Goal: Task Accomplishment & Management: Manage account settings

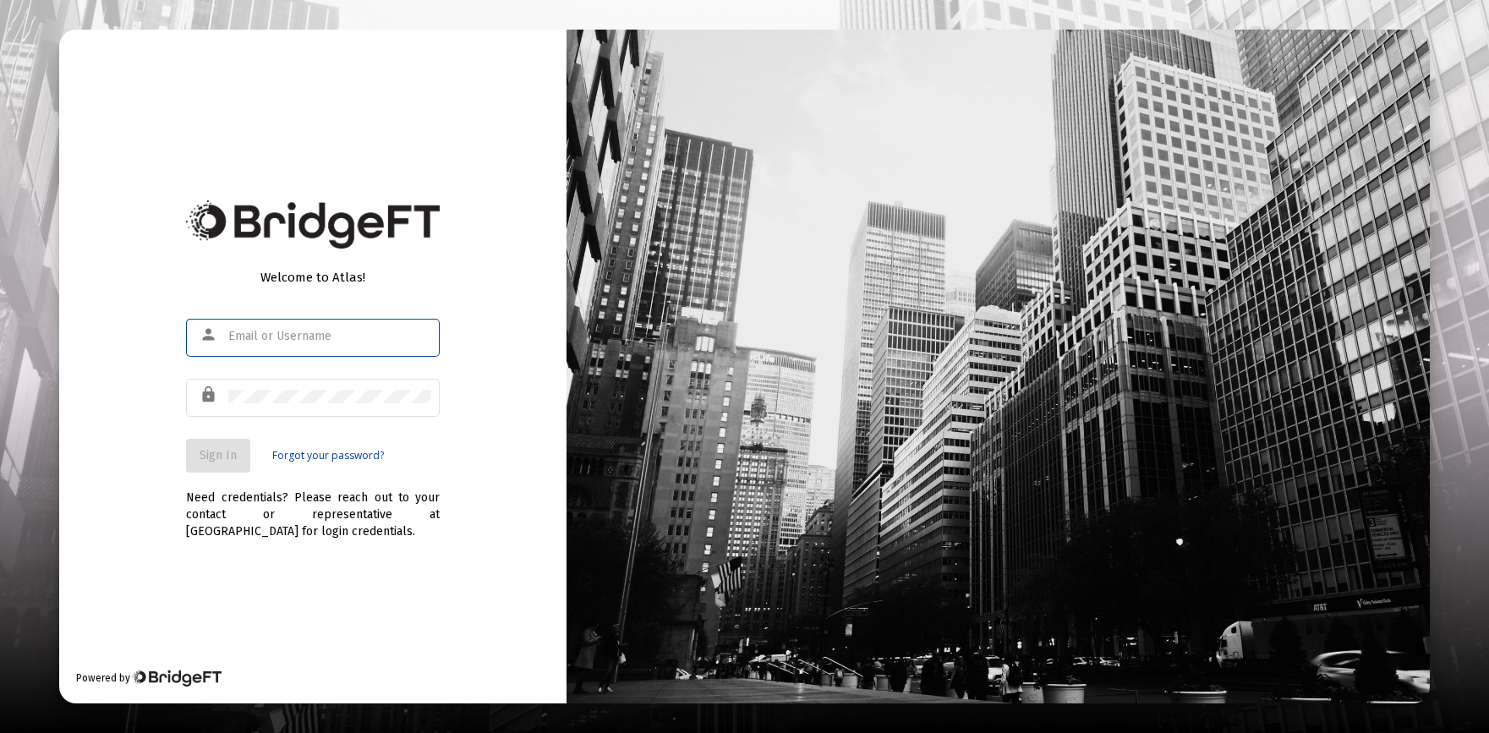
type input "[PERSON_NAME][EMAIL_ADDRESS][DOMAIN_NAME]"
click at [227, 459] on span "Sign In" at bounding box center [218, 455] width 37 height 14
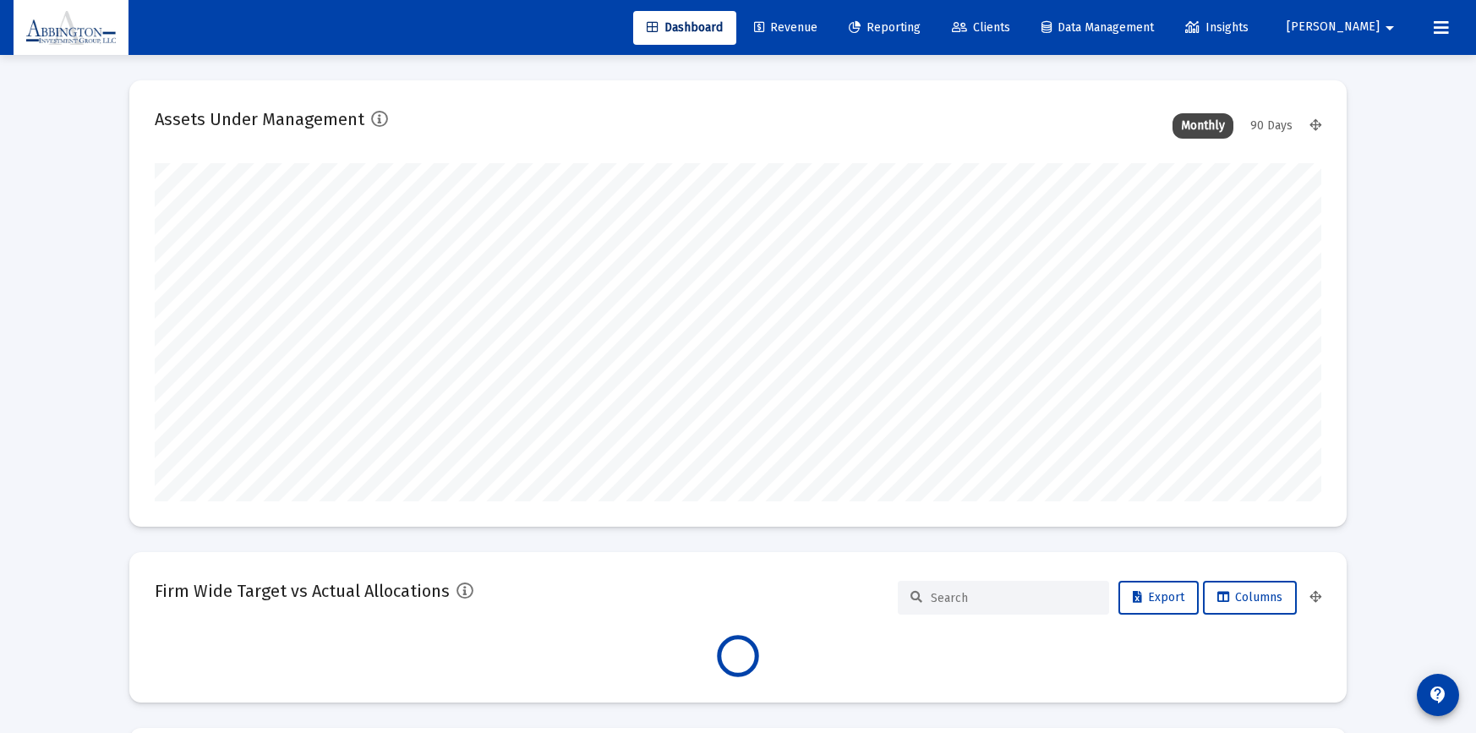
scroll to position [338, 1167]
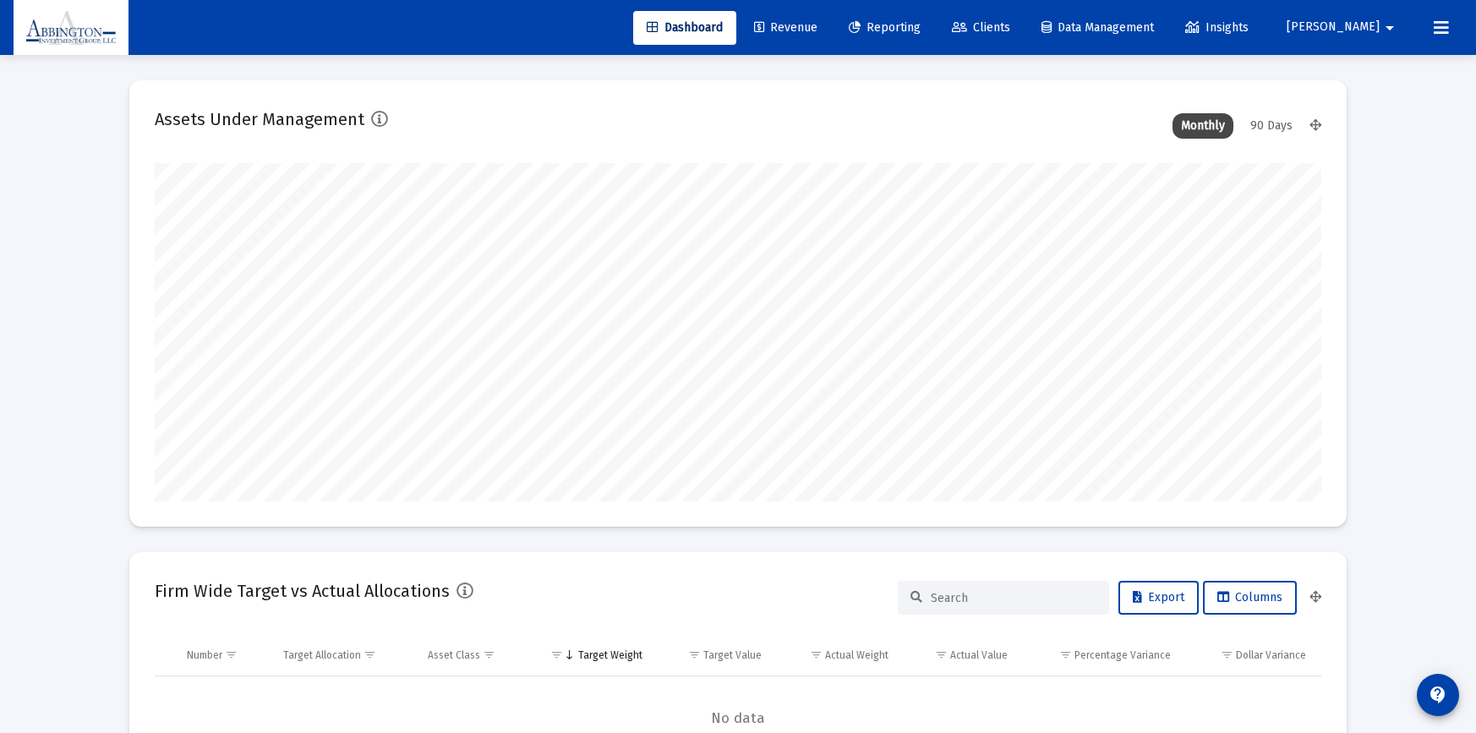
type input "[DATE]"
click at [1010, 24] on span "Clients" at bounding box center [981, 27] width 58 height 14
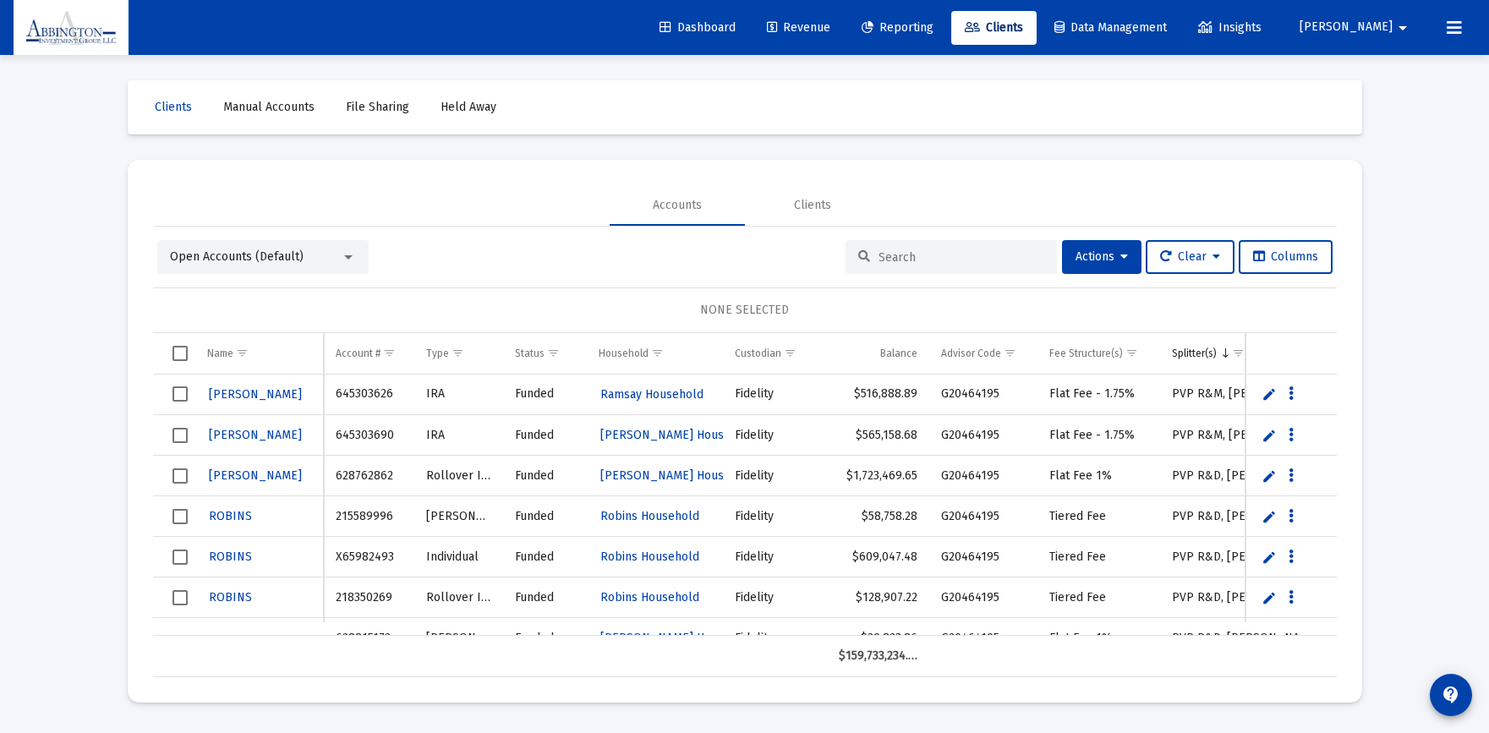
click at [878, 252] on input at bounding box center [961, 257] width 166 height 14
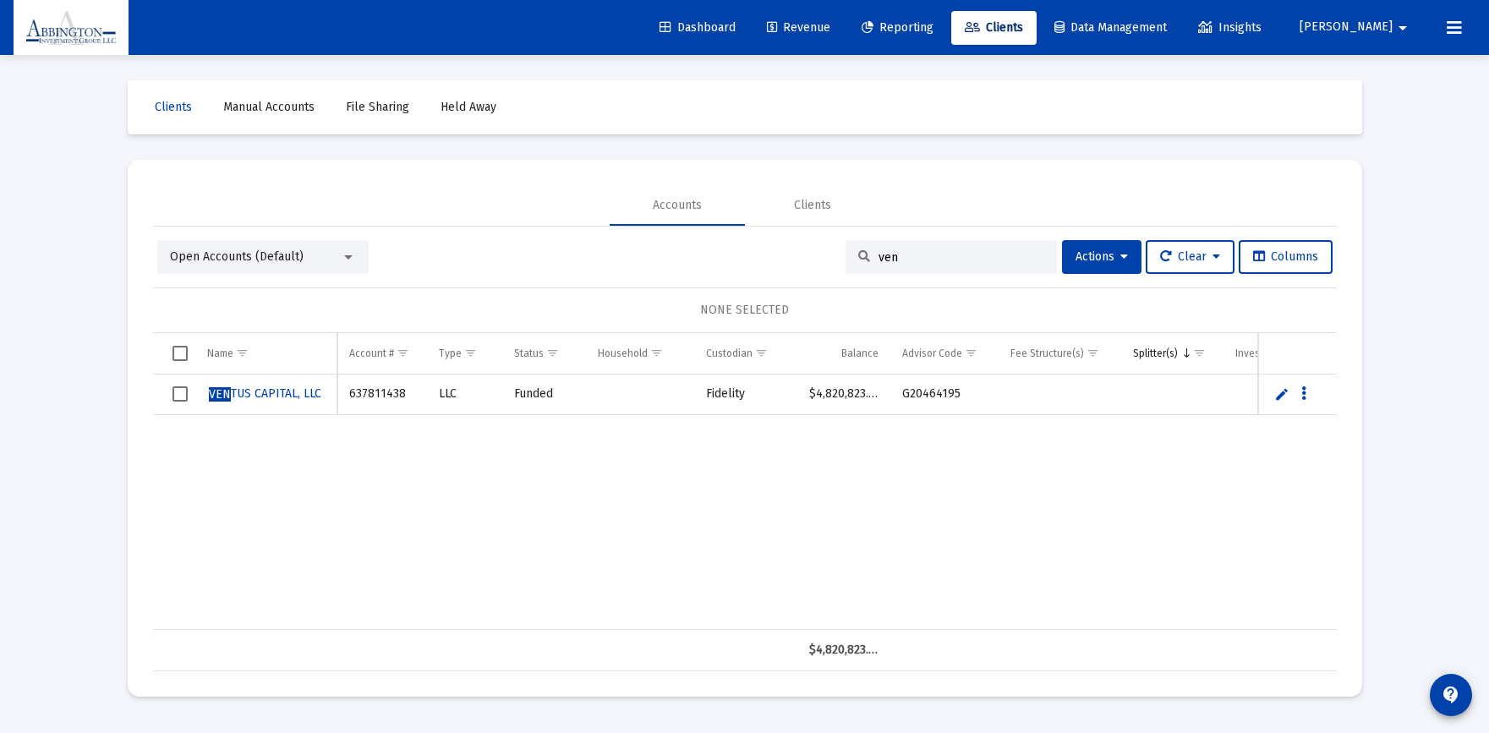
type input "ven"
click at [285, 395] on span "VEN TUS CAPITAL, LLC" at bounding box center [265, 393] width 112 height 14
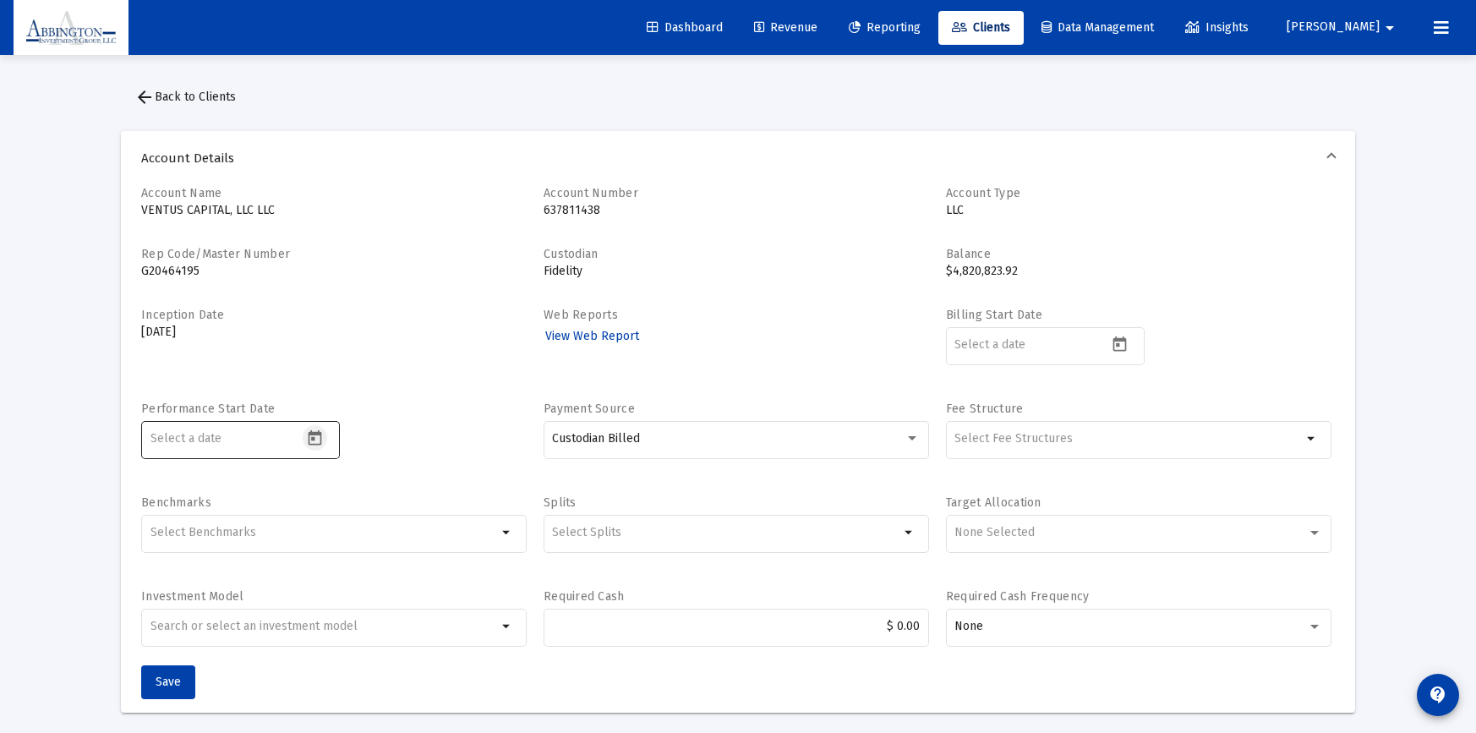
click at [320, 439] on icon "Open calendar" at bounding box center [315, 437] width 14 height 15
click at [269, 227] on div "1" at bounding box center [266, 230] width 30 height 30
type input "[DATE]"
click at [1126, 343] on icon "Open calendar" at bounding box center [1120, 345] width 18 height 18
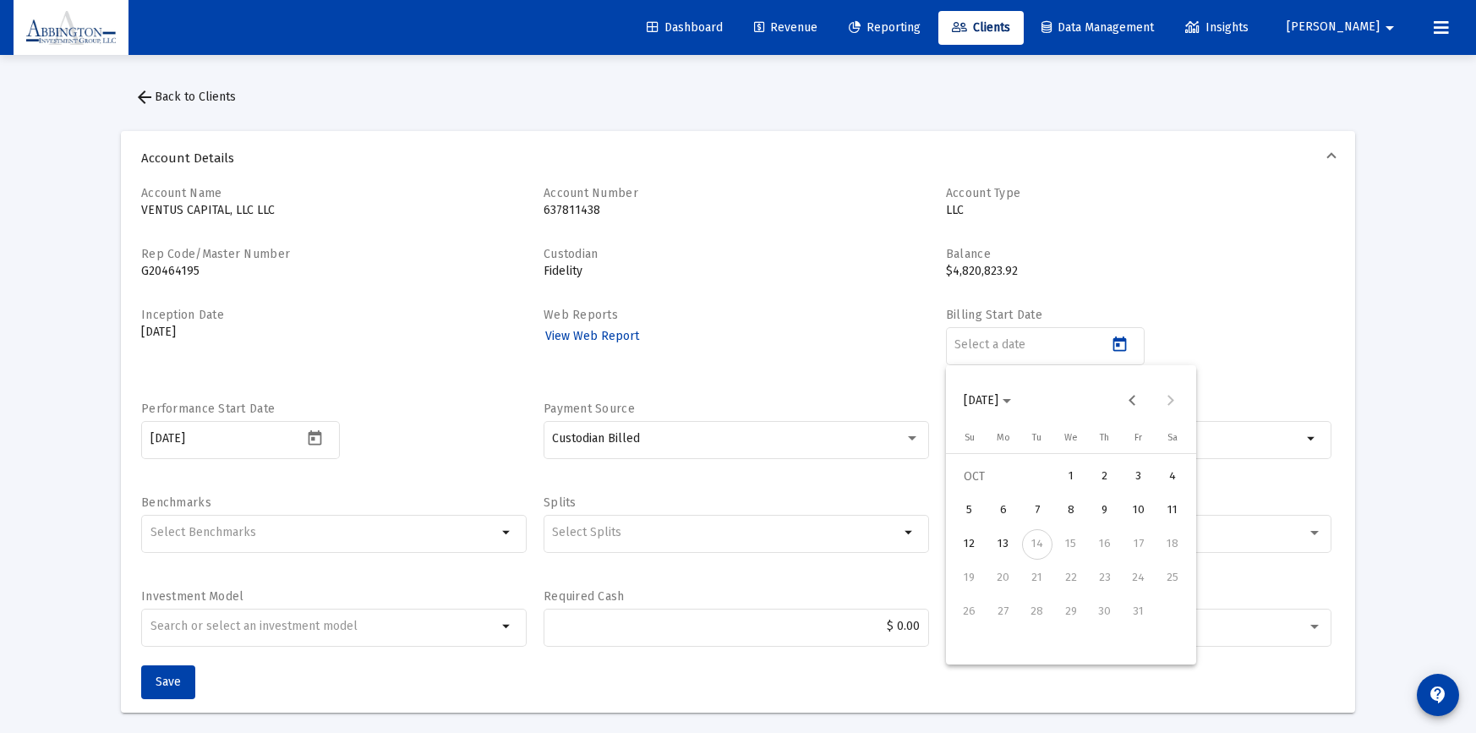
click at [1070, 476] on div "1" at bounding box center [1071, 477] width 30 height 30
type input "[DATE]"
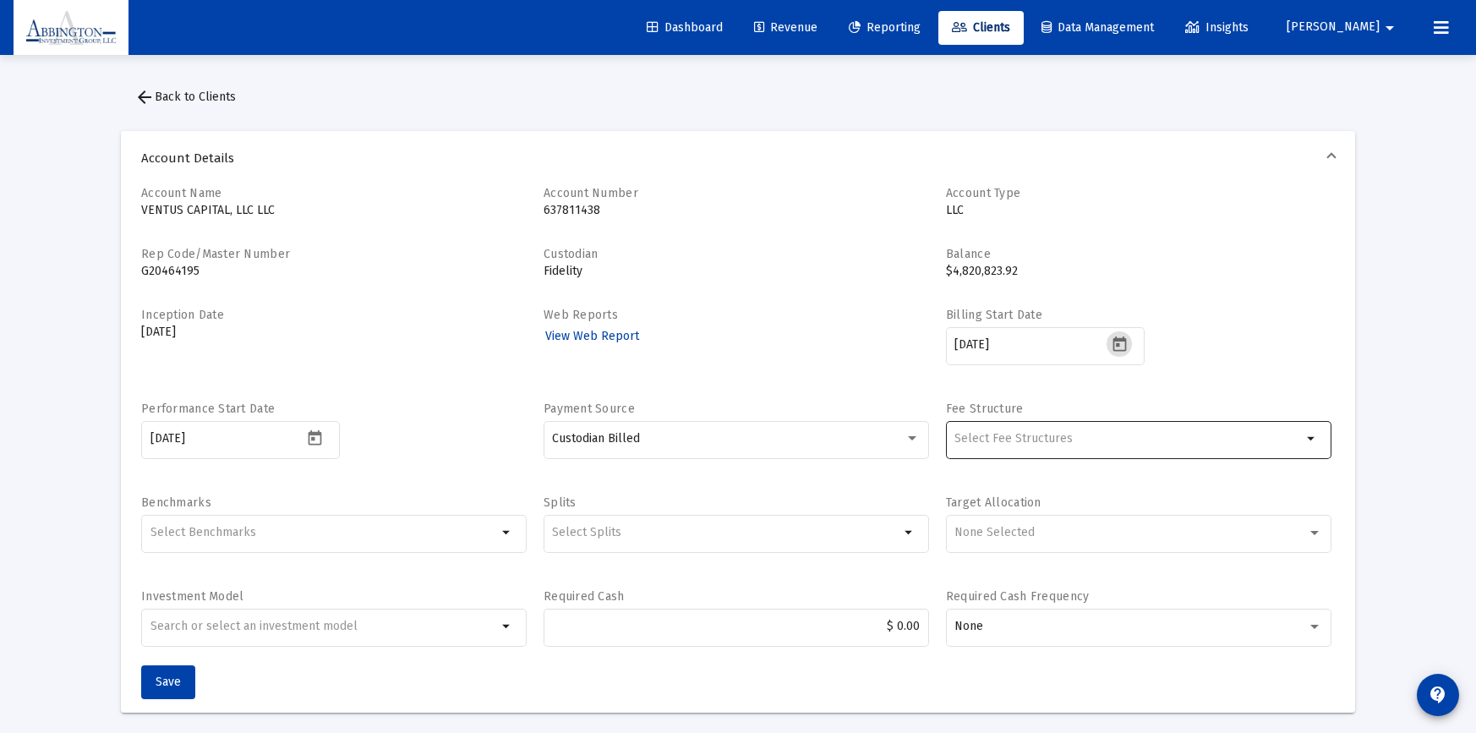
click at [1283, 429] on div "Selection" at bounding box center [1128, 439] width 354 height 20
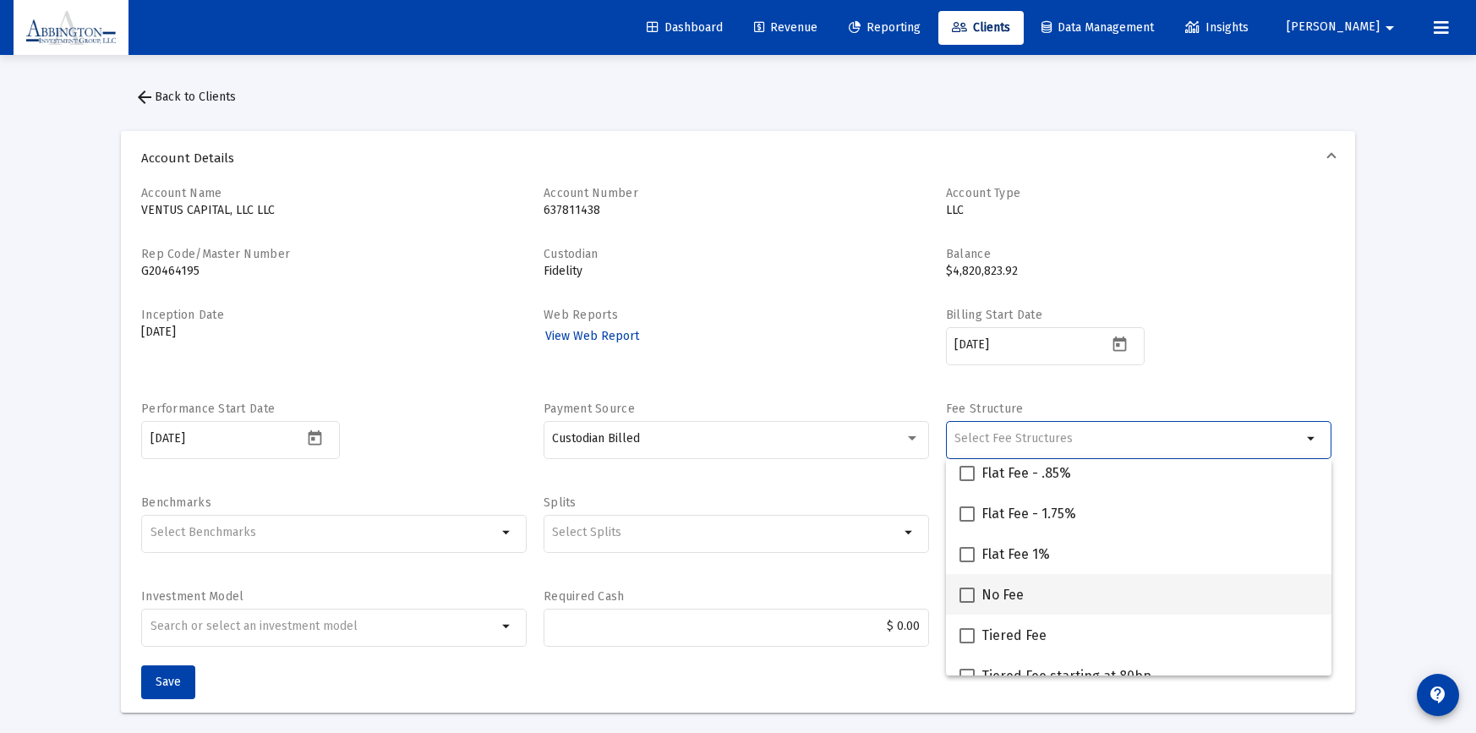
scroll to position [58, 0]
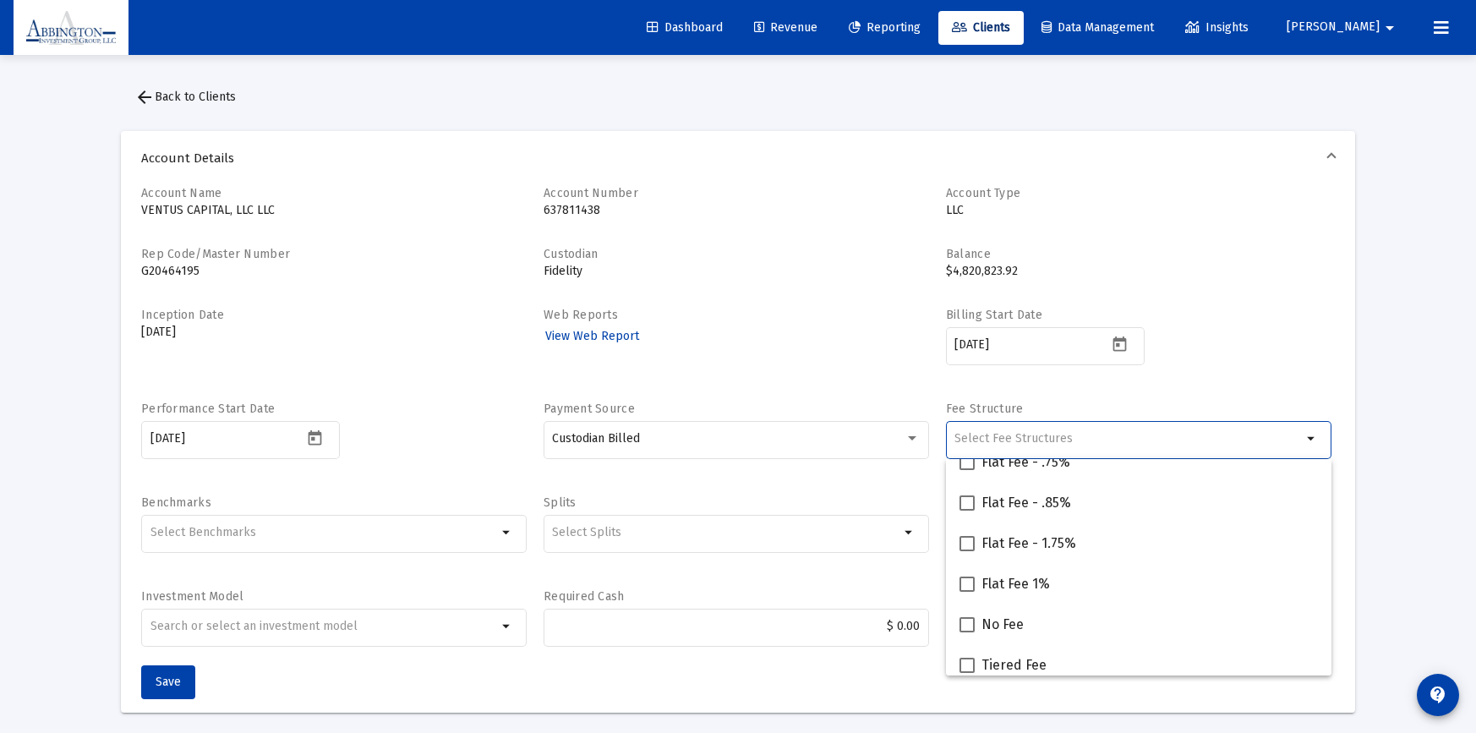
click at [1311, 352] on div "Billing Start Date [DATE]" at bounding box center [1139, 345] width 386 height 77
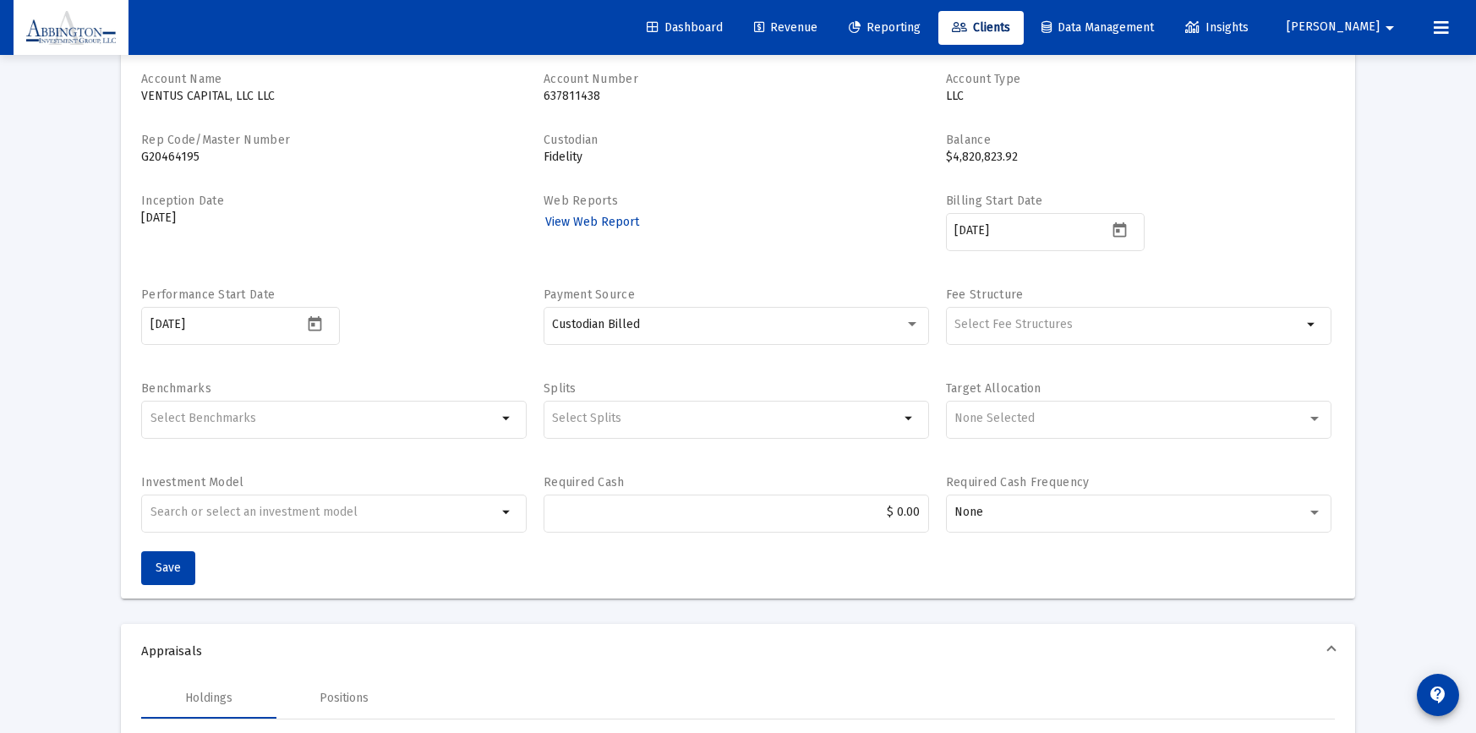
scroll to position [123, 0]
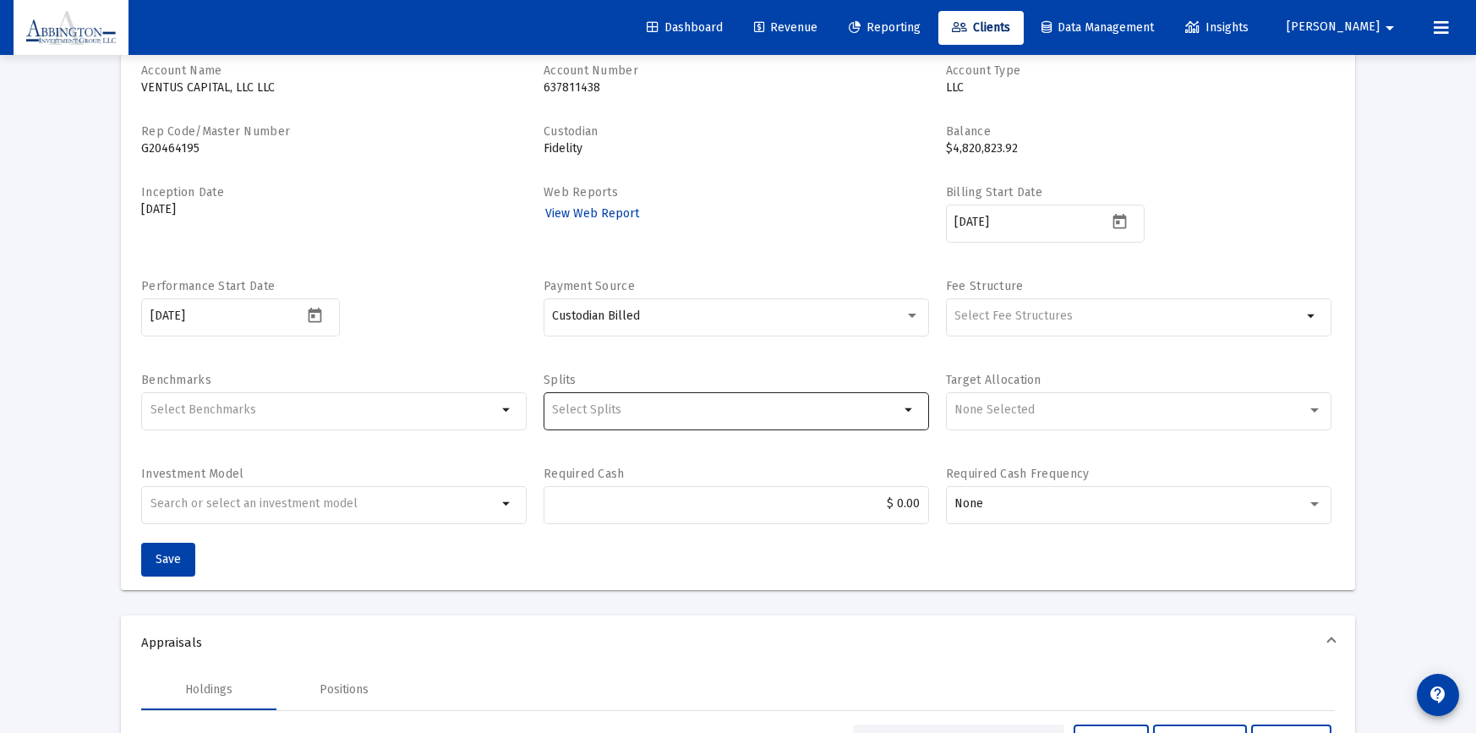
click at [917, 409] on mat-icon "arrow_drop_down" at bounding box center [910, 410] width 20 height 20
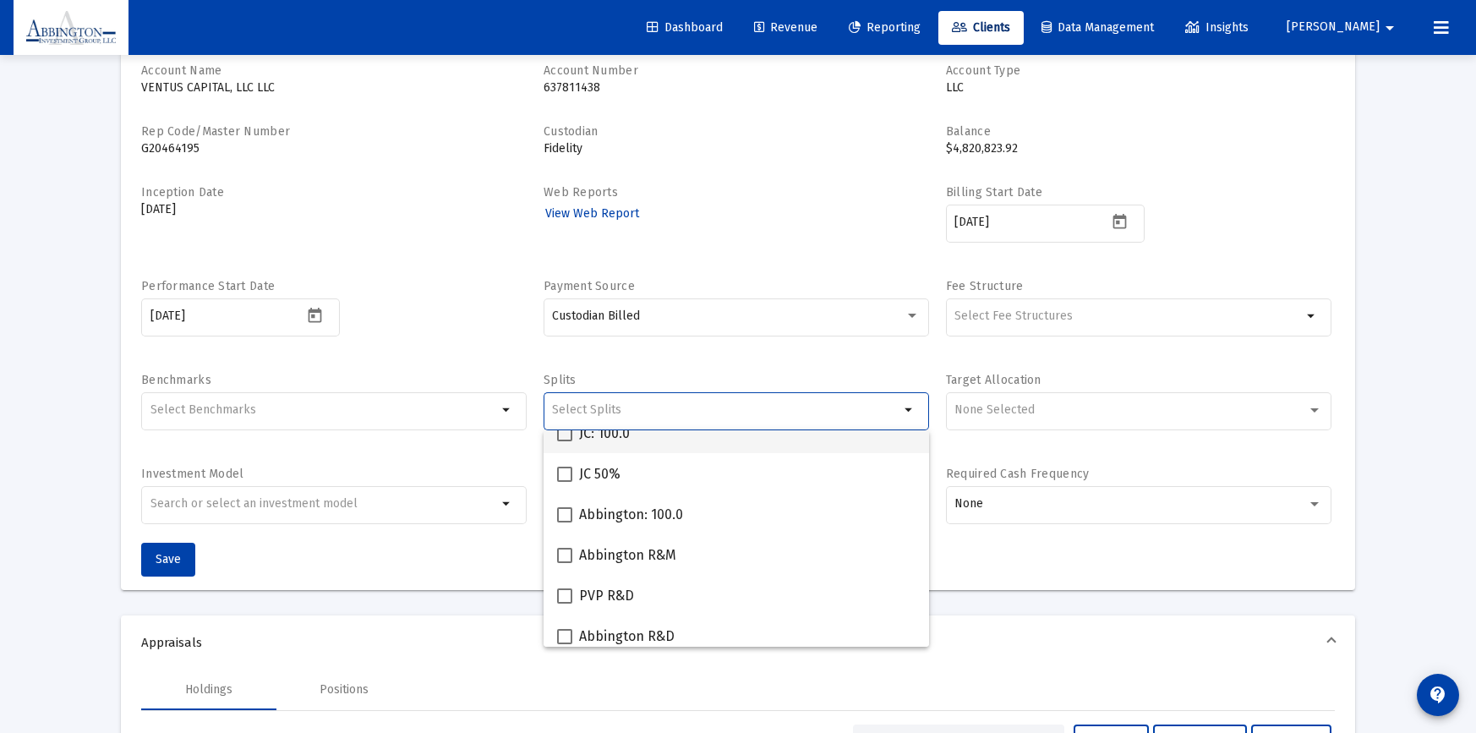
scroll to position [149, 0]
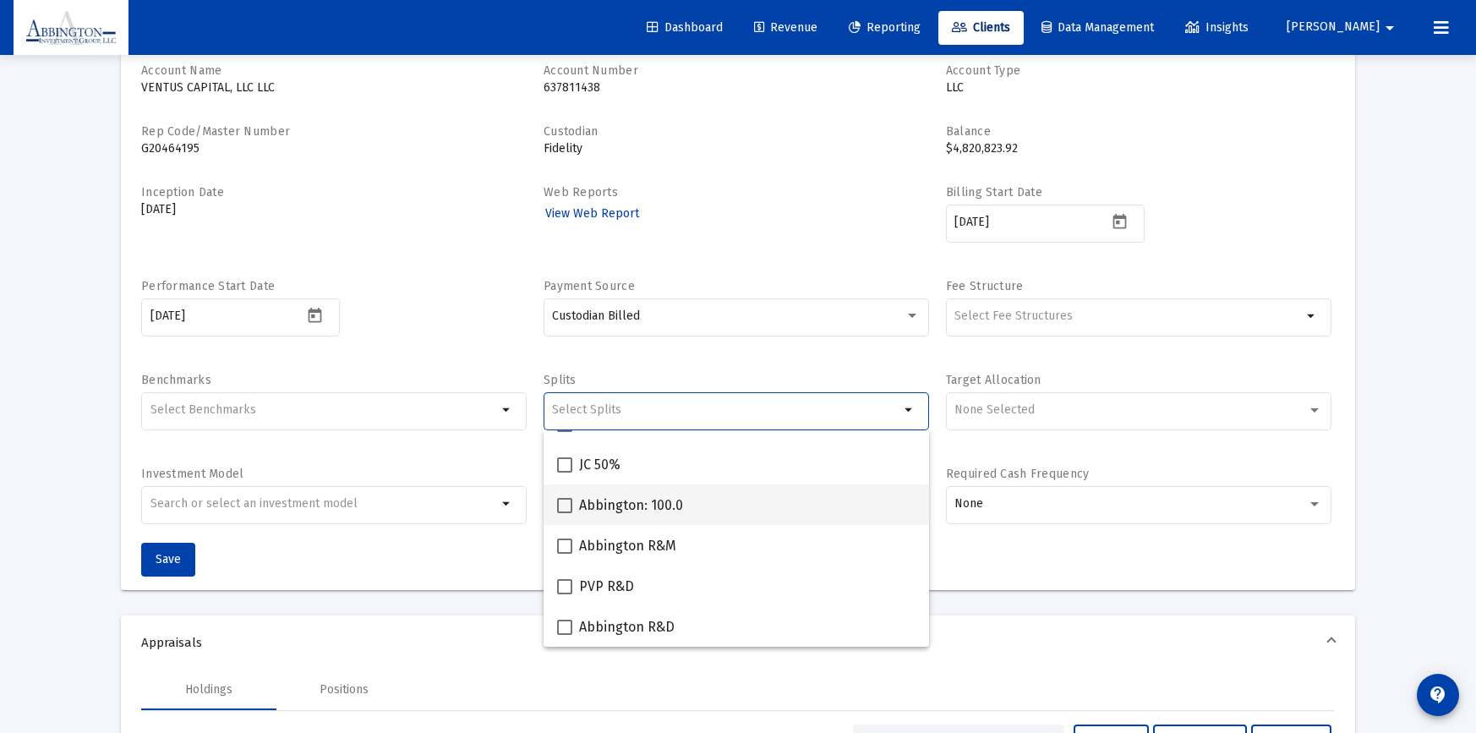
click at [561, 500] on span at bounding box center [564, 505] width 15 height 15
click at [564, 513] on input "Abbington: 100.0" at bounding box center [564, 513] width 1 height 1
checkbox input "true"
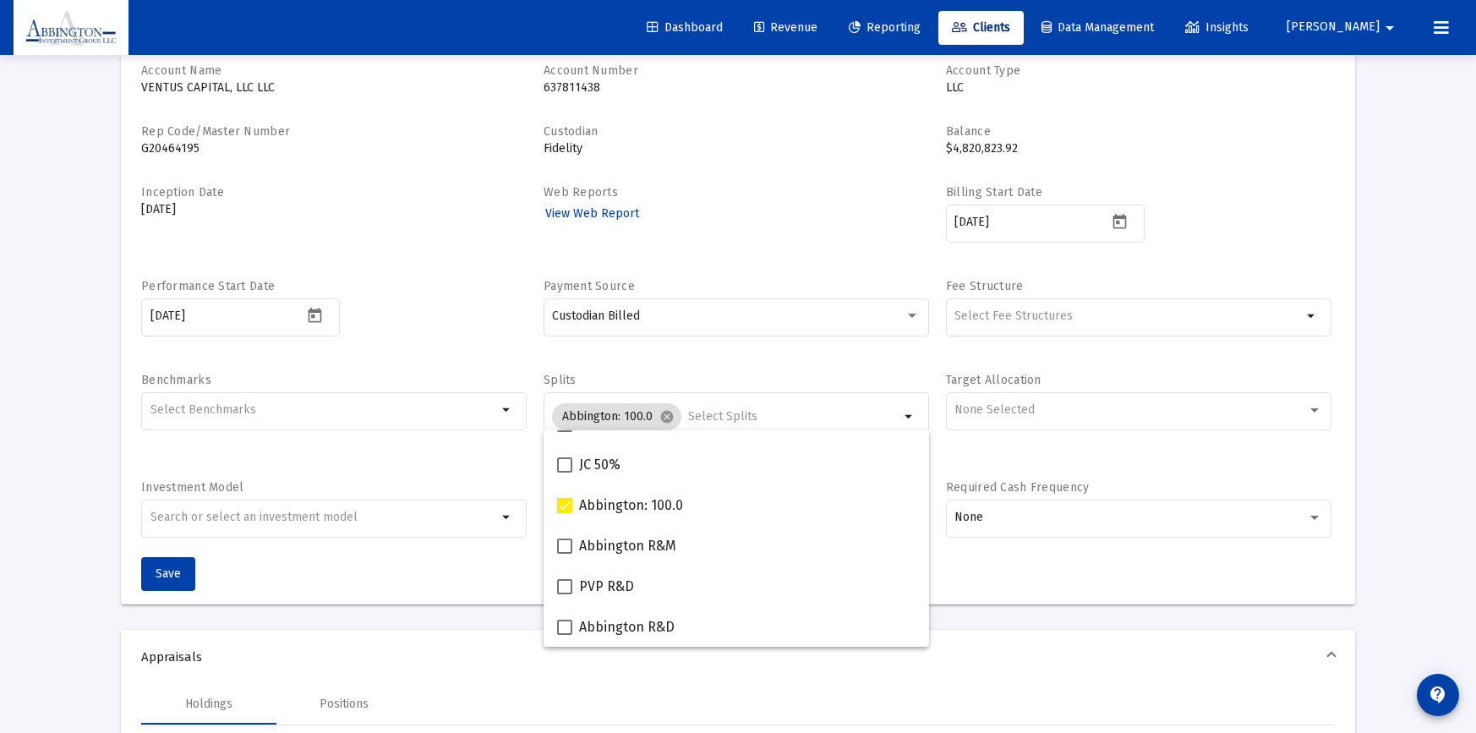
click at [760, 354] on mat-form-field "Custodian Billed" at bounding box center [737, 325] width 386 height 60
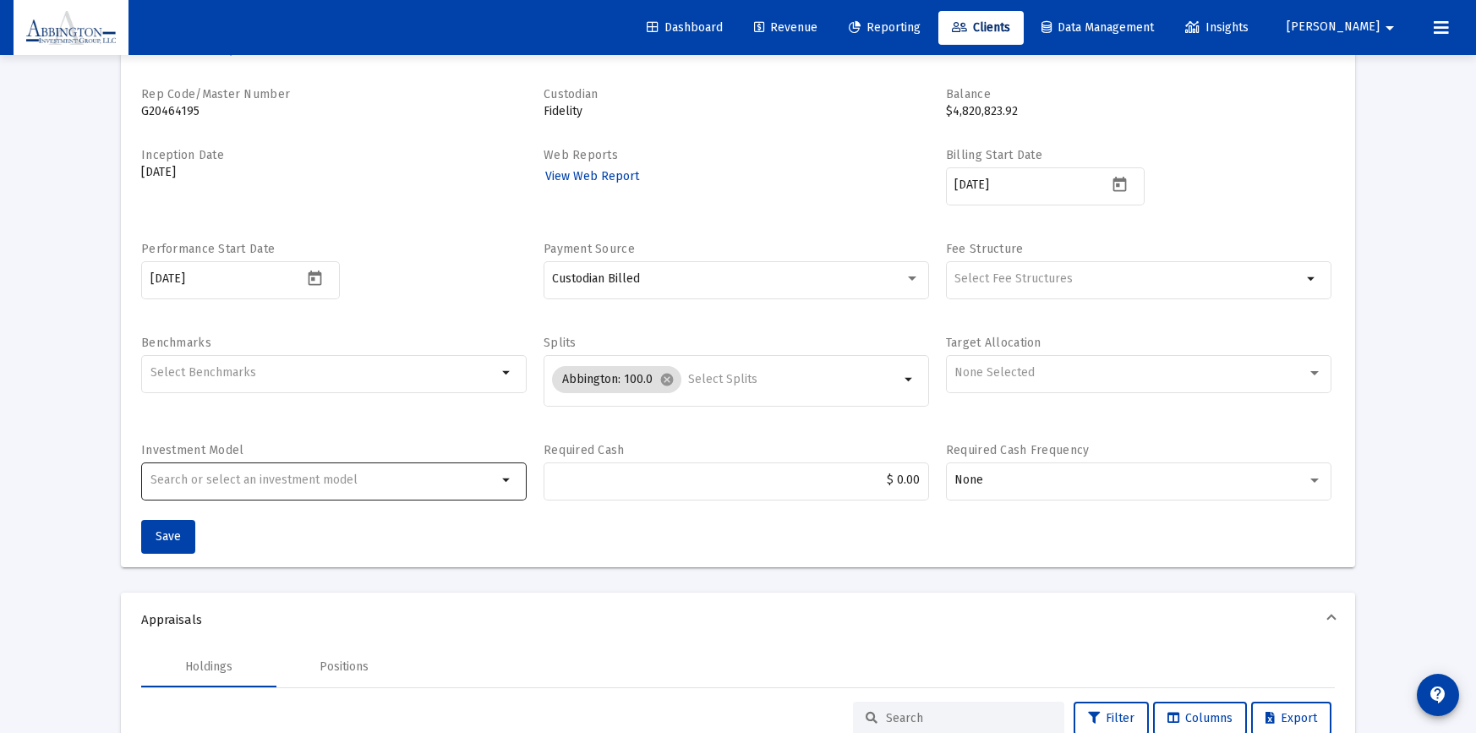
scroll to position [161, 0]
click at [170, 528] on span "Save" at bounding box center [168, 535] width 25 height 14
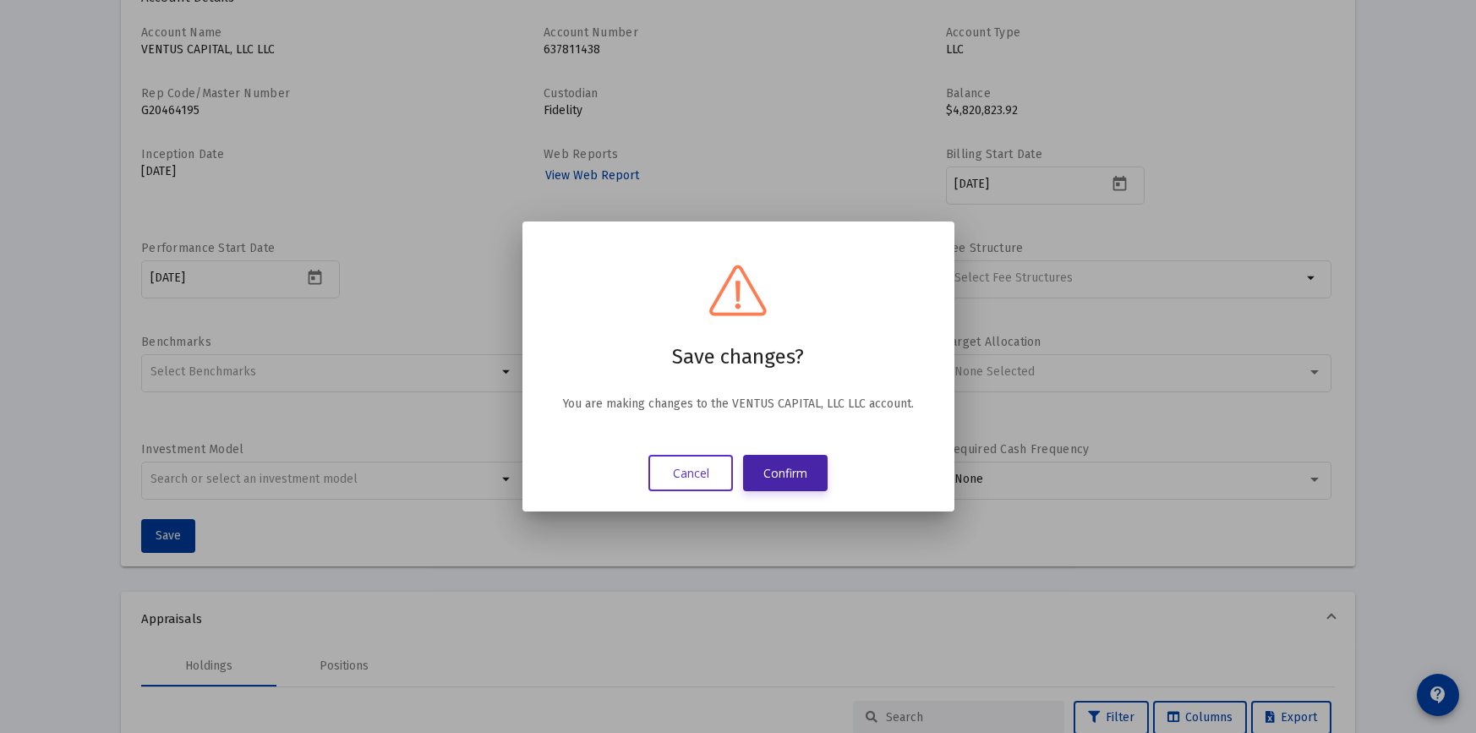
click at [796, 479] on button "Confirm" at bounding box center [785, 473] width 85 height 36
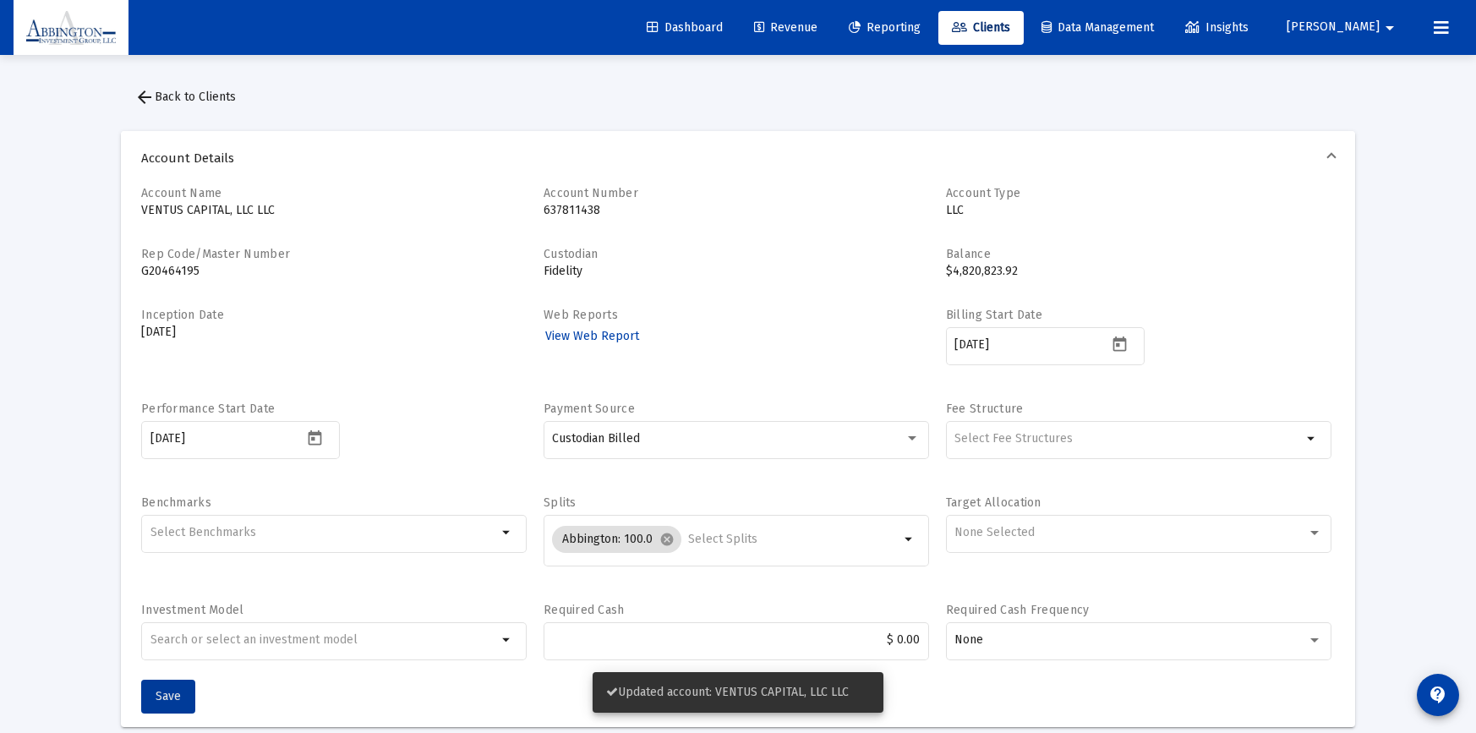
scroll to position [16, 0]
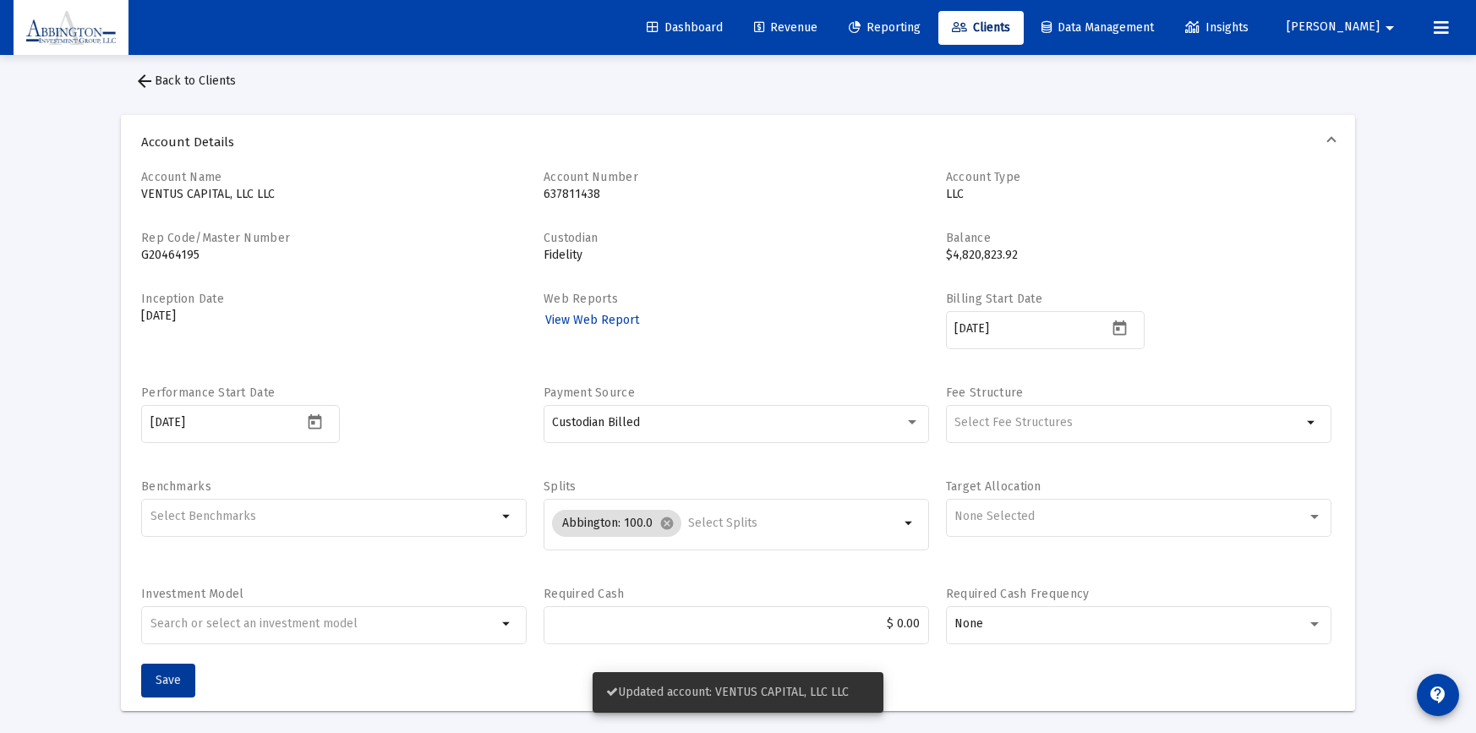
click at [140, 80] on mat-icon "arrow_back" at bounding box center [144, 81] width 20 height 20
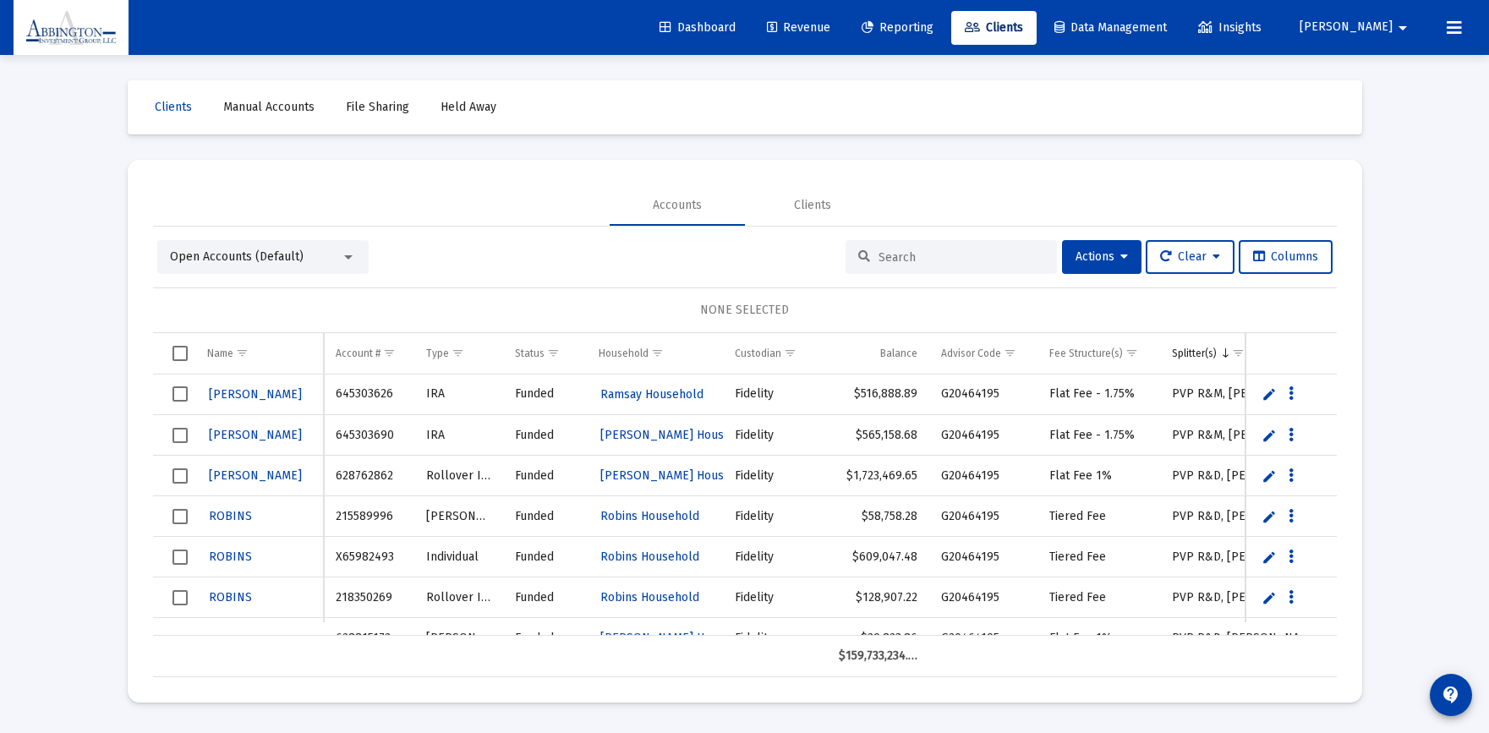
click at [917, 258] on input at bounding box center [961, 257] width 166 height 14
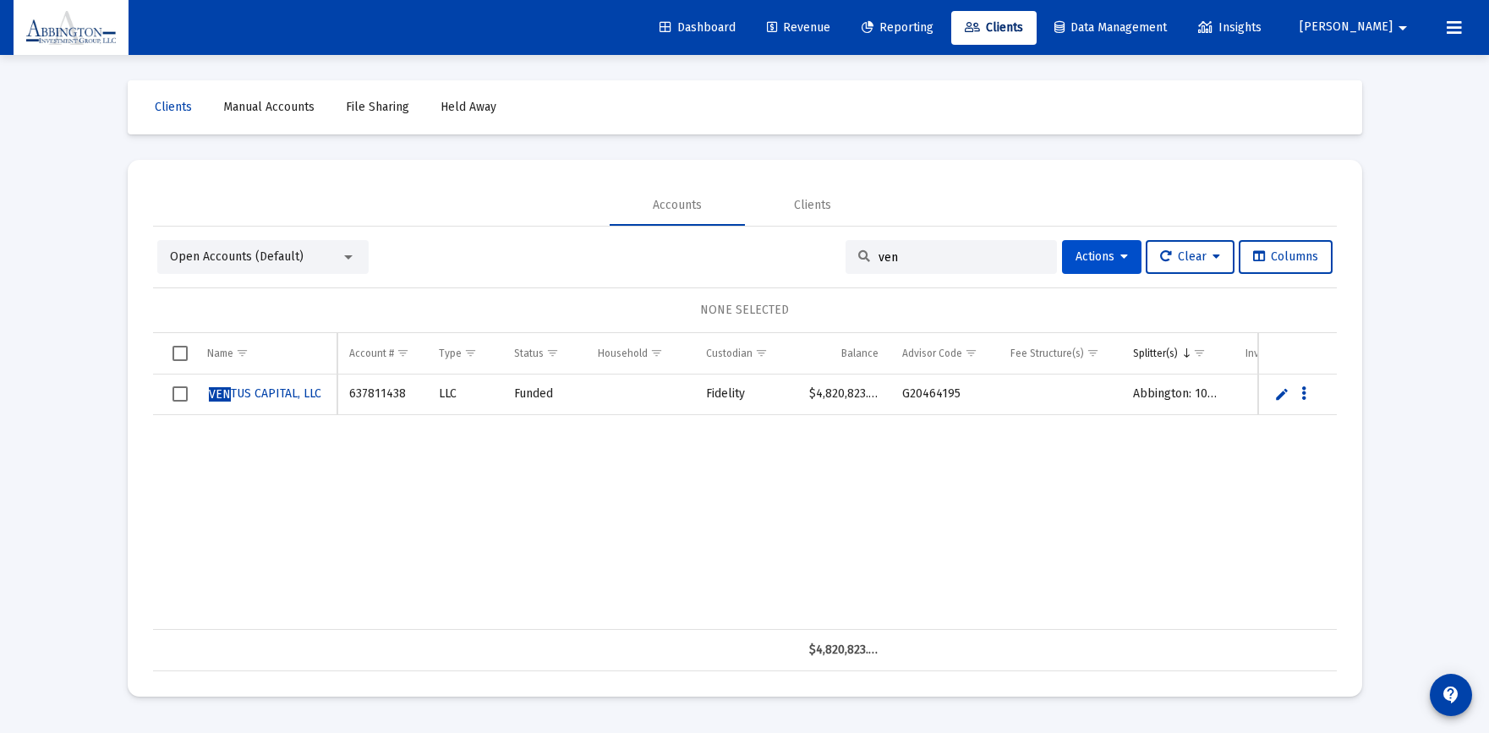
type input "ven"
click at [1120, 251] on icon at bounding box center [1124, 257] width 8 height 12
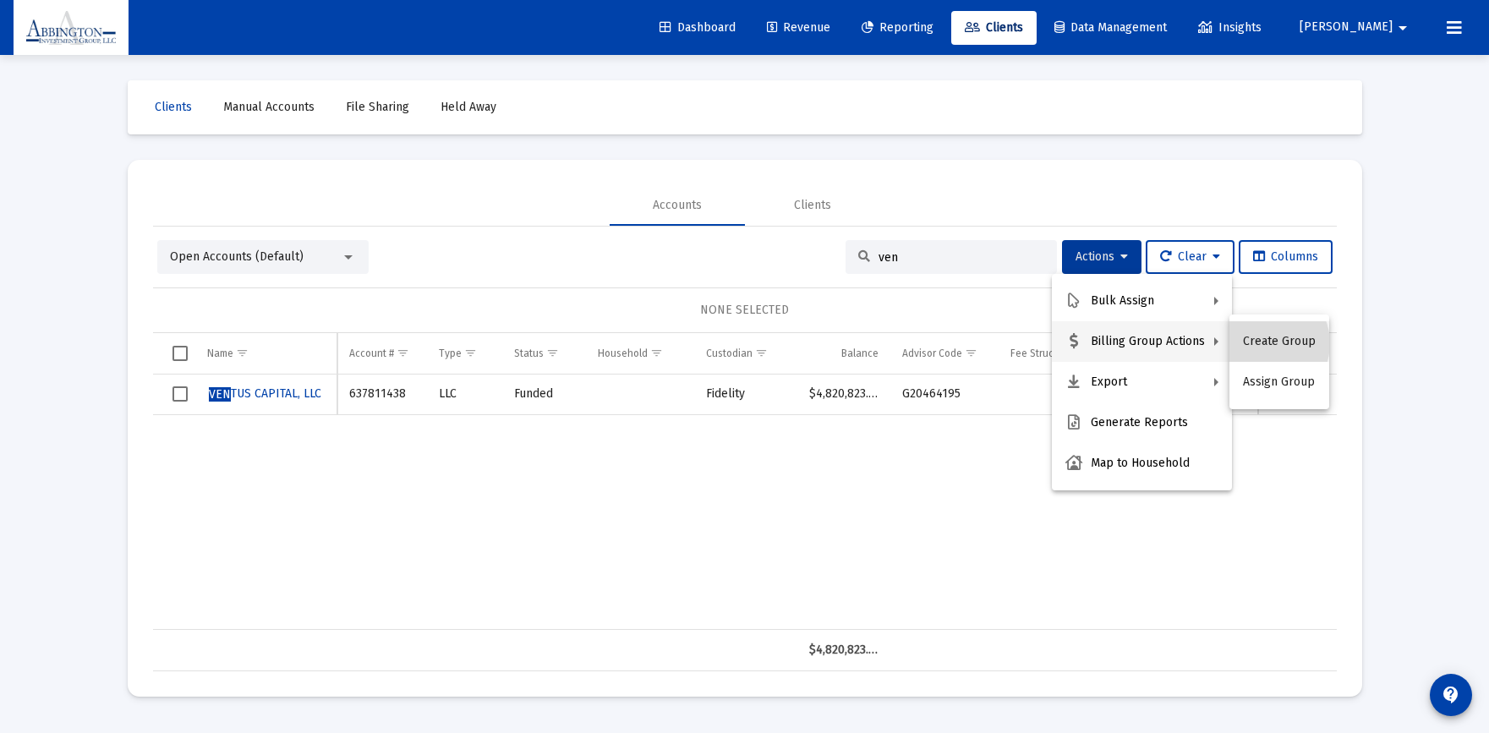
click at [1264, 343] on button "Create Group" at bounding box center [1279, 341] width 100 height 41
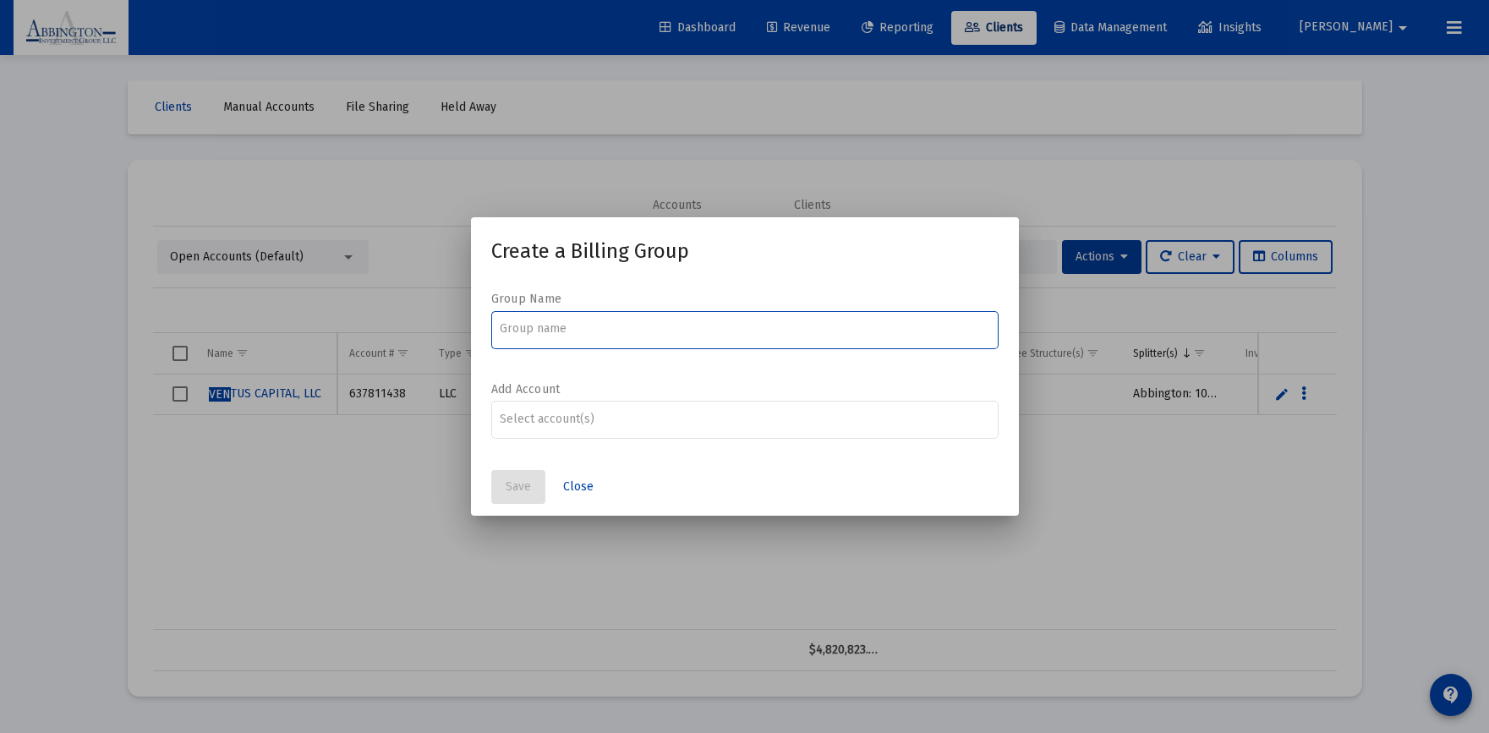
click at [526, 331] on input at bounding box center [745, 329] width 490 height 14
type input "Ventus/Robo"
click at [535, 419] on input "Assignment Selection" at bounding box center [745, 420] width 490 height 14
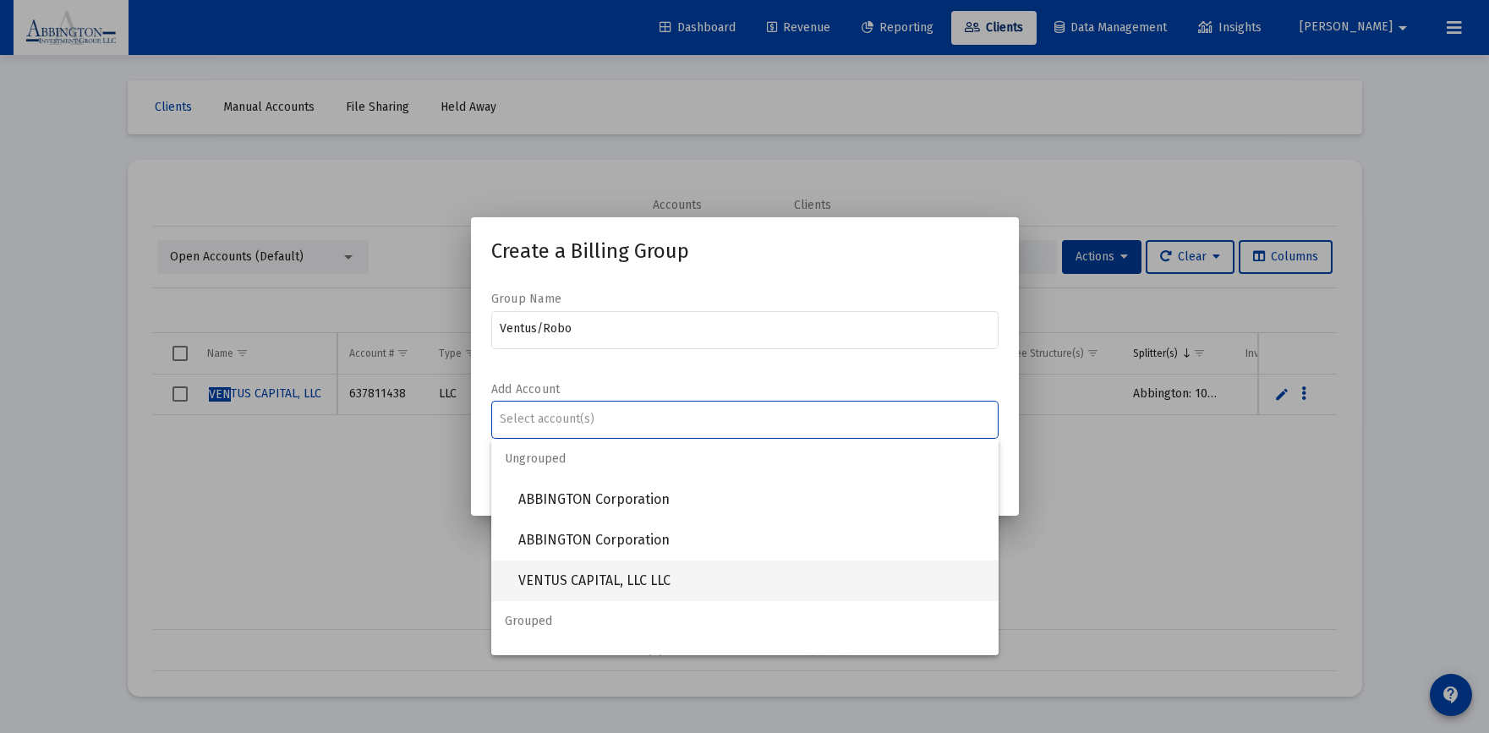
click at [576, 575] on span "VENTUS CAPITAL, LLC LLC" at bounding box center [751, 581] width 467 height 41
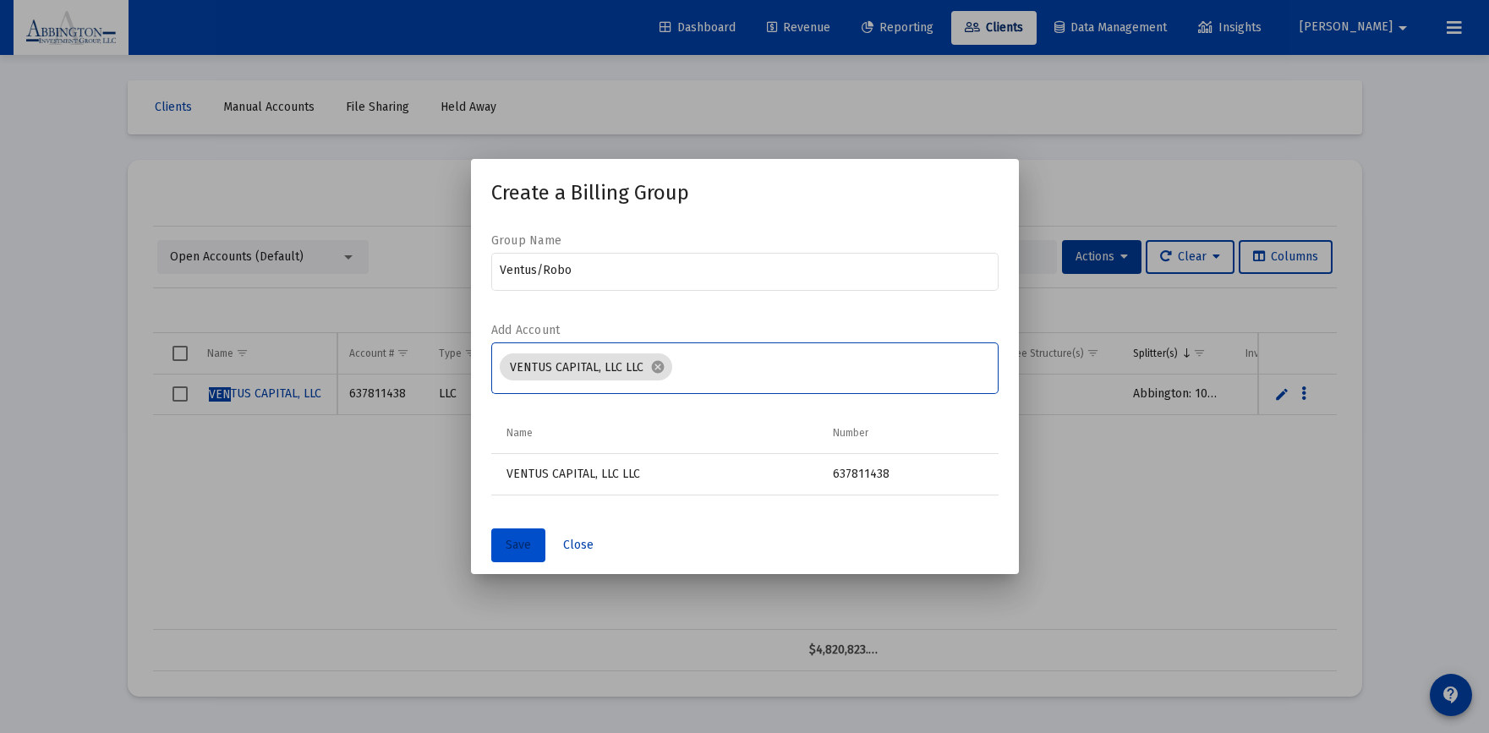
click at [513, 555] on button "Save" at bounding box center [518, 545] width 54 height 34
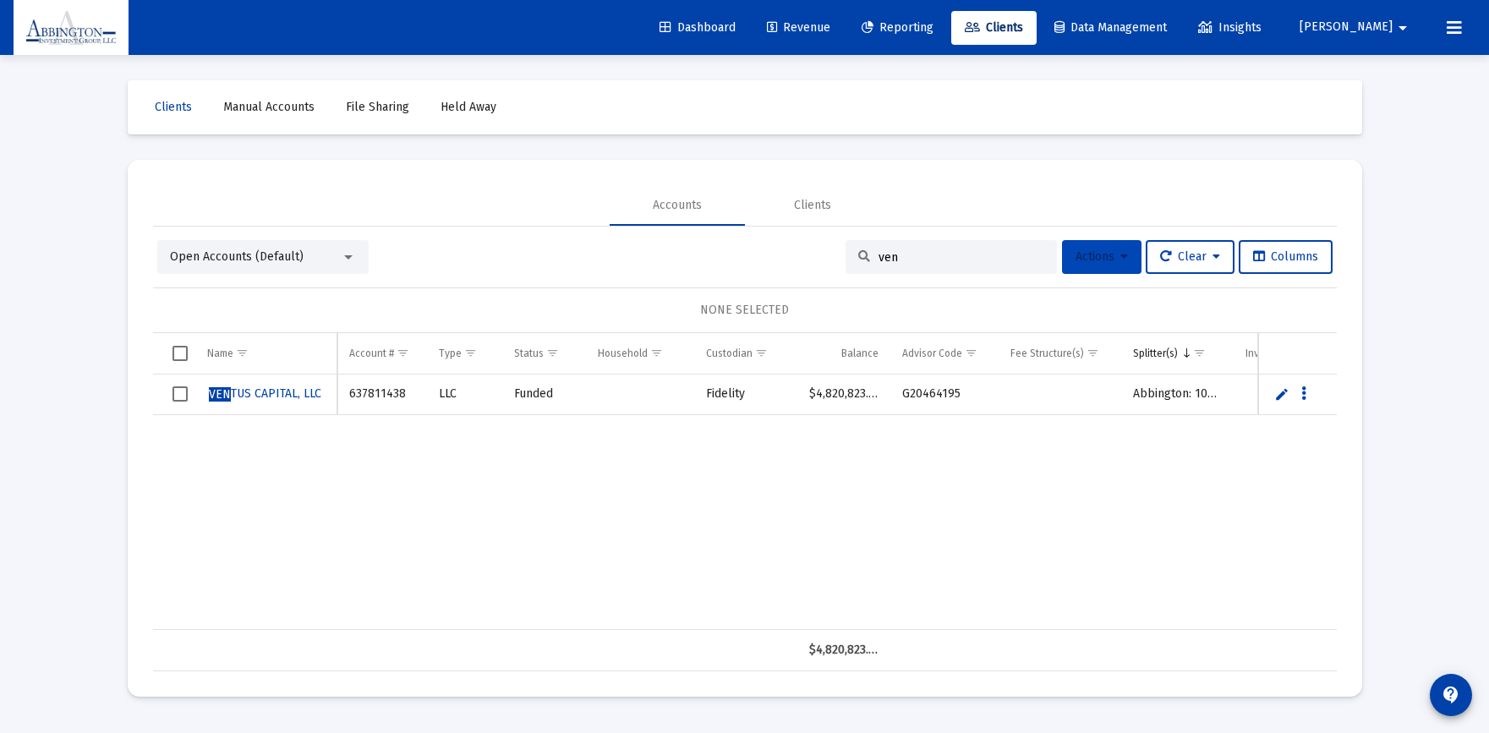
click at [1124, 258] on button "Actions" at bounding box center [1101, 257] width 79 height 34
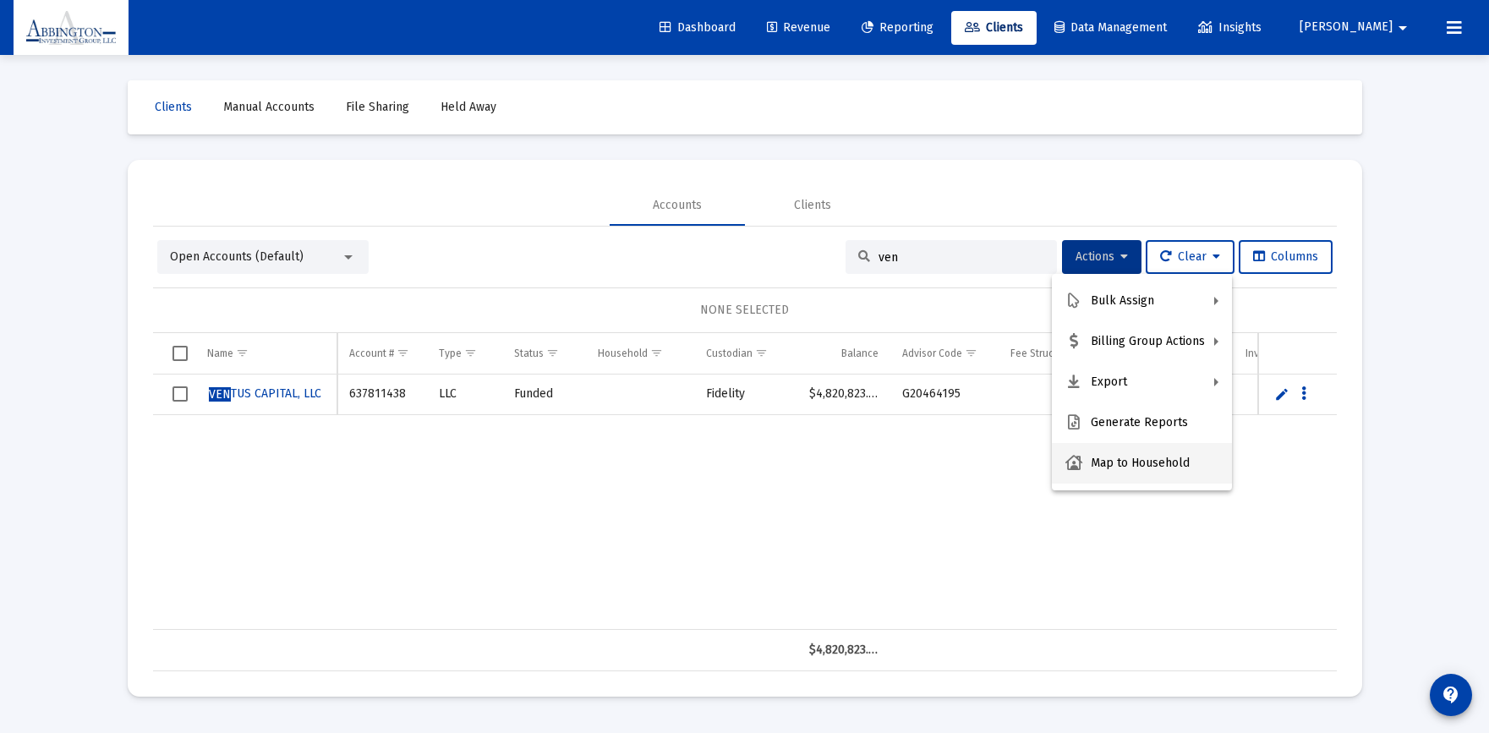
click at [1156, 466] on button "Map to Household" at bounding box center [1142, 463] width 180 height 41
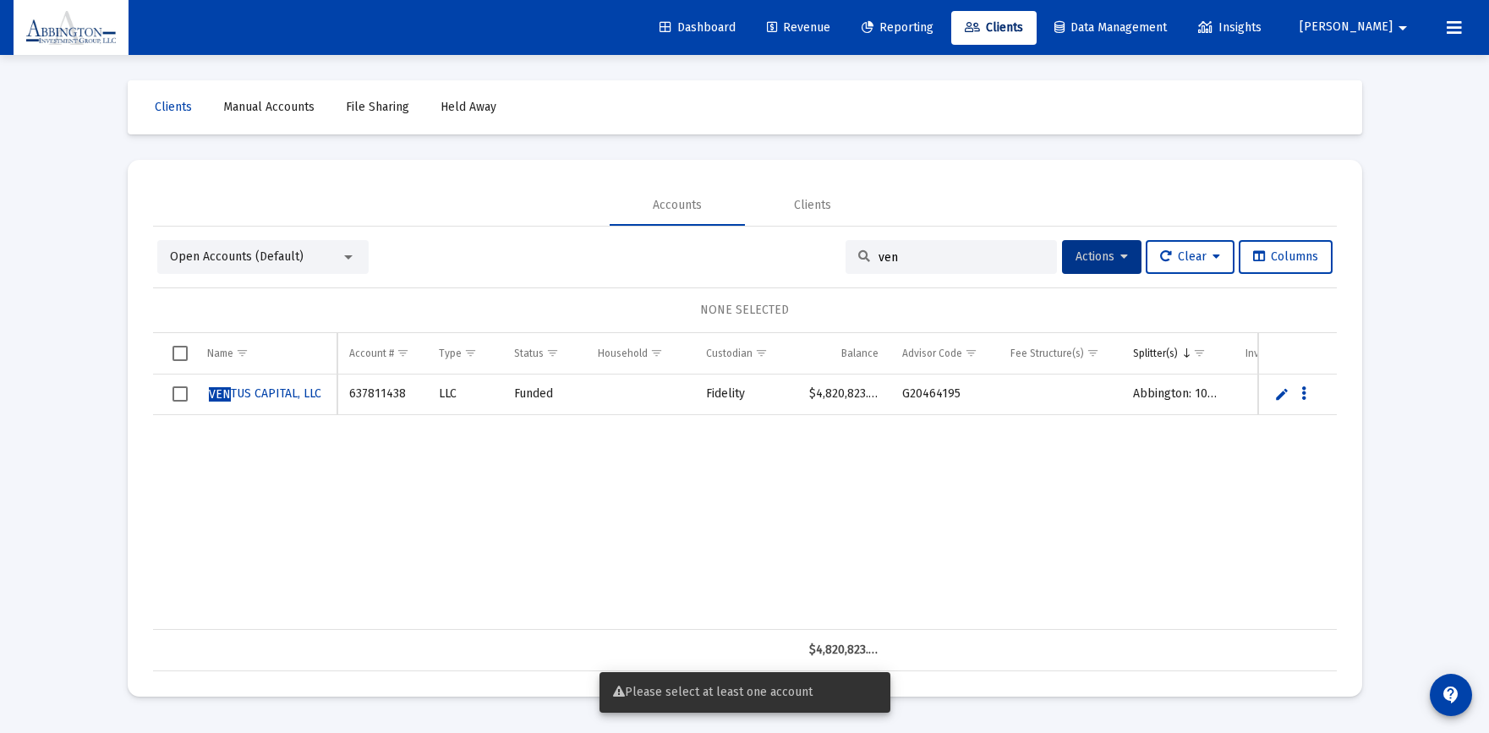
click at [178, 399] on span "Select row" at bounding box center [179, 393] width 15 height 15
click at [1299, 402] on td "Data grid" at bounding box center [1297, 395] width 79 height 41
click at [1301, 394] on icon "Data grid" at bounding box center [1303, 394] width 5 height 20
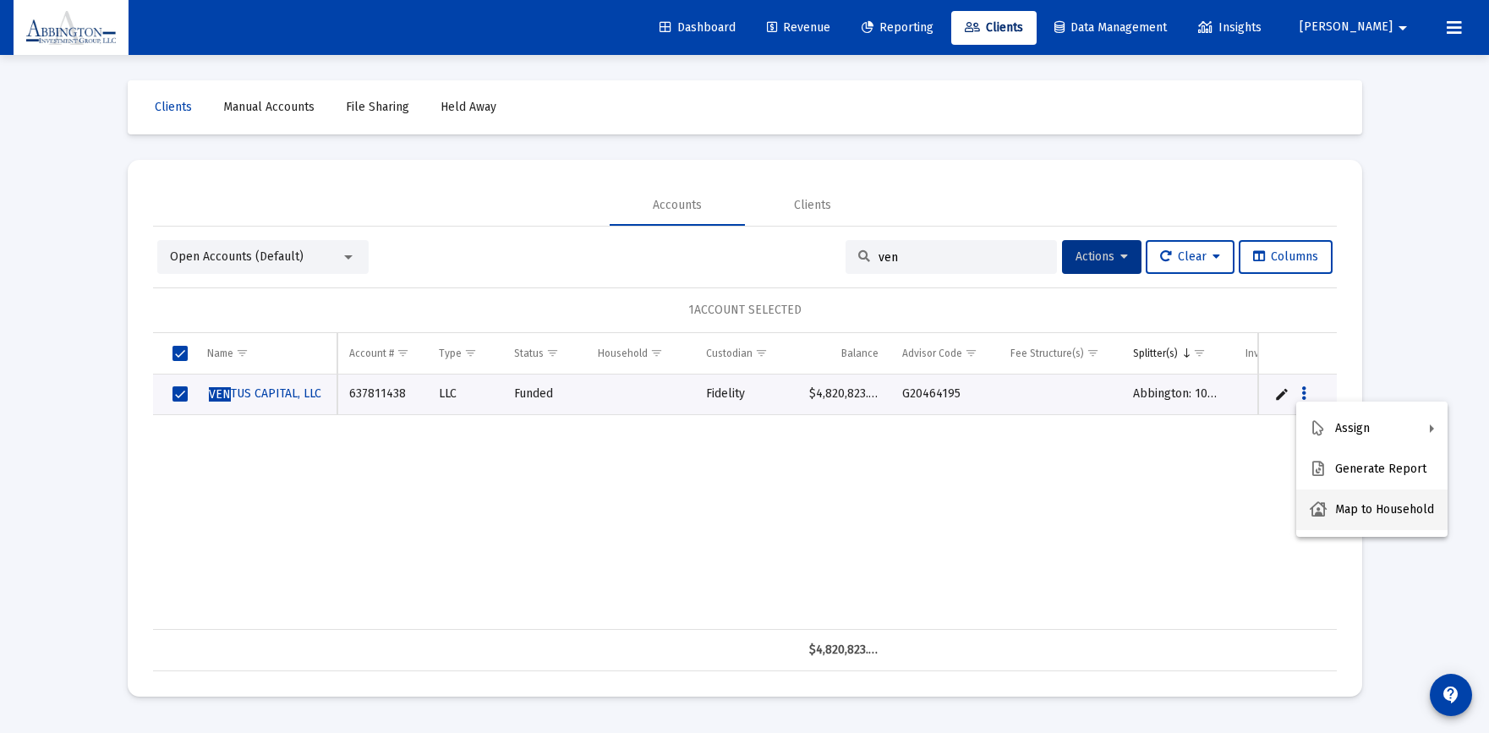
click at [1372, 509] on button "Map to Household" at bounding box center [1371, 510] width 151 height 41
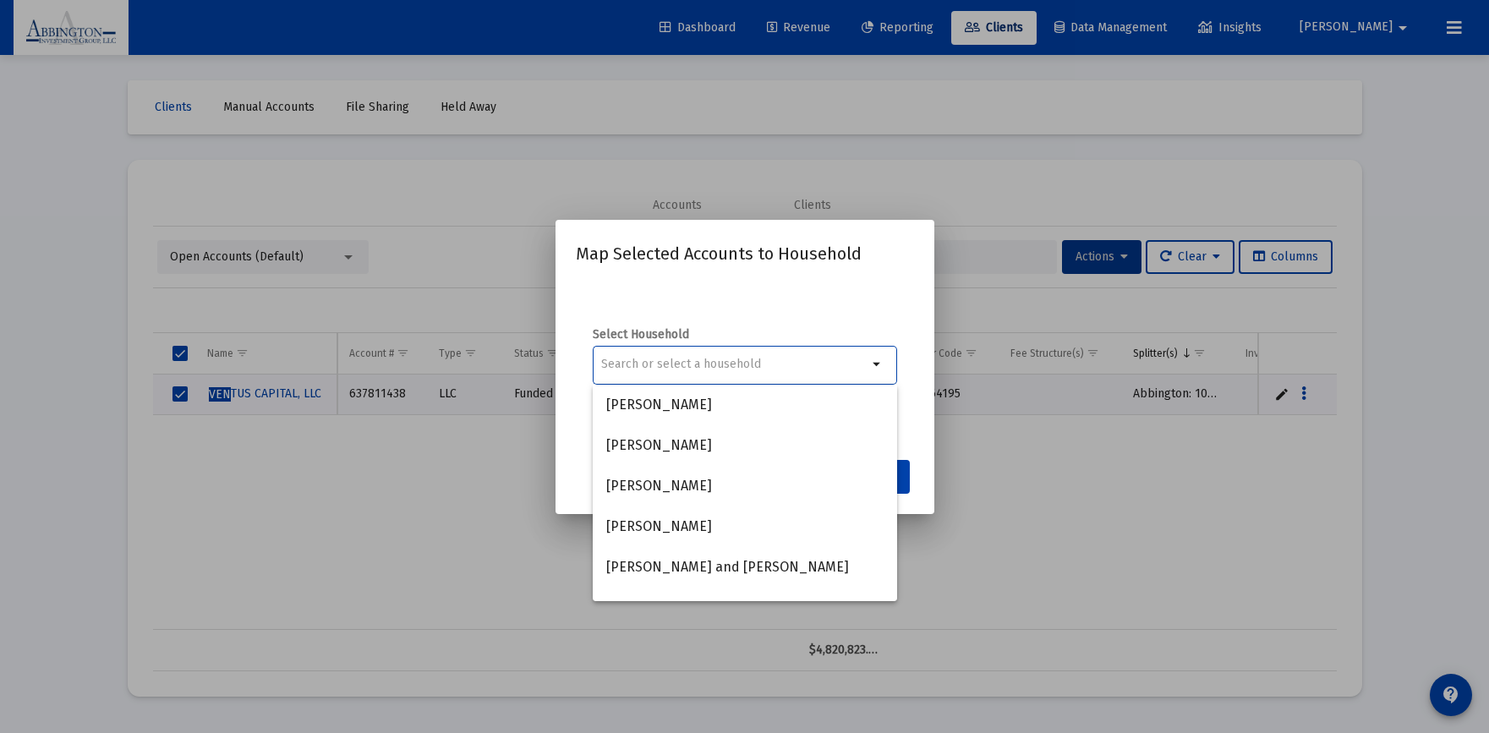
click at [640, 295] on div "Select Household arrow_drop_down" at bounding box center [745, 365] width 338 height 169
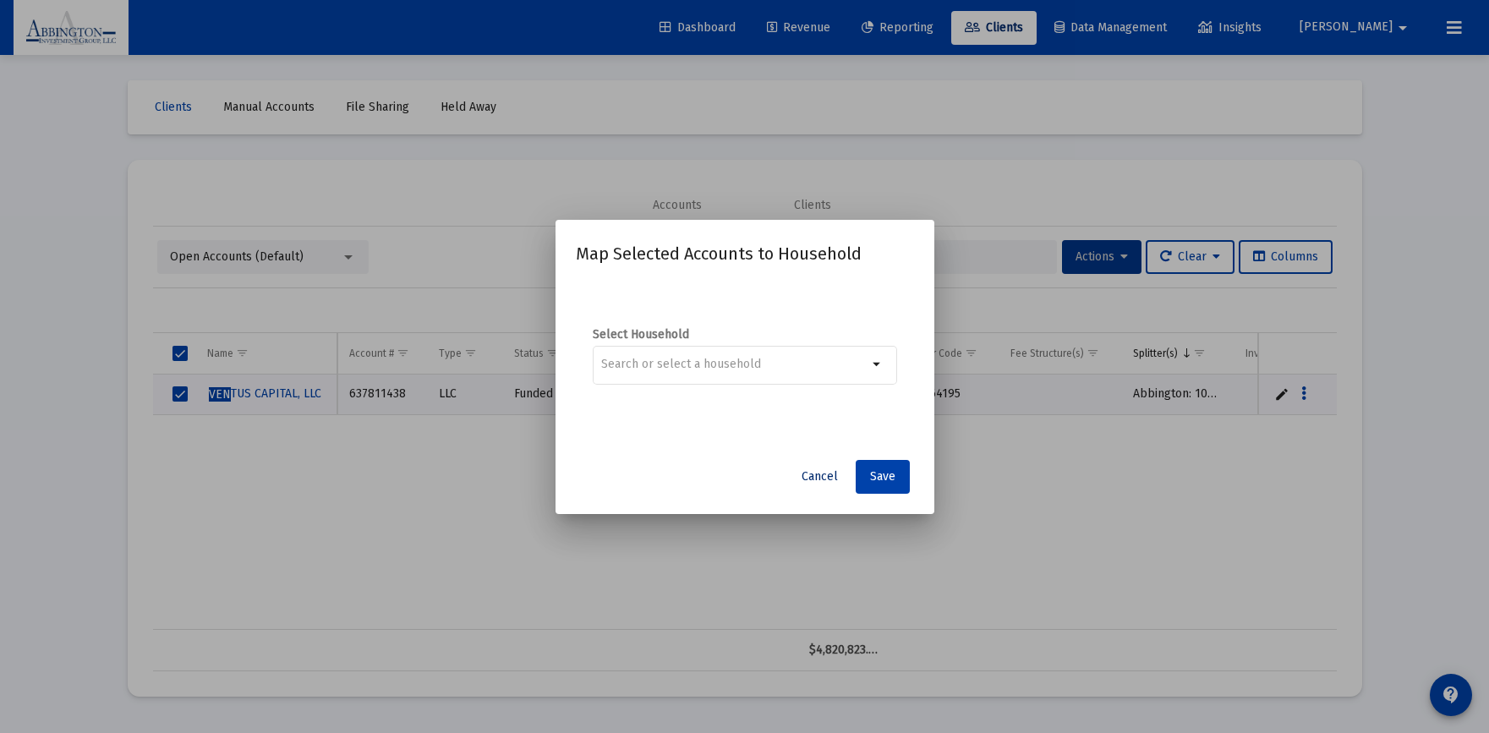
click at [818, 478] on span "Cancel" at bounding box center [820, 476] width 36 height 14
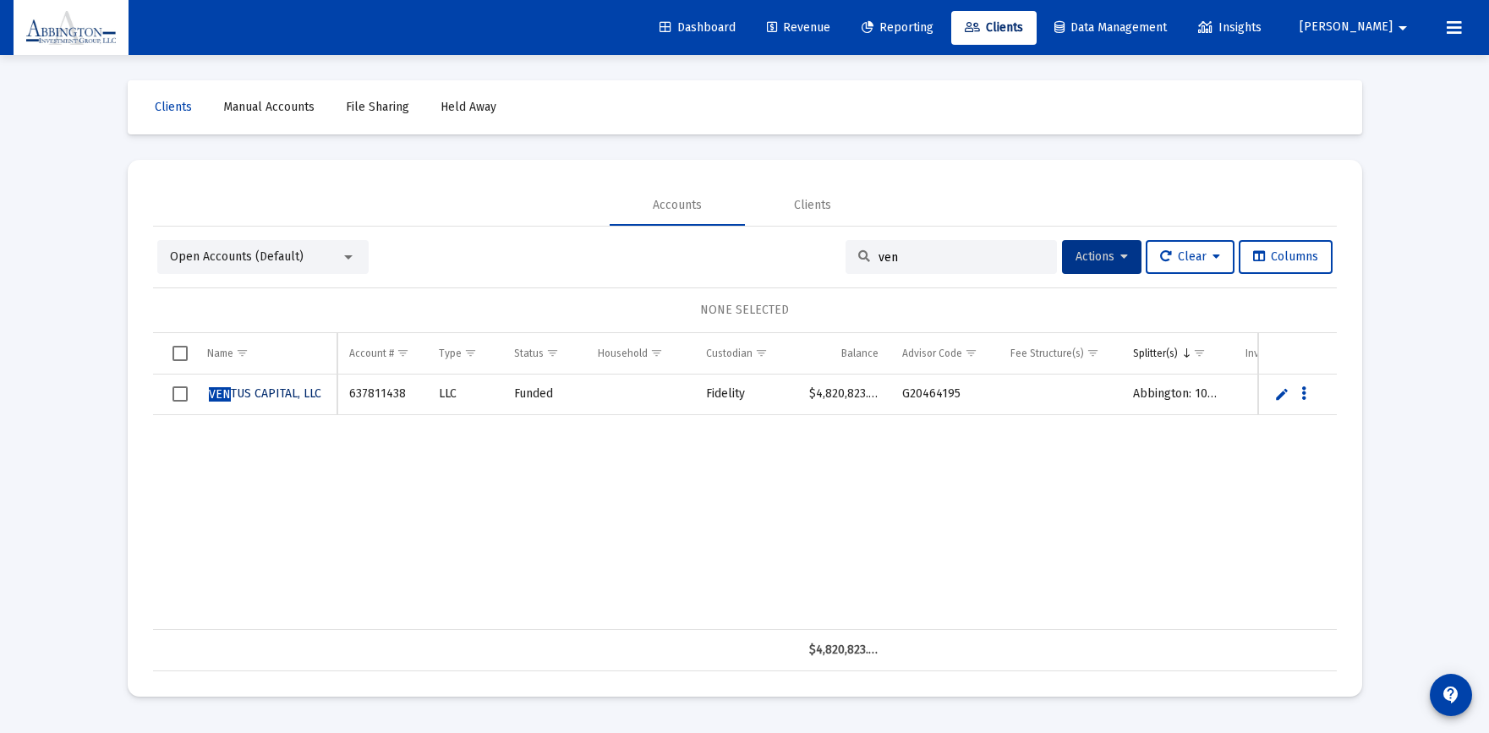
click at [263, 397] on span "VEN TUS CAPITAL, LLC" at bounding box center [265, 393] width 112 height 14
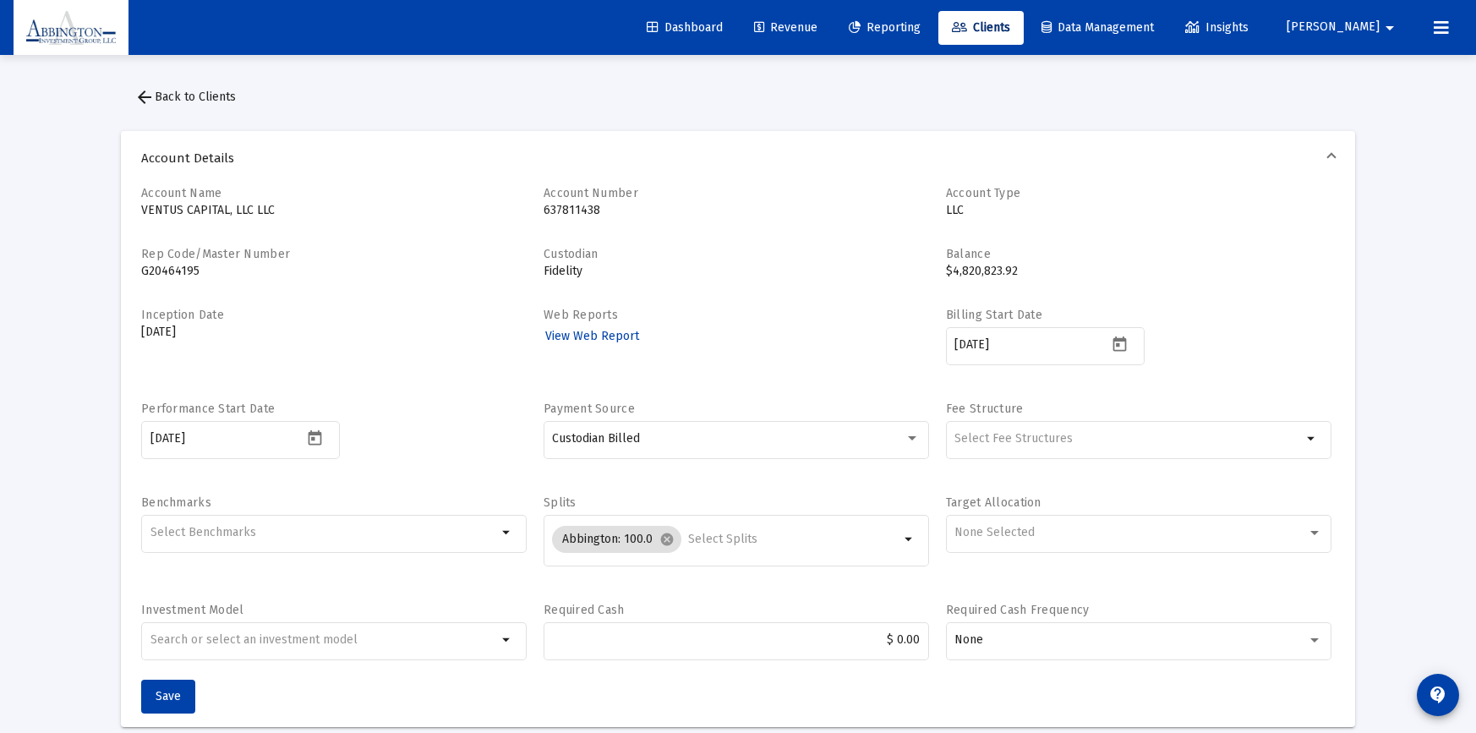
scroll to position [145, 0]
click at [906, 23] on span "Reporting" at bounding box center [885, 27] width 72 height 14
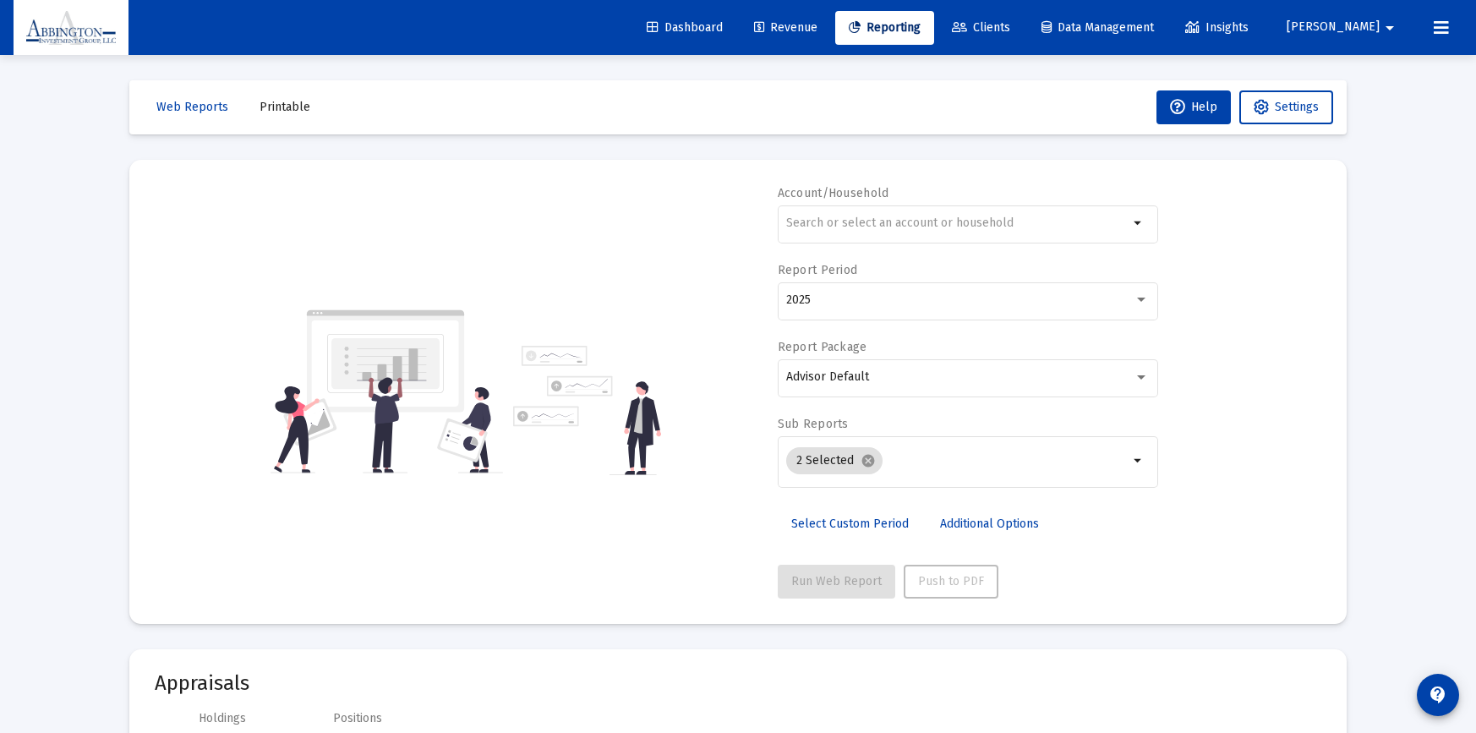
scroll to position [145, 0]
click at [818, 31] on span "Revenue" at bounding box center [785, 27] width 63 height 14
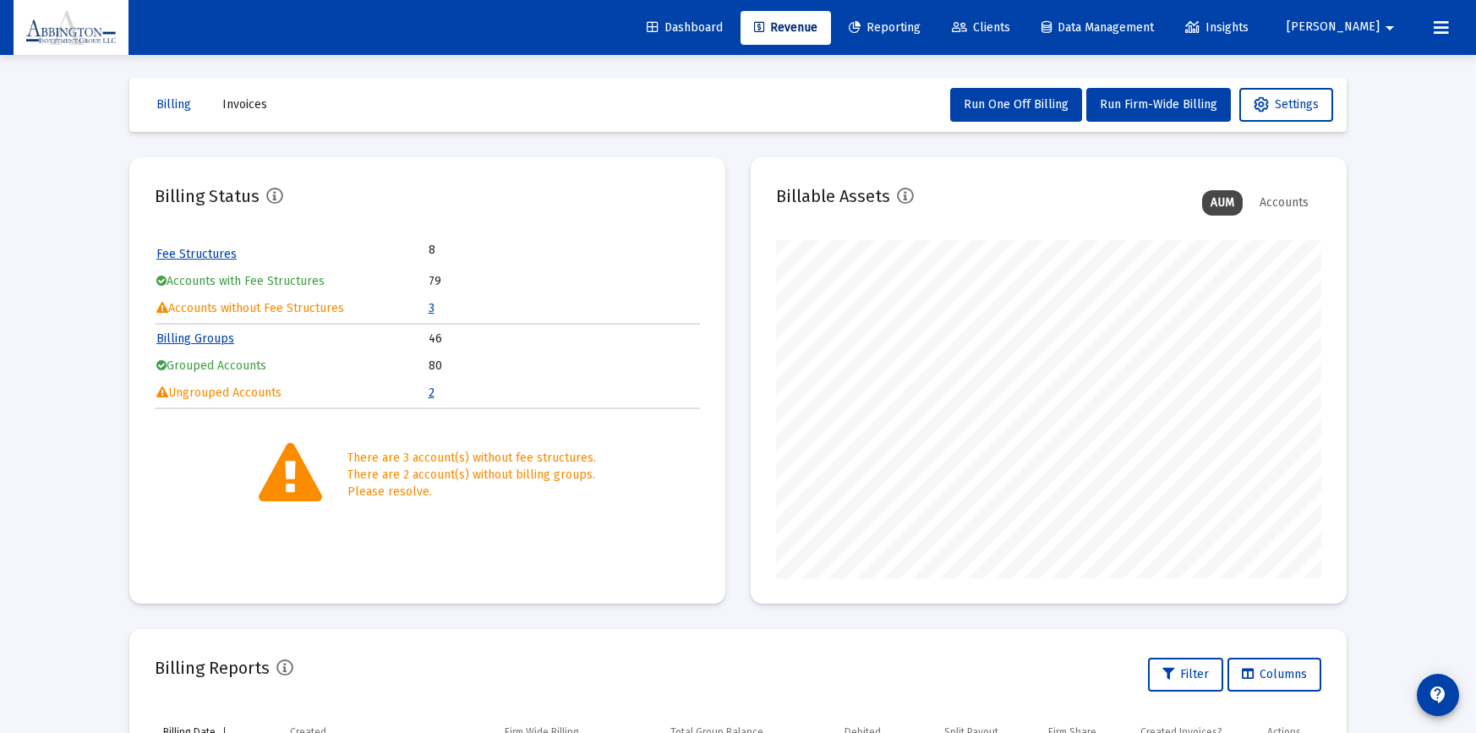
scroll to position [3, 0]
click at [1024, 28] on link "Clients" at bounding box center [981, 28] width 85 height 34
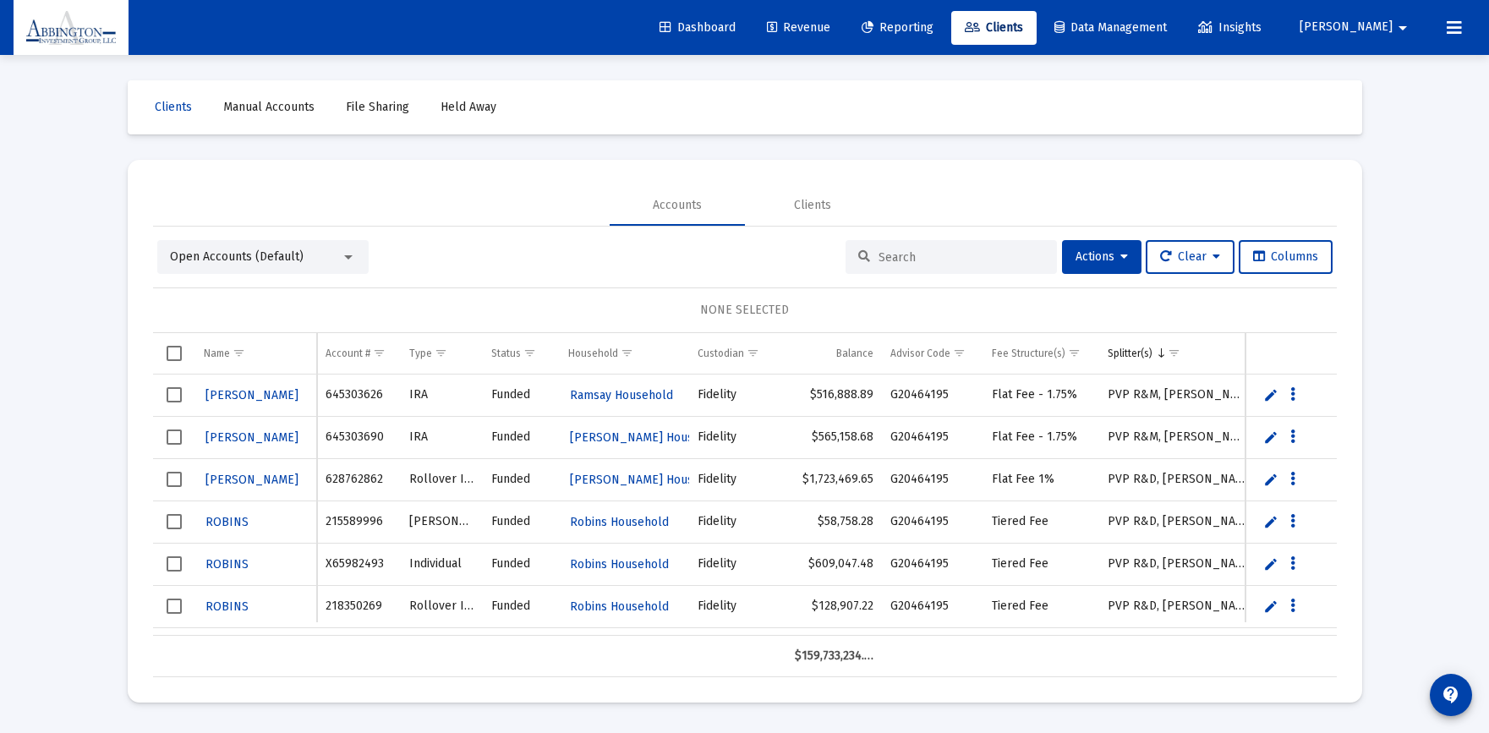
click at [336, 254] on div "Open Accounts (Default)" at bounding box center [255, 257] width 171 height 17
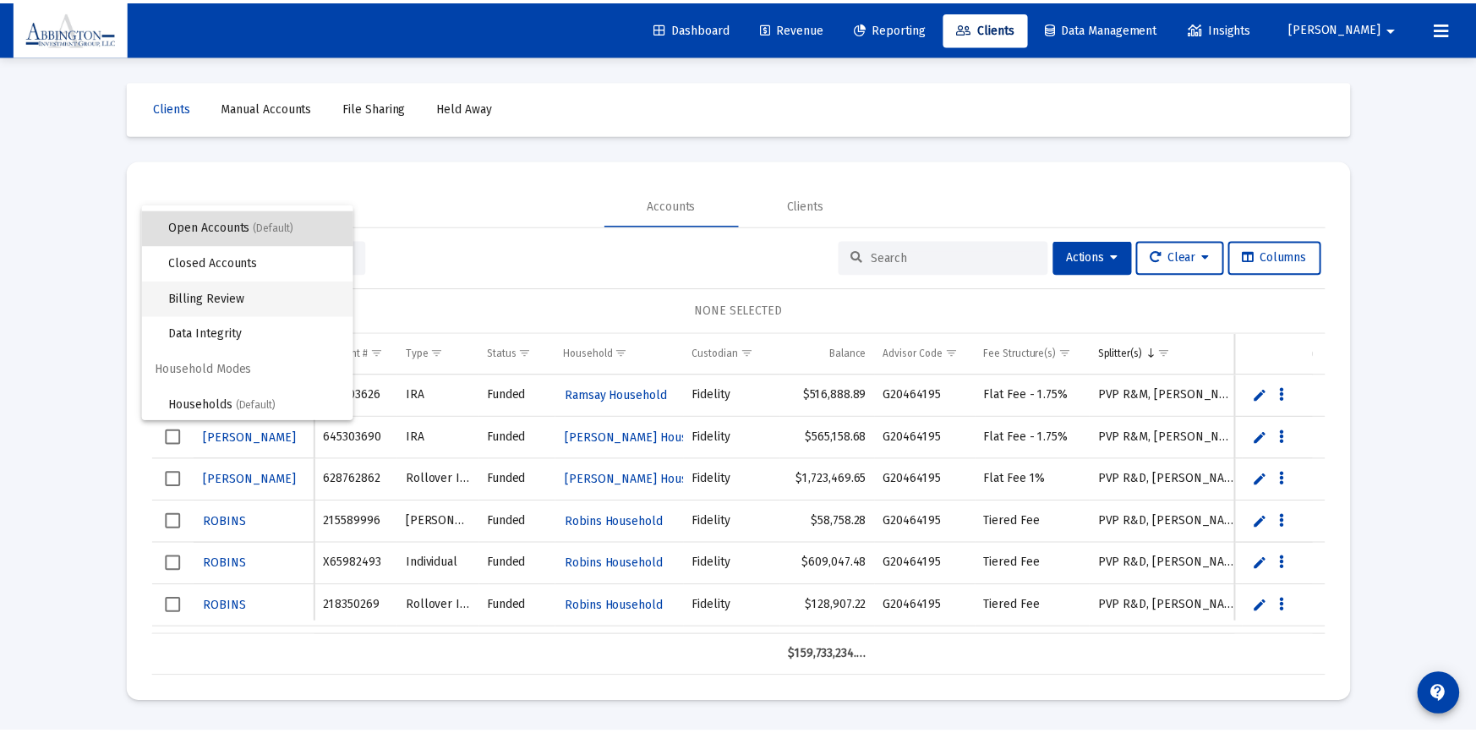
scroll to position [32, 0]
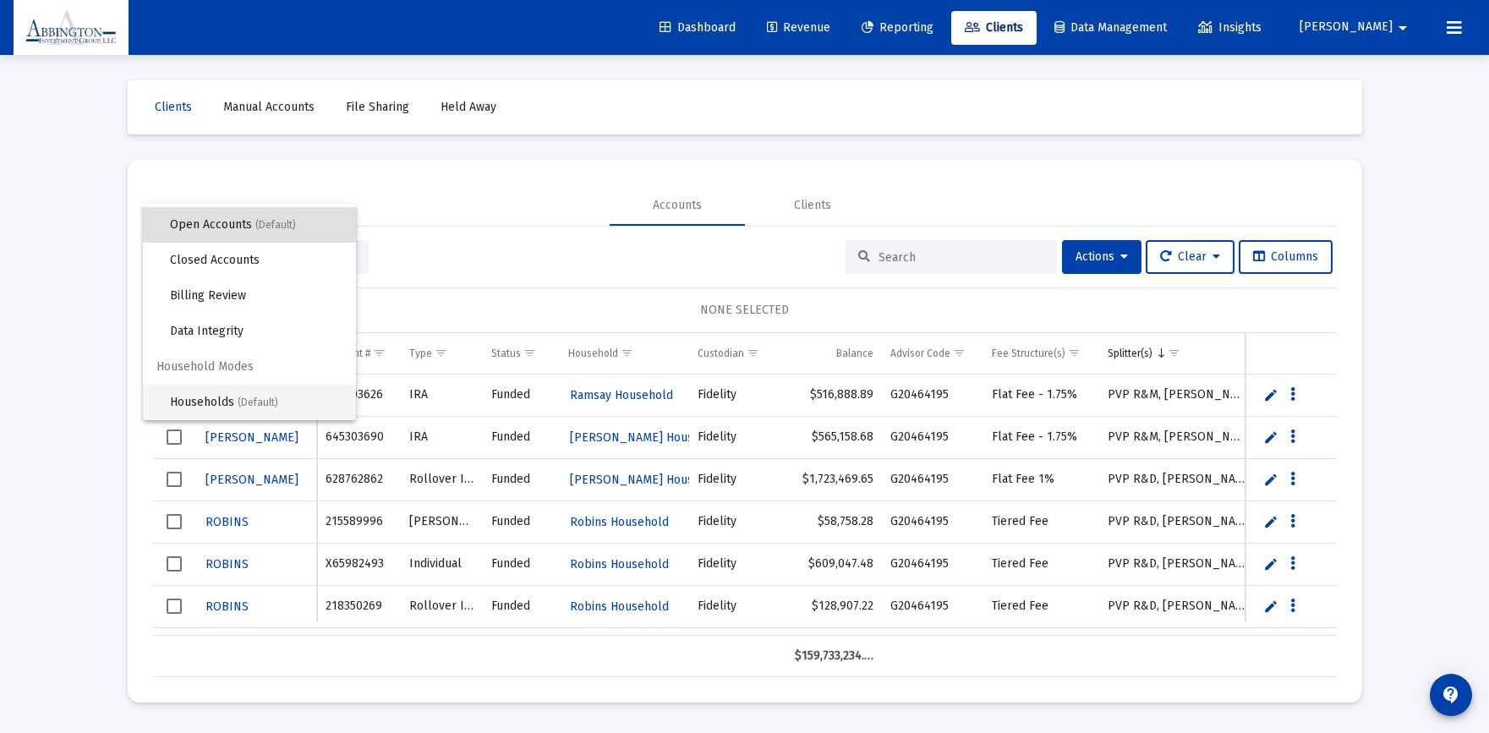
click at [227, 402] on span "Households (Default)" at bounding box center [256, 403] width 172 height 36
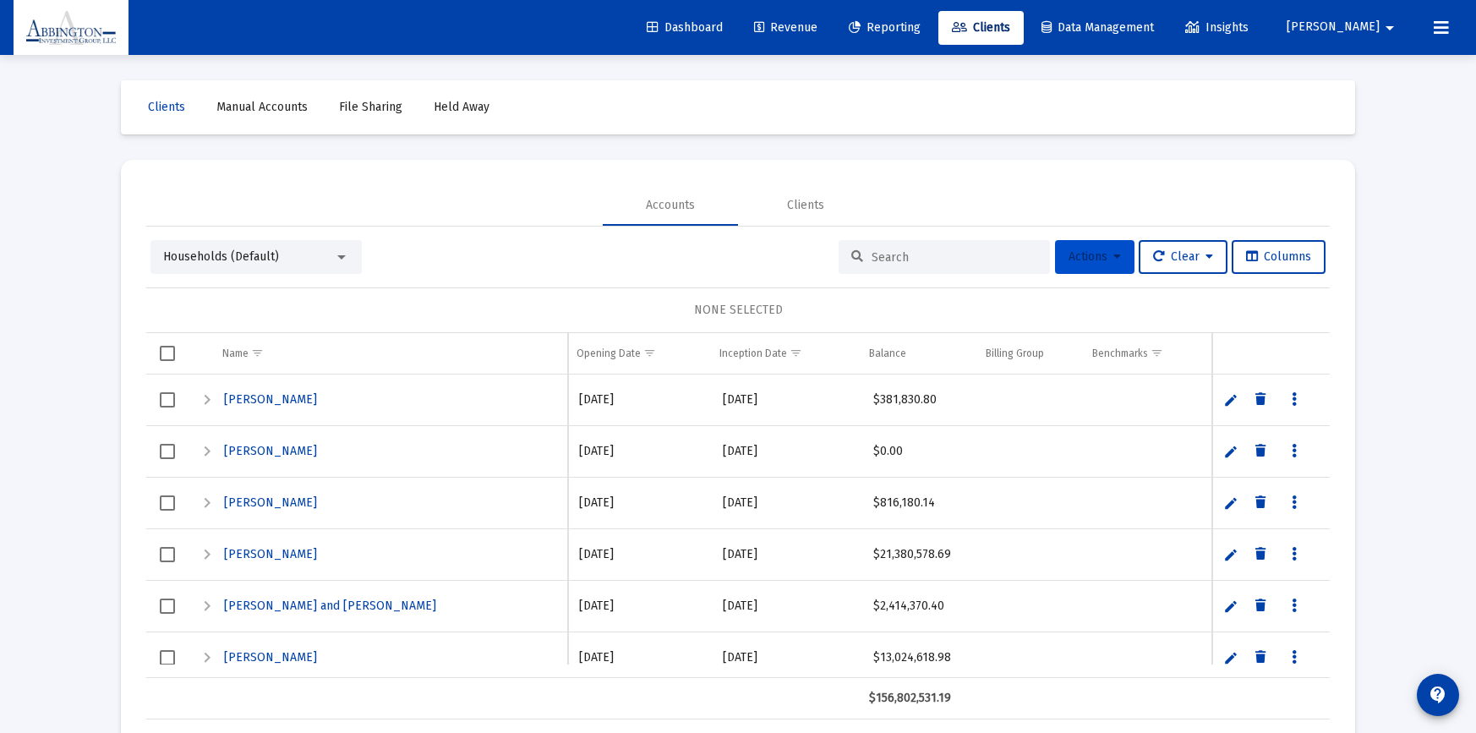
click at [1114, 256] on icon at bounding box center [1118, 257] width 8 height 12
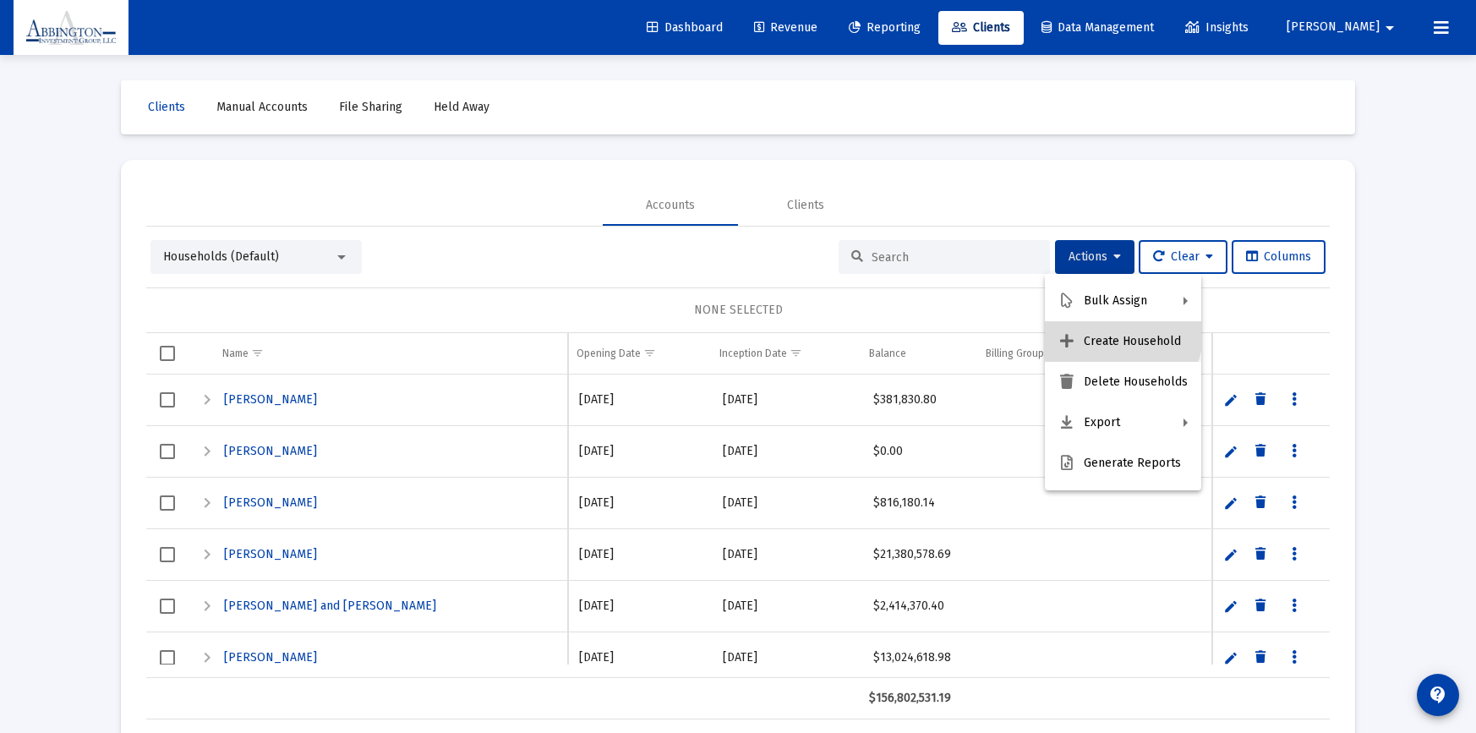
click at [1122, 335] on button "Create Household" at bounding box center [1123, 341] width 156 height 41
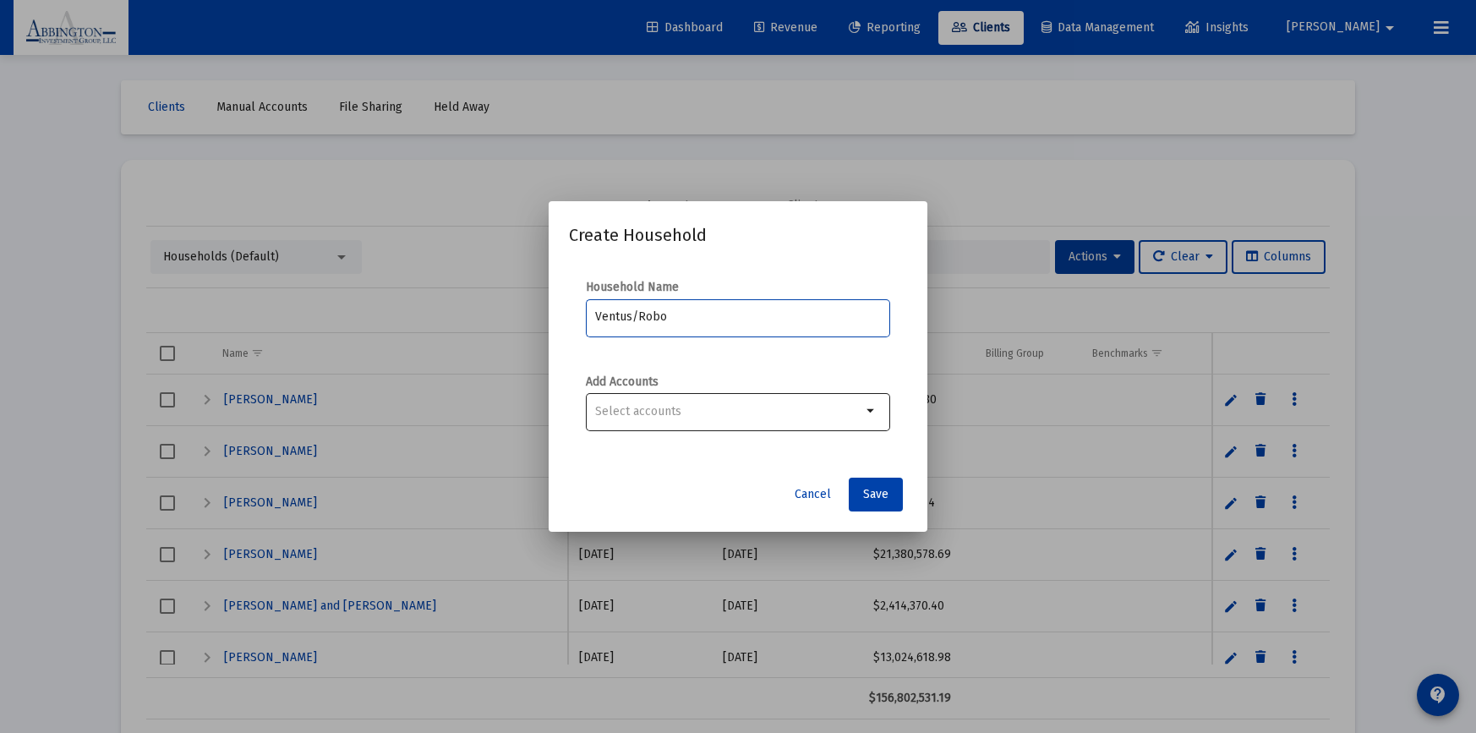
type input "Ventus/Robo"
click at [867, 414] on mat-icon "arrow_drop_down" at bounding box center [872, 411] width 20 height 20
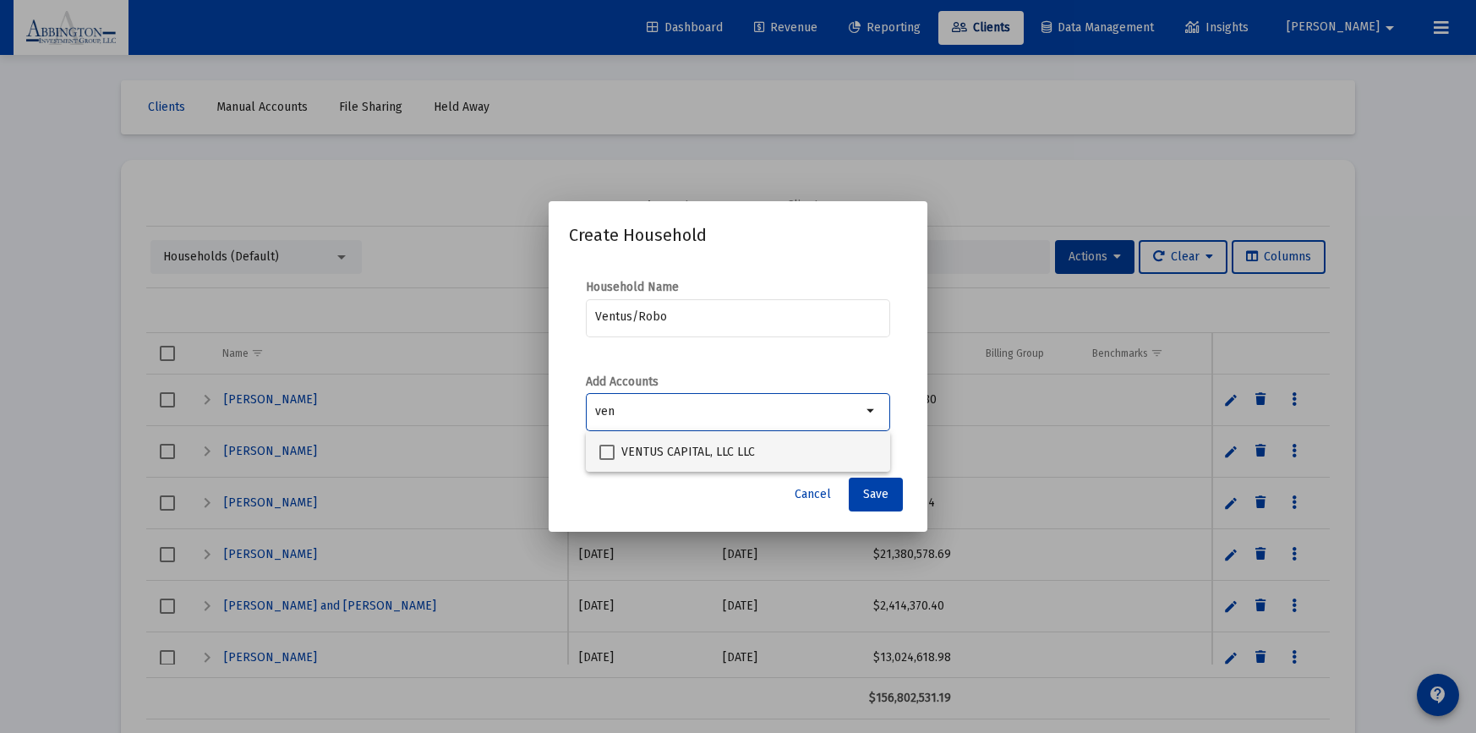
type input "ven"
click at [611, 453] on span at bounding box center [606, 452] width 15 height 15
click at [607, 460] on input "VENTUS CAPITAL, LLC LLC" at bounding box center [606, 460] width 1 height 1
checkbox input "true"
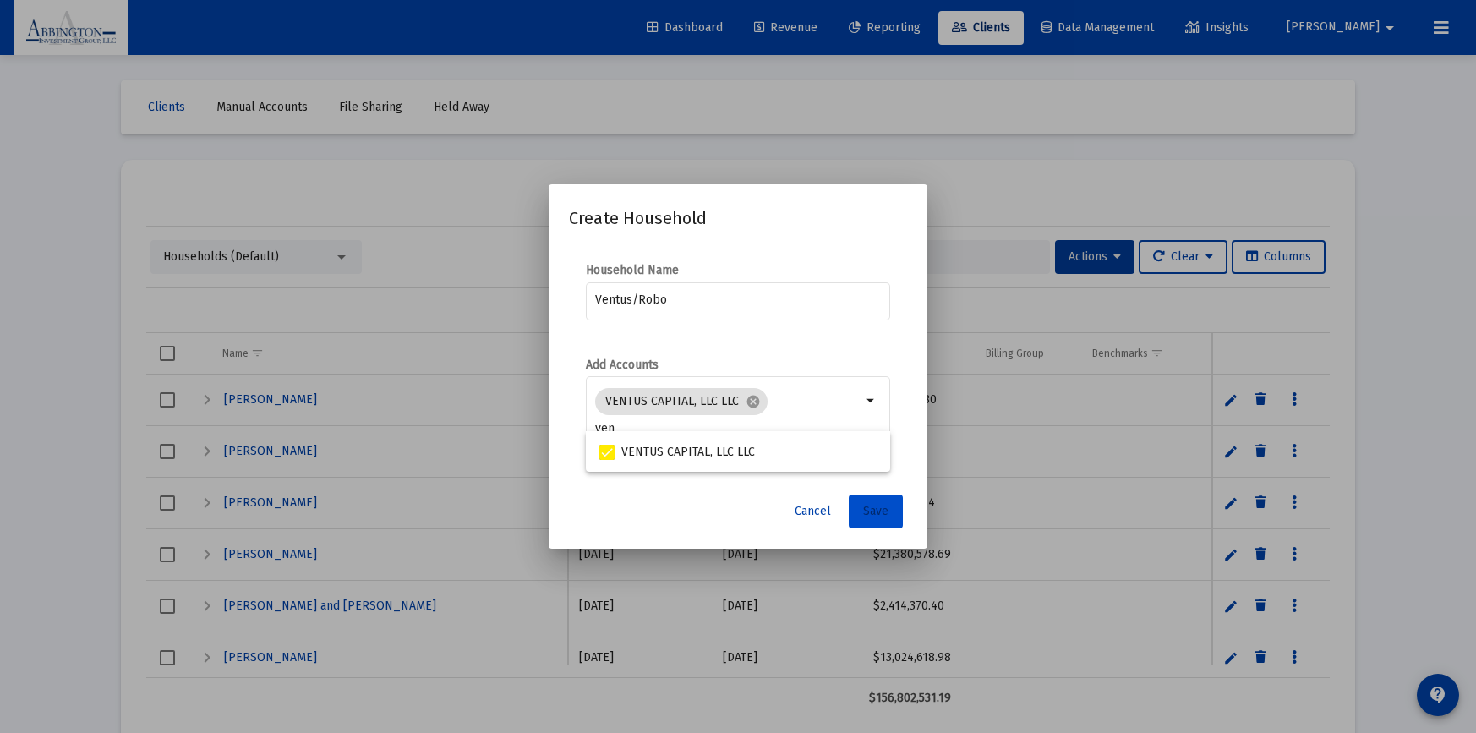
click at [875, 517] on span "Save" at bounding box center [875, 511] width 25 height 14
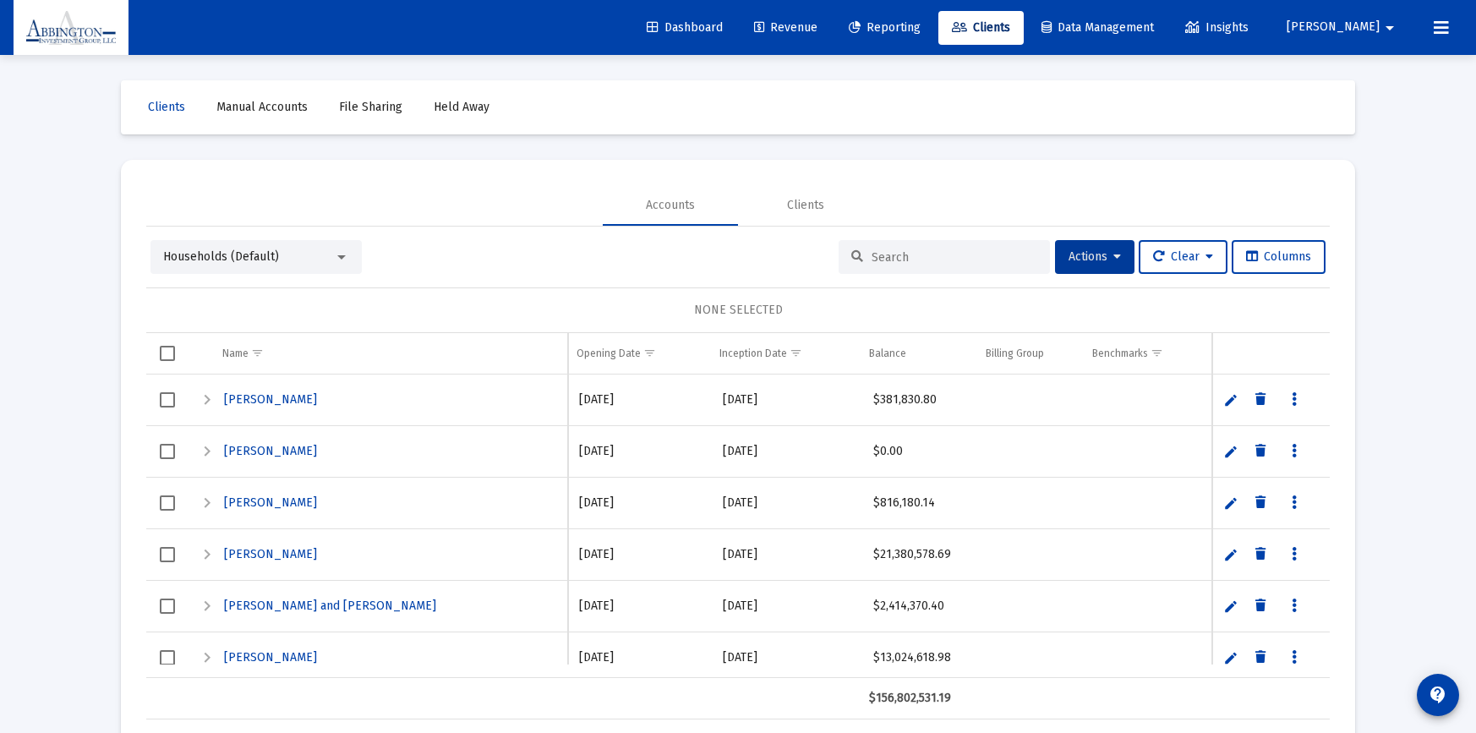
click at [337, 250] on div at bounding box center [341, 257] width 15 height 14
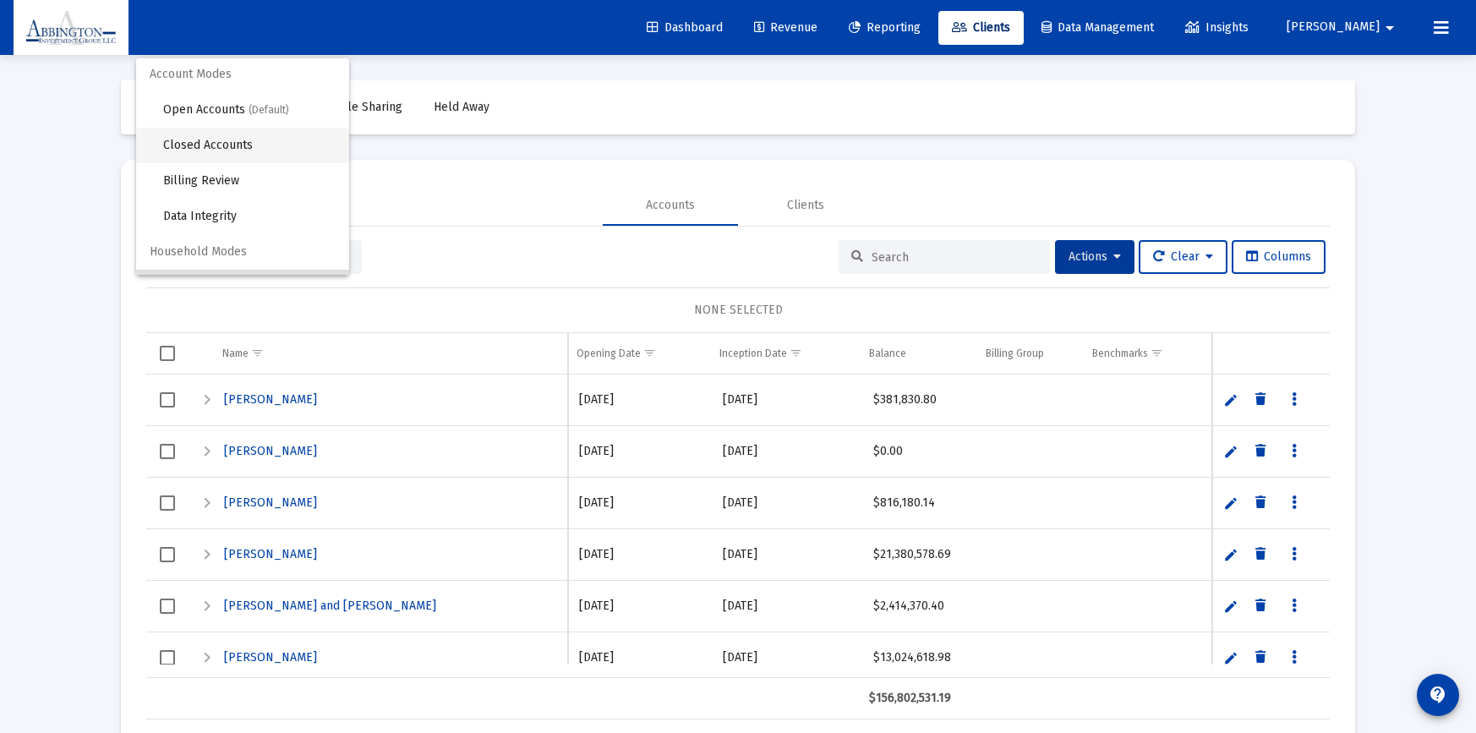
scroll to position [0, 0]
click at [257, 109] on span "(Default)" at bounding box center [269, 112] width 41 height 12
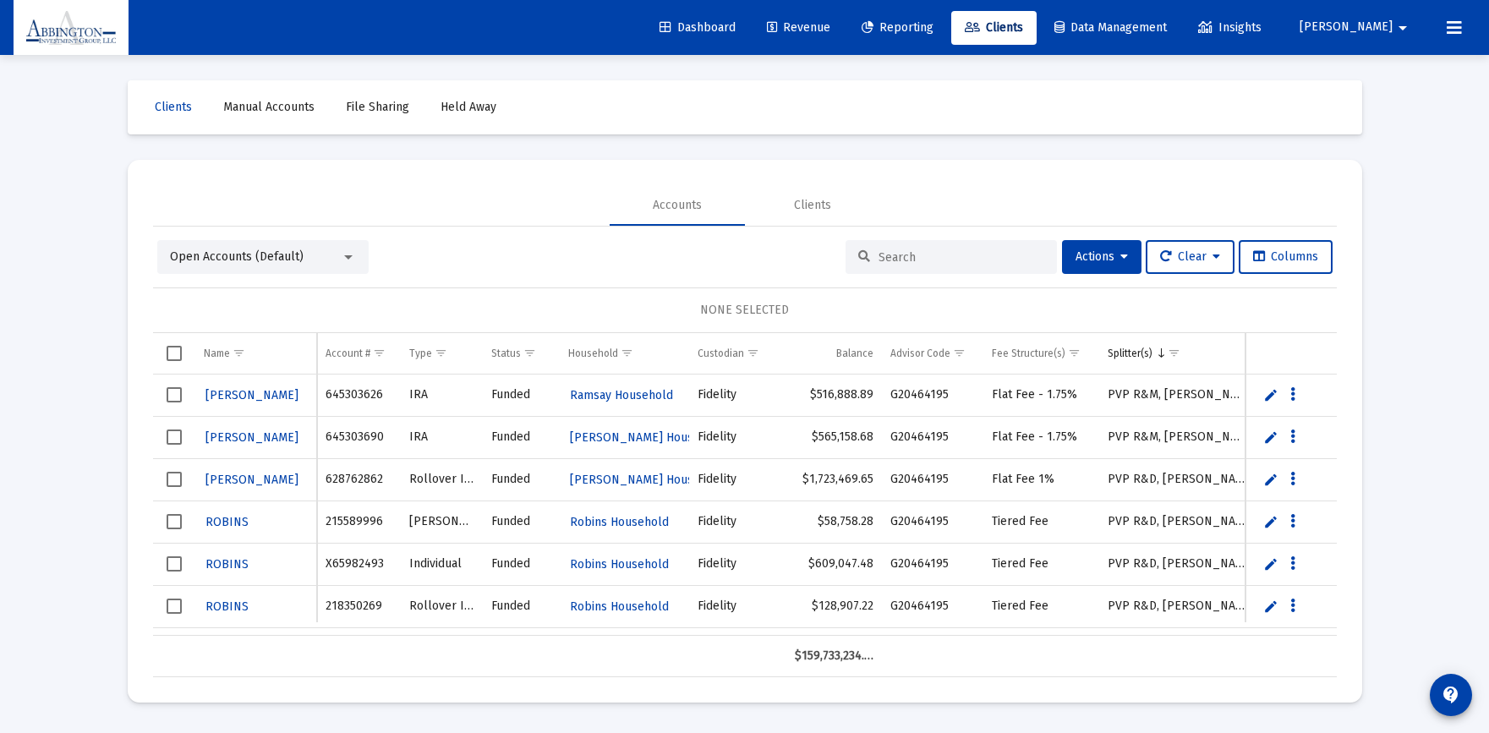
click at [881, 251] on input at bounding box center [961, 257] width 166 height 14
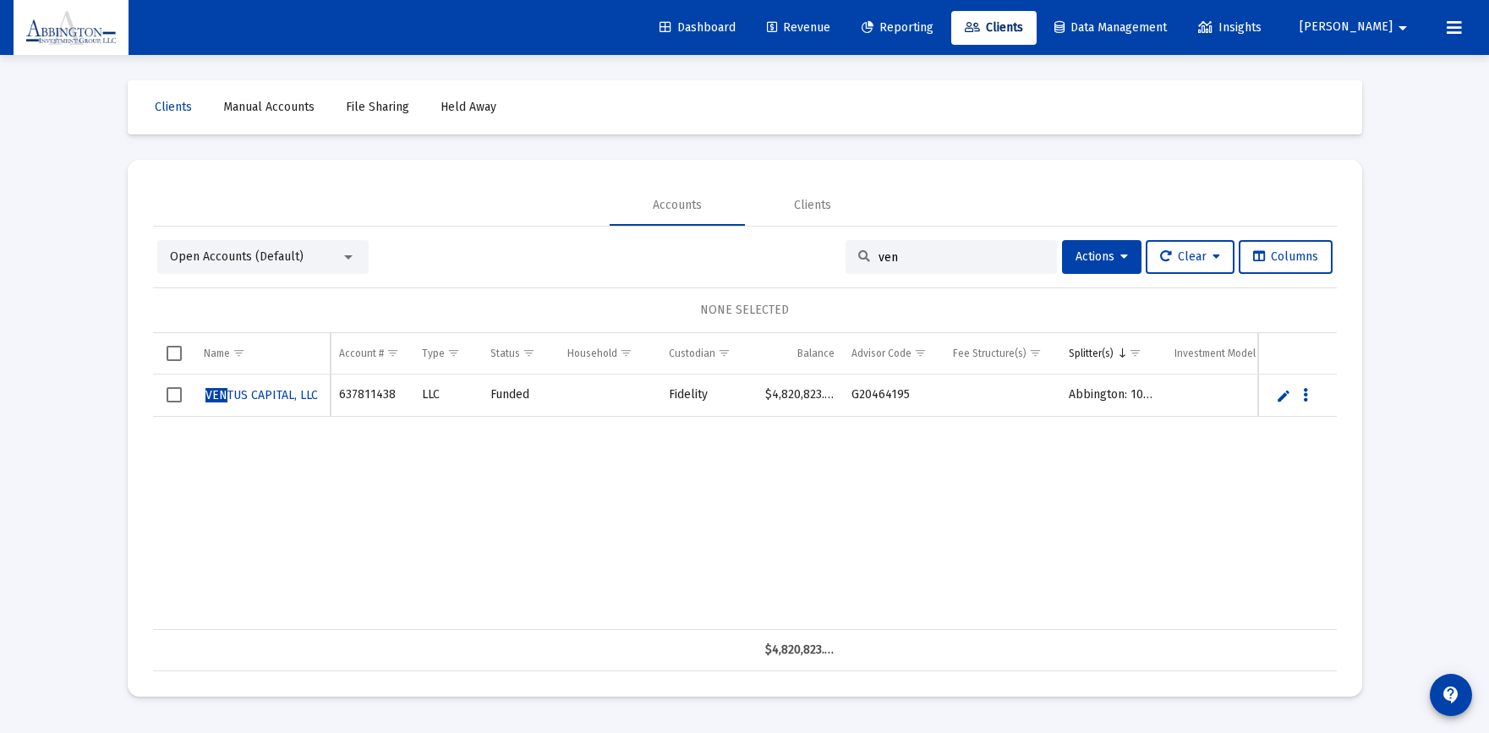
type input "ven"
click at [1306, 396] on icon "Data grid" at bounding box center [1305, 396] width 5 height 20
click at [1382, 507] on button "Map to Household" at bounding box center [1373, 510] width 151 height 41
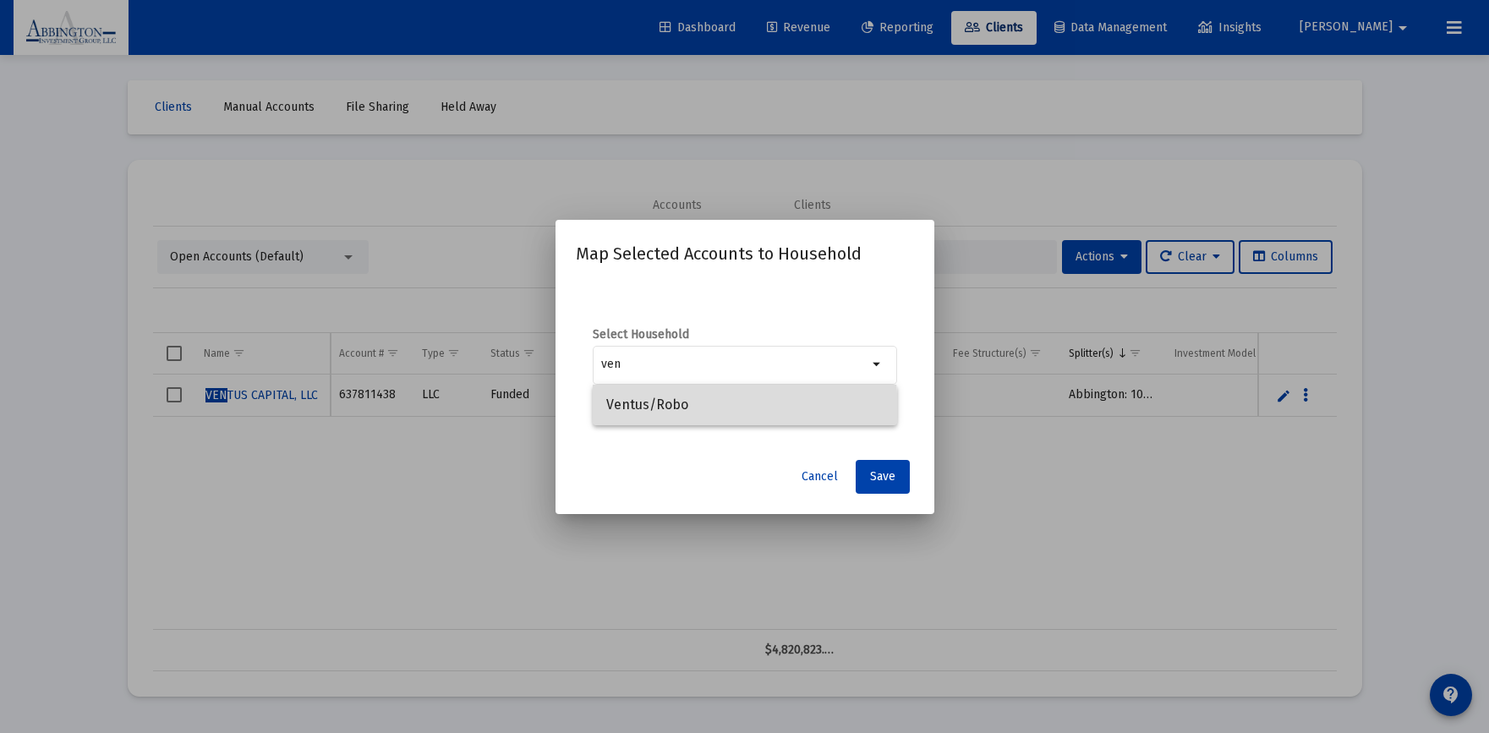
click at [644, 413] on span "Ventus/Robo" at bounding box center [744, 405] width 277 height 41
type input "Ventus/Robo"
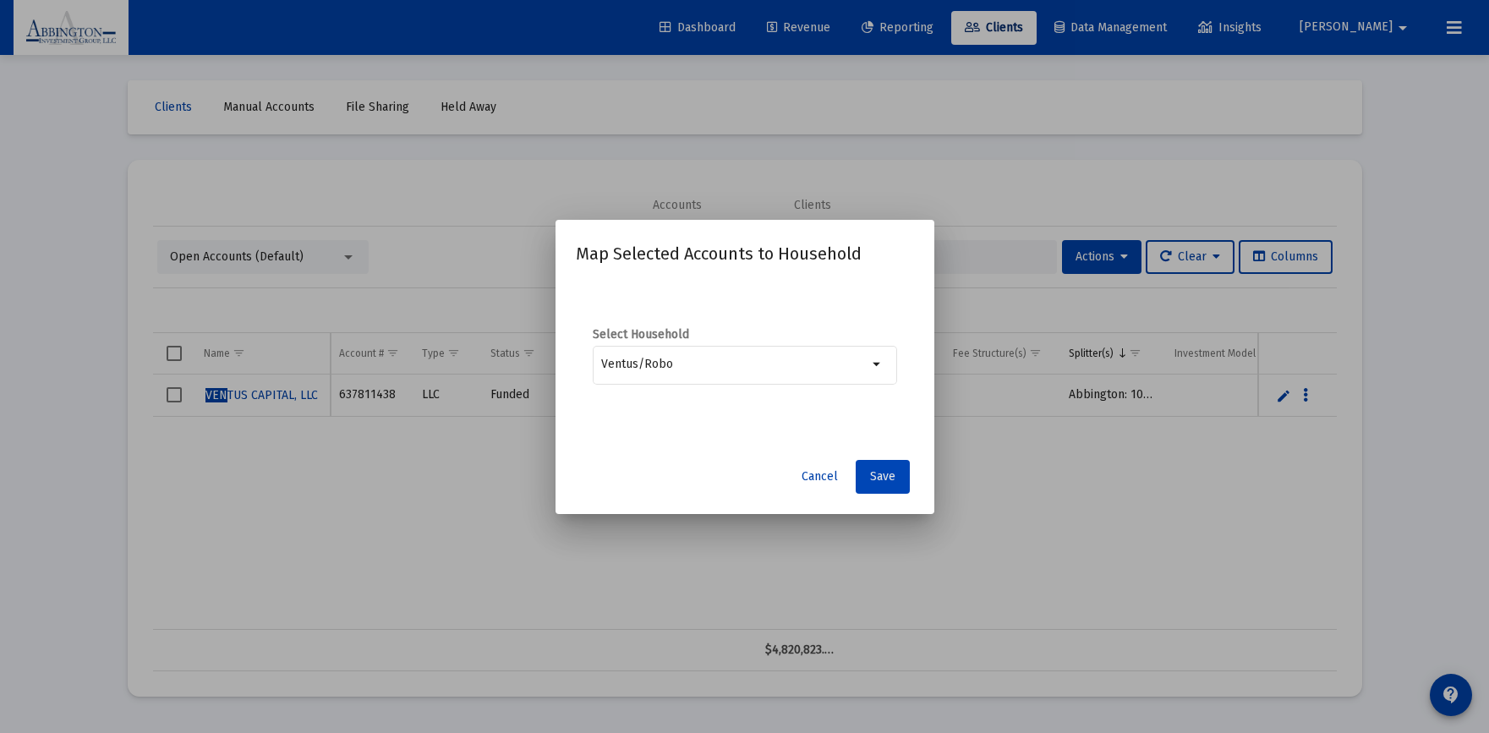
click at [873, 484] on button "Save" at bounding box center [883, 477] width 54 height 34
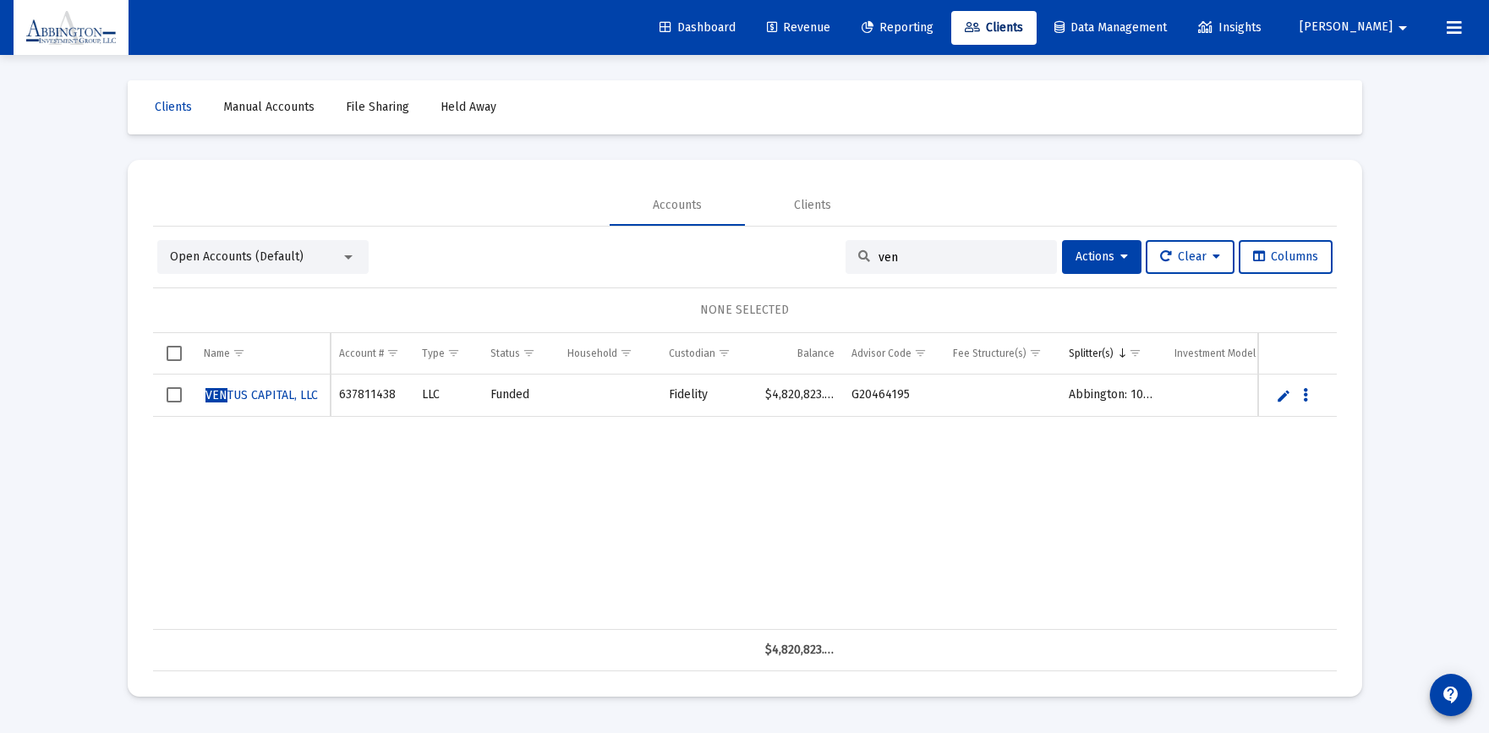
click at [1397, 29] on mat-icon "arrow_drop_down" at bounding box center [1403, 28] width 20 height 34
click at [1387, 59] on span "Settings" at bounding box center [1393, 72] width 50 height 41
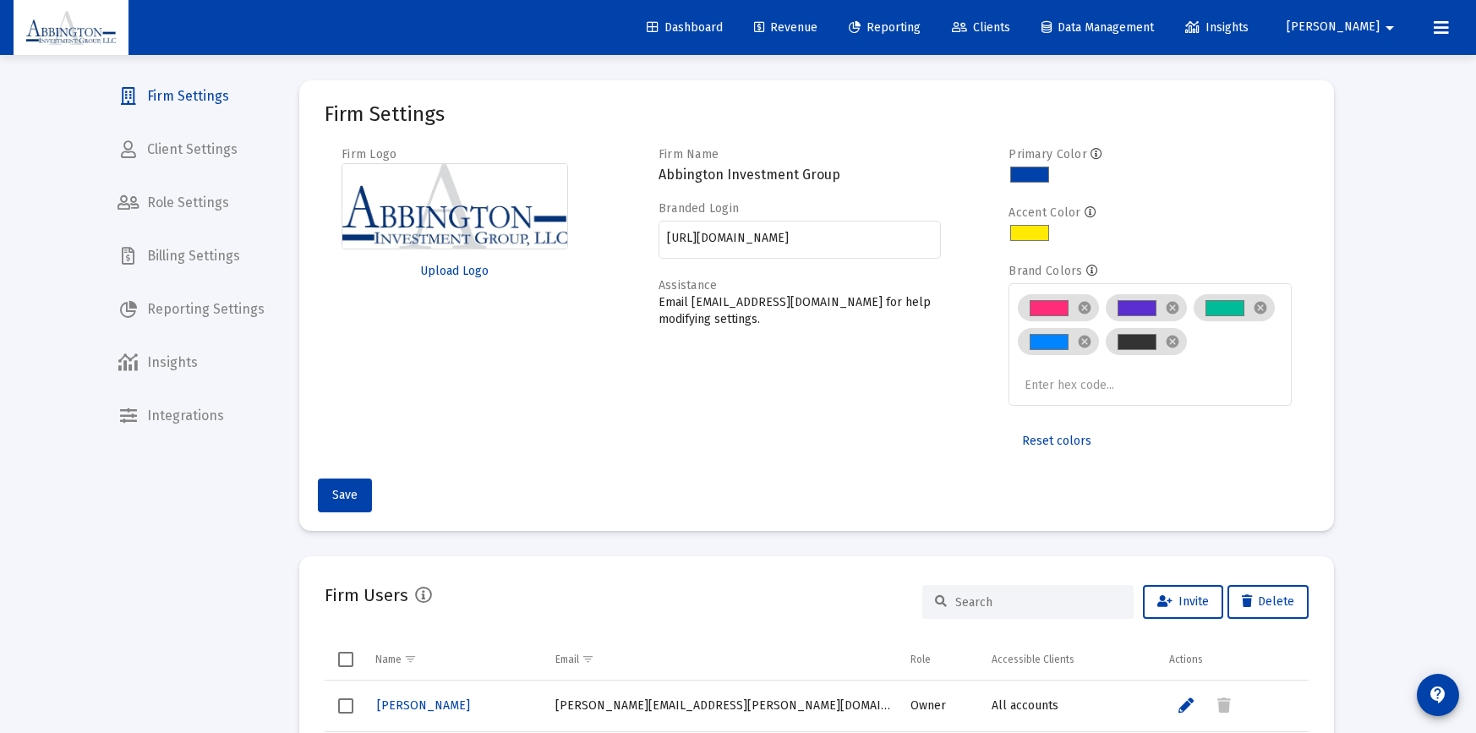
click at [187, 148] on span "Client Settings" at bounding box center [191, 149] width 174 height 41
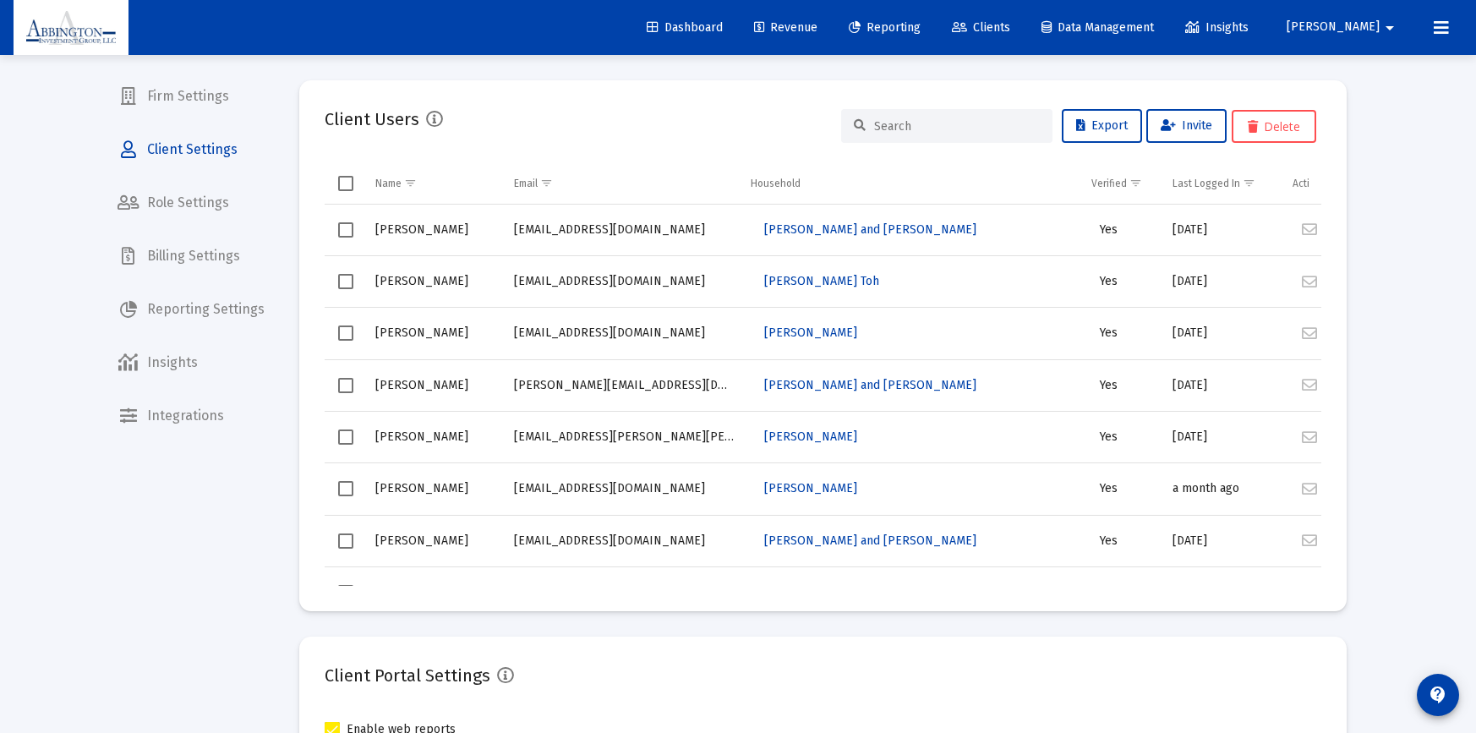
click at [912, 129] on input at bounding box center [957, 126] width 166 height 14
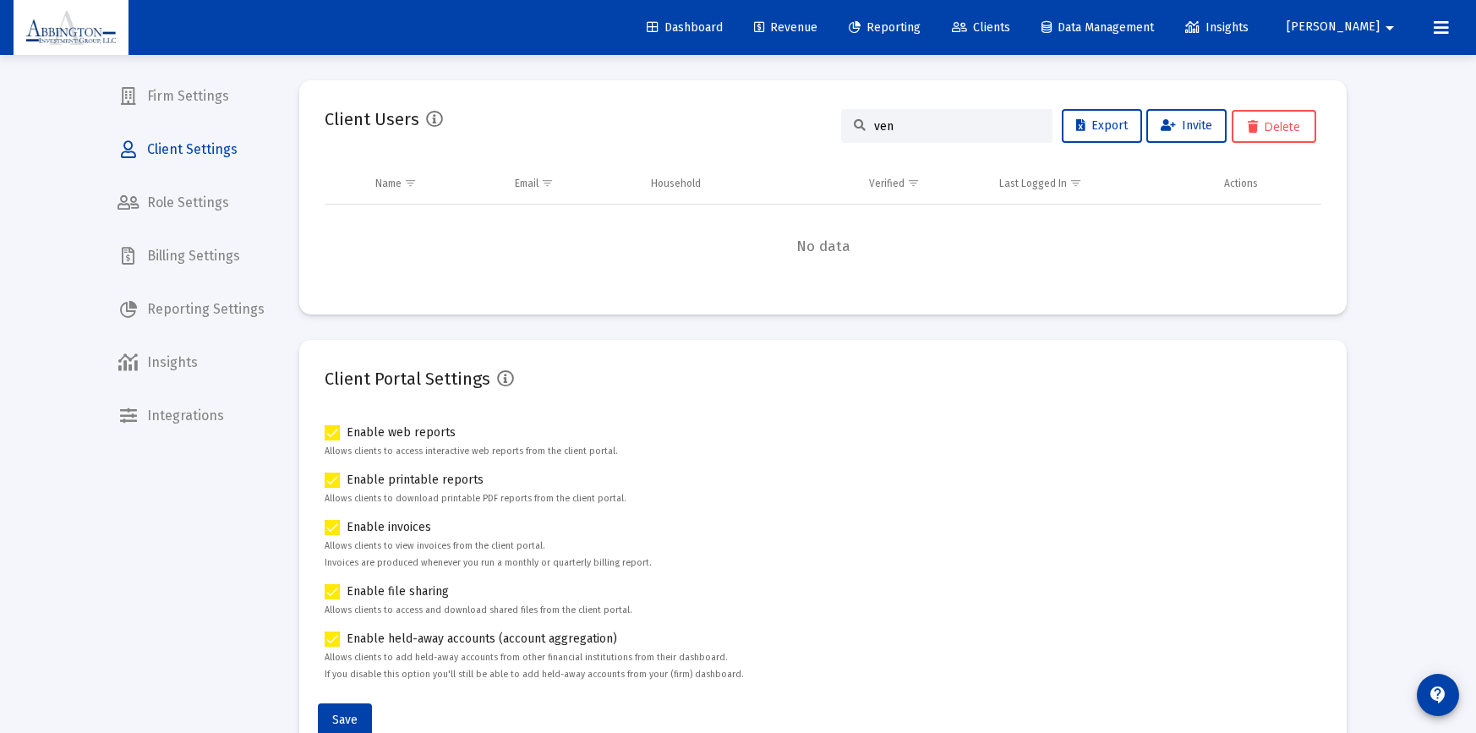
click at [776, 129] on div "Client Users ven Export Invite Delete" at bounding box center [823, 126] width 997 height 41
drag, startPoint x: 900, startPoint y: 123, endPoint x: 845, endPoint y: 126, distance: 55.0
click at [845, 126] on div "ven" at bounding box center [946, 126] width 211 height 34
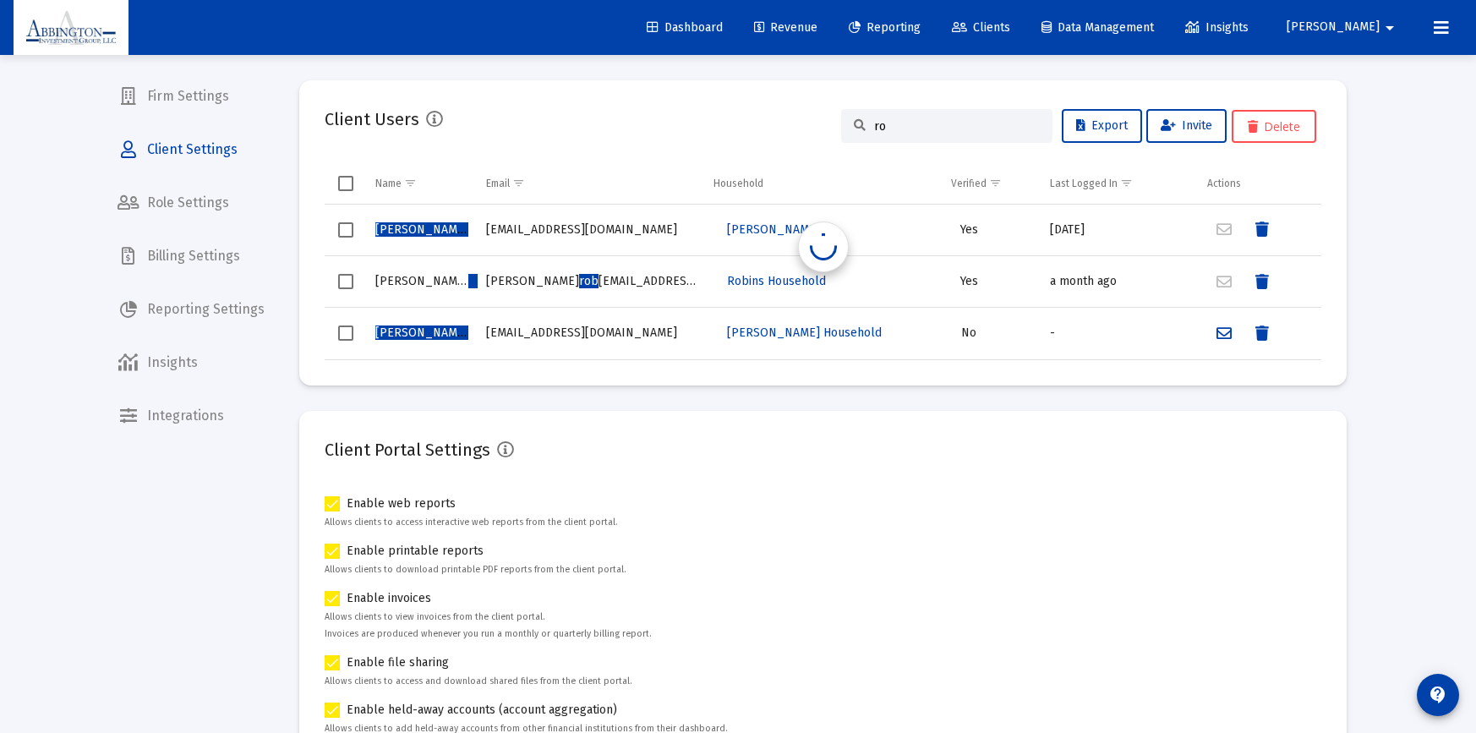
type input "r"
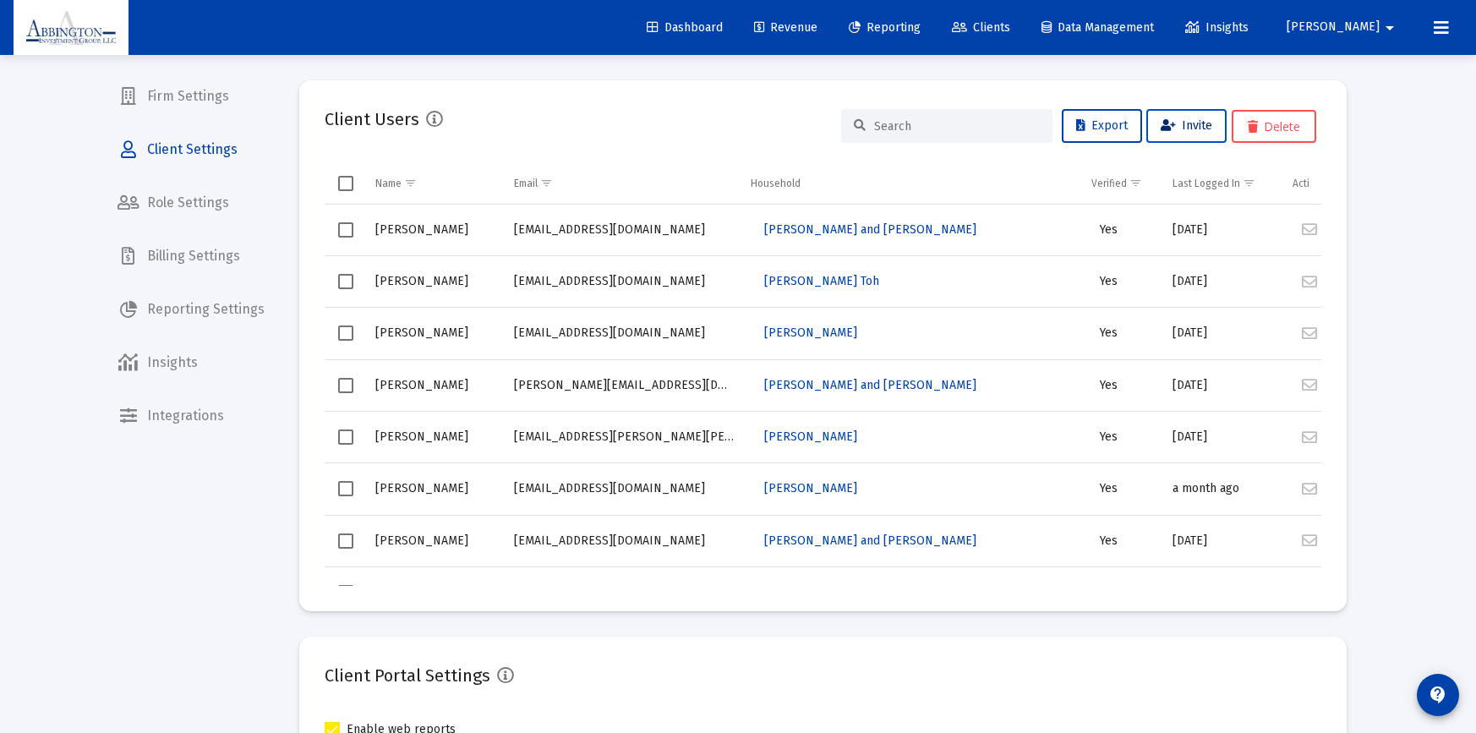
click at [1199, 134] on button "Invite" at bounding box center [1187, 126] width 80 height 34
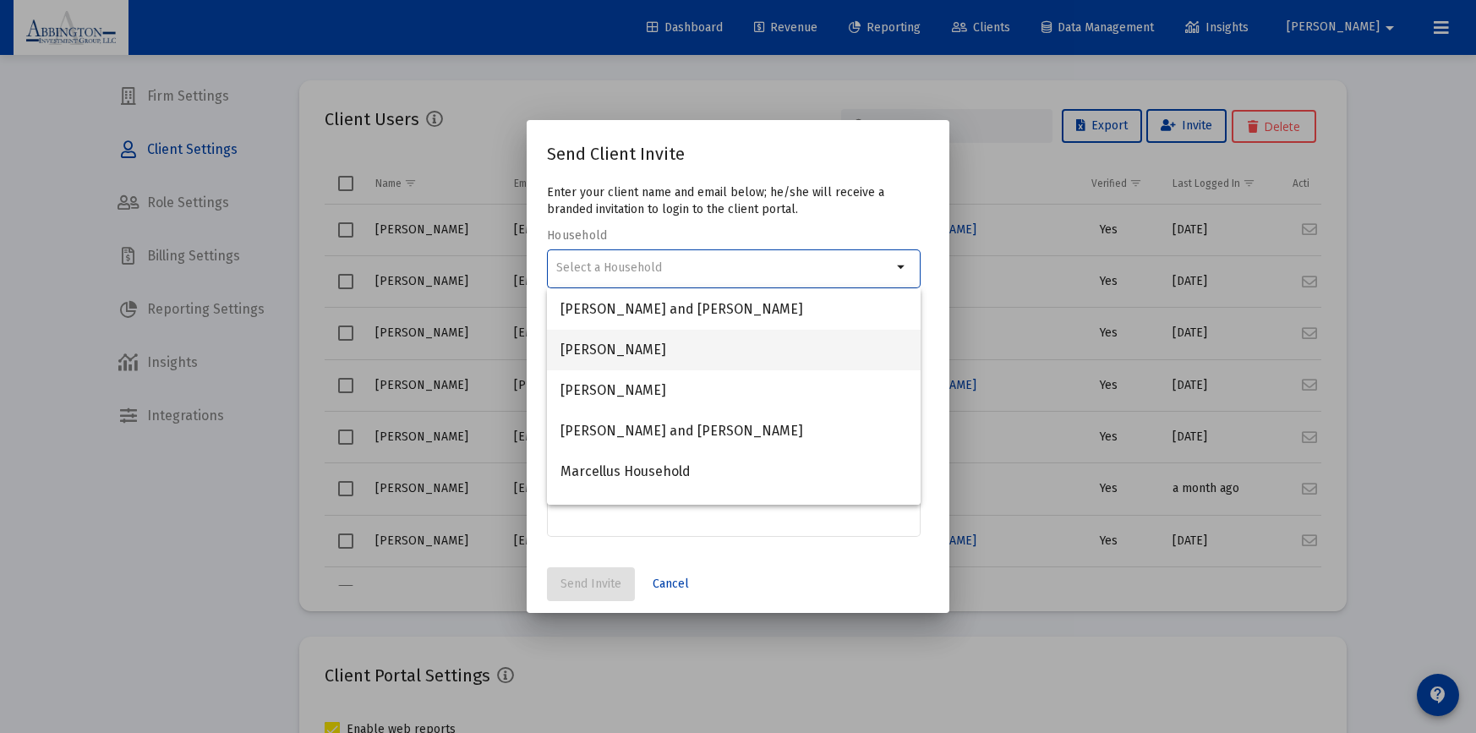
scroll to position [534, 0]
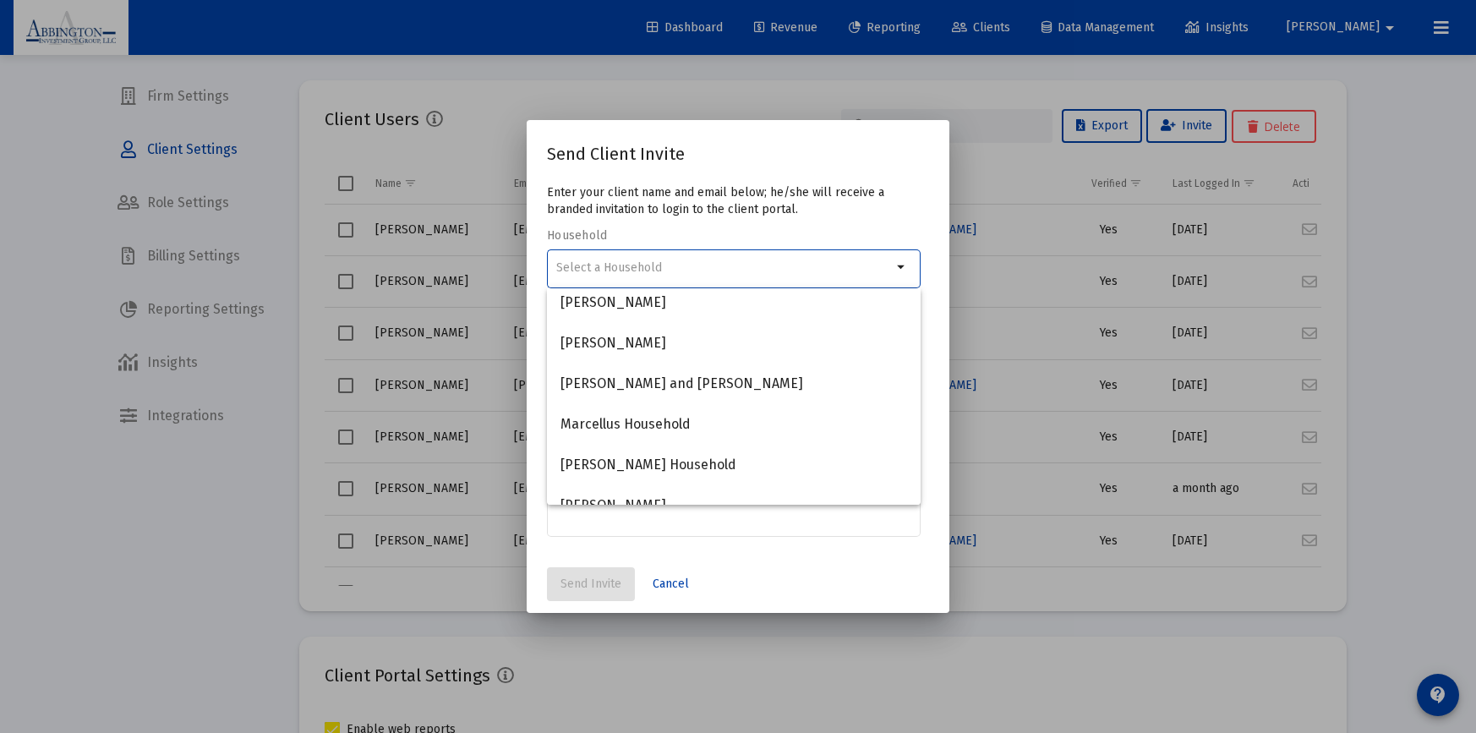
click at [594, 266] on input at bounding box center [724, 268] width 336 height 14
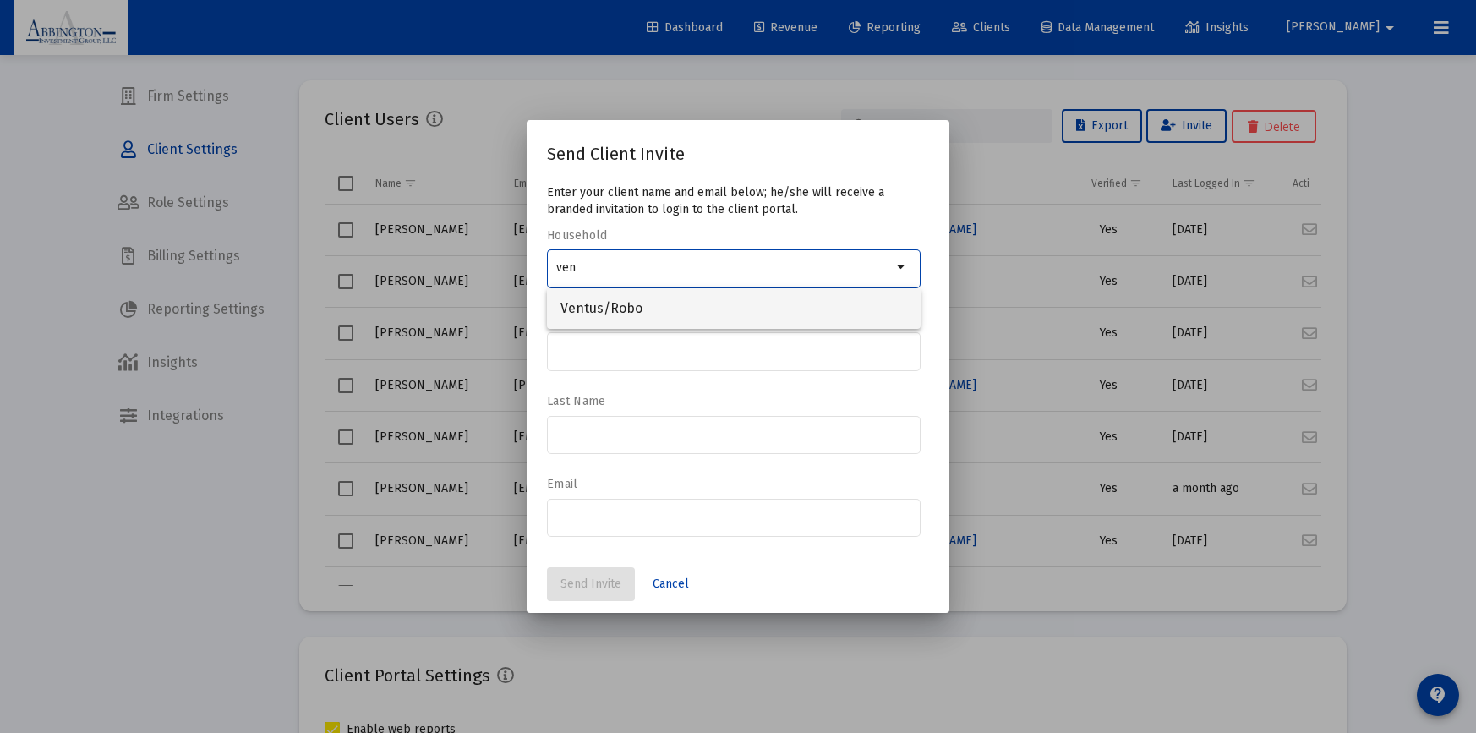
click at [588, 309] on span "Ventus/Robo" at bounding box center [734, 308] width 347 height 41
type input "Ventus/Robo"
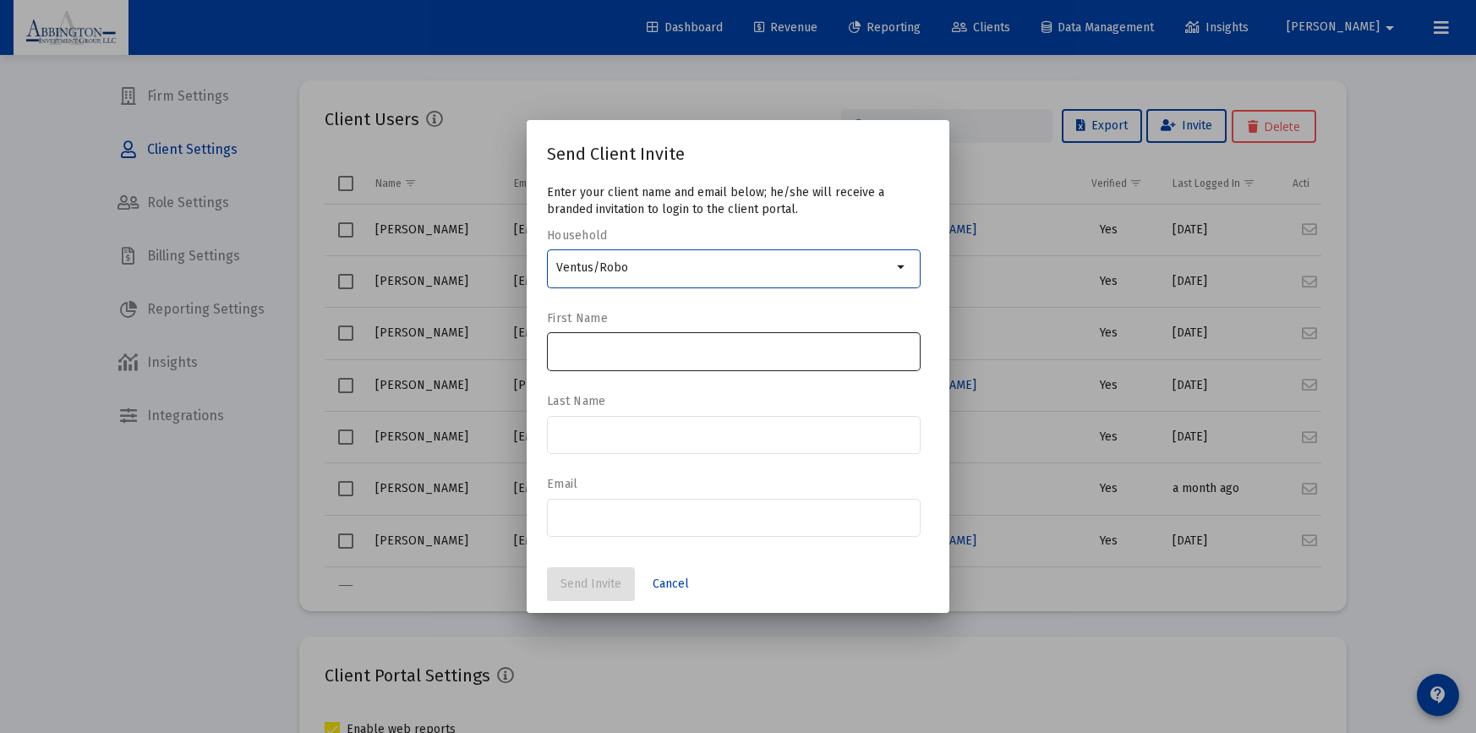
click at [572, 350] on input at bounding box center [734, 351] width 356 height 14
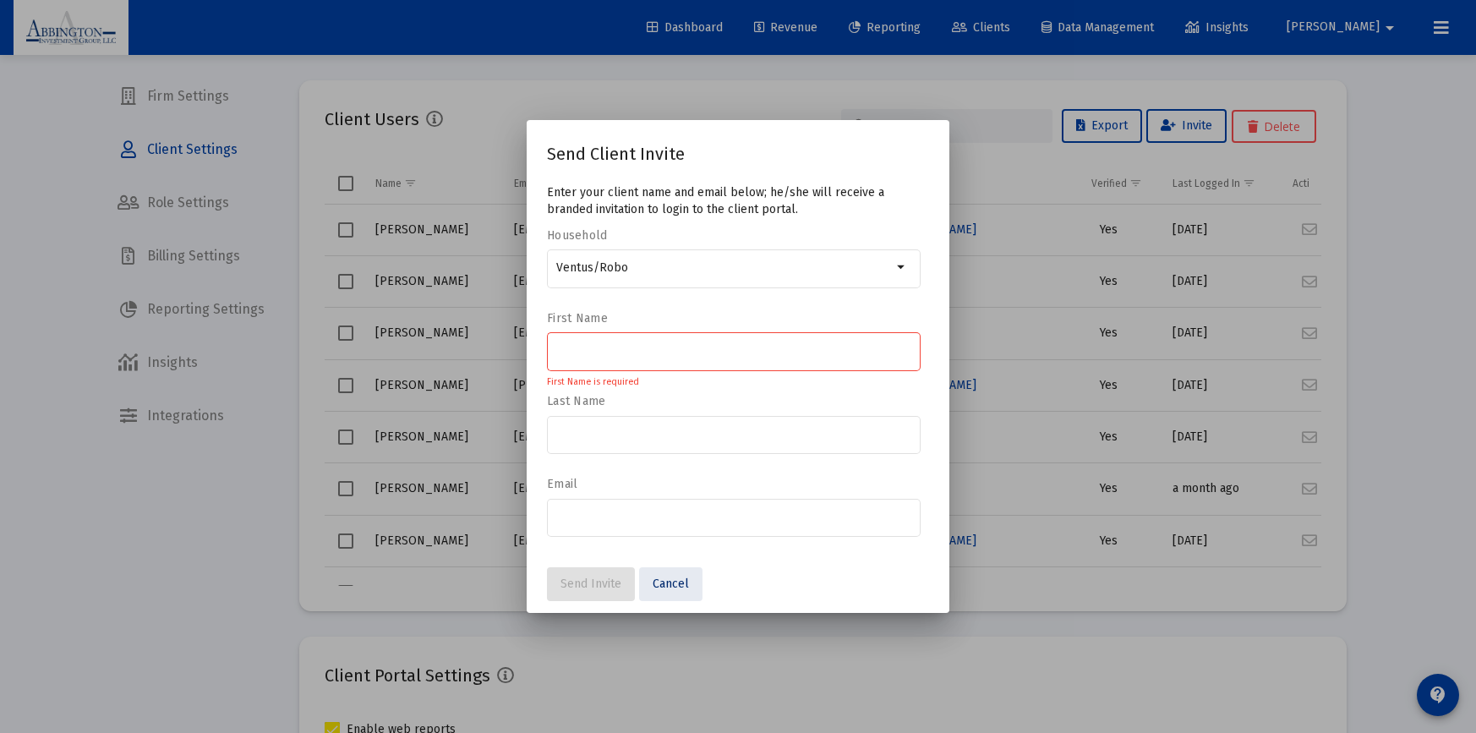
click at [673, 581] on span "Cancel" at bounding box center [671, 584] width 36 height 14
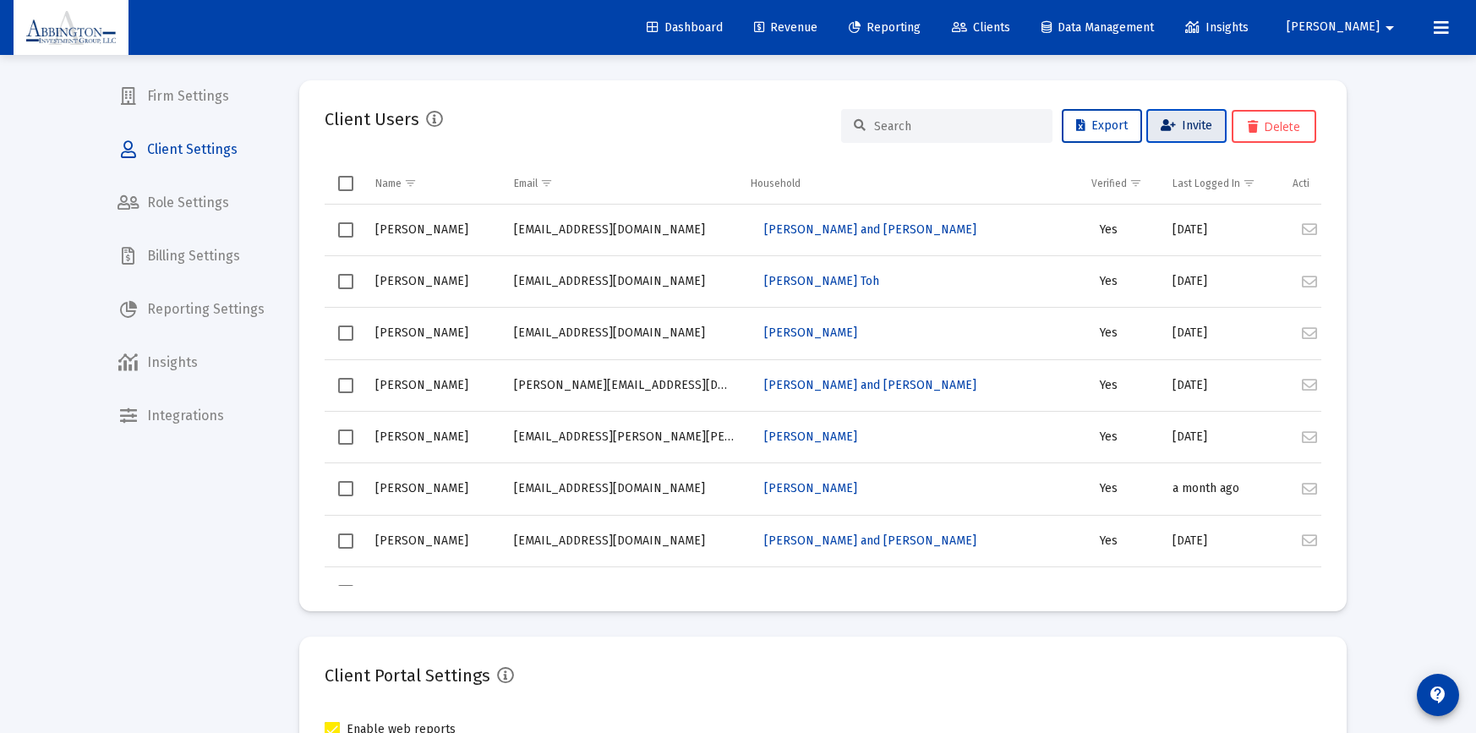
click at [1194, 131] on span "Invite" at bounding box center [1187, 125] width 52 height 14
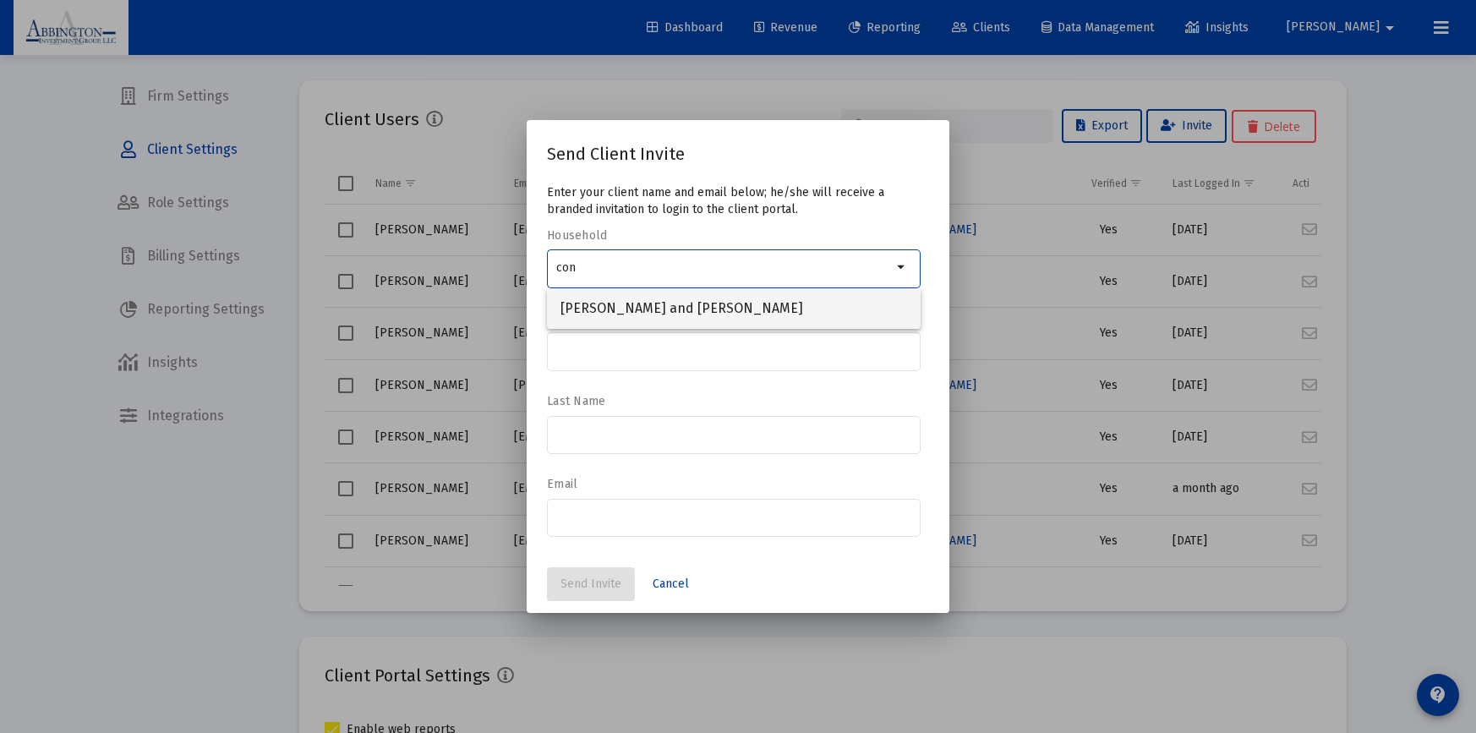
click at [622, 301] on span "[PERSON_NAME] and [PERSON_NAME]" at bounding box center [734, 308] width 347 height 41
type input "[PERSON_NAME] and [PERSON_NAME]"
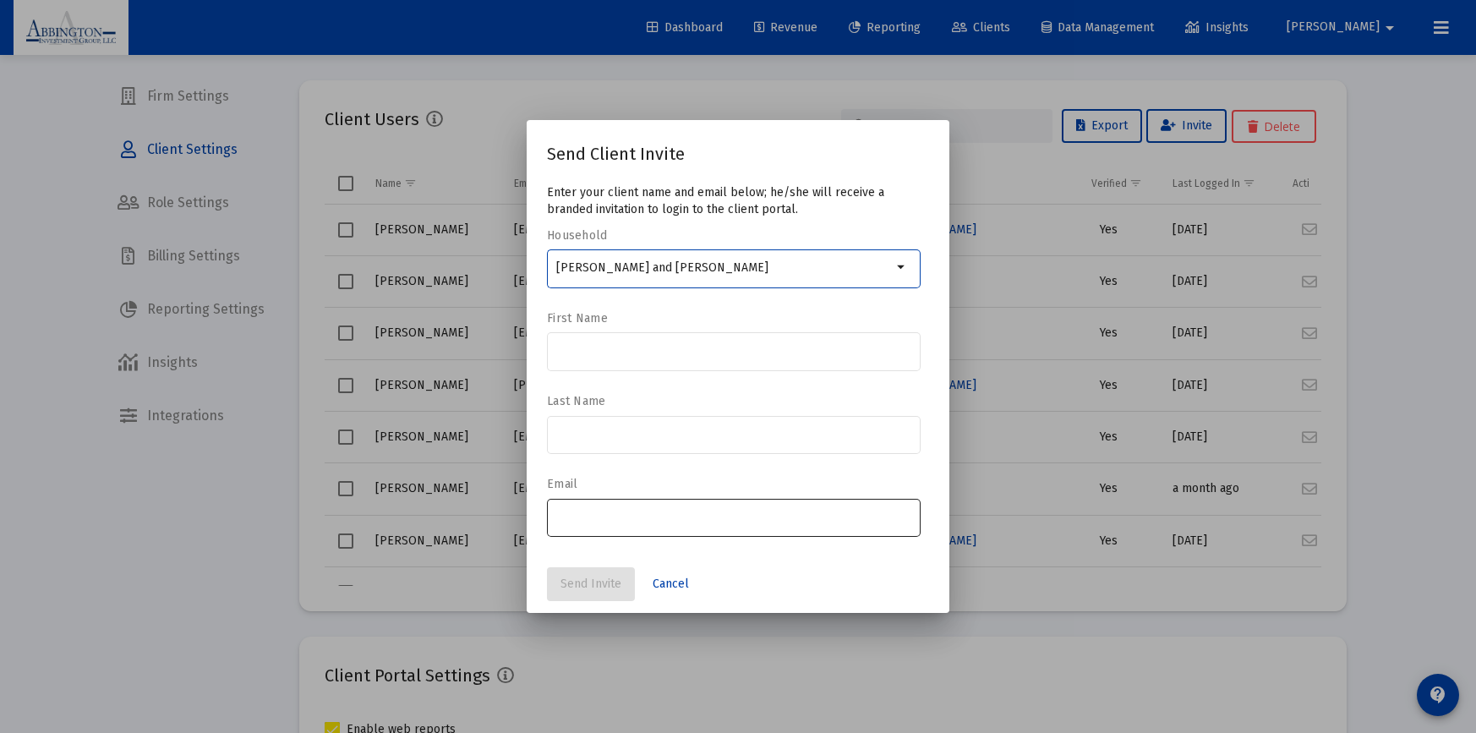
click at [572, 520] on input "email" at bounding box center [734, 517] width 356 height 14
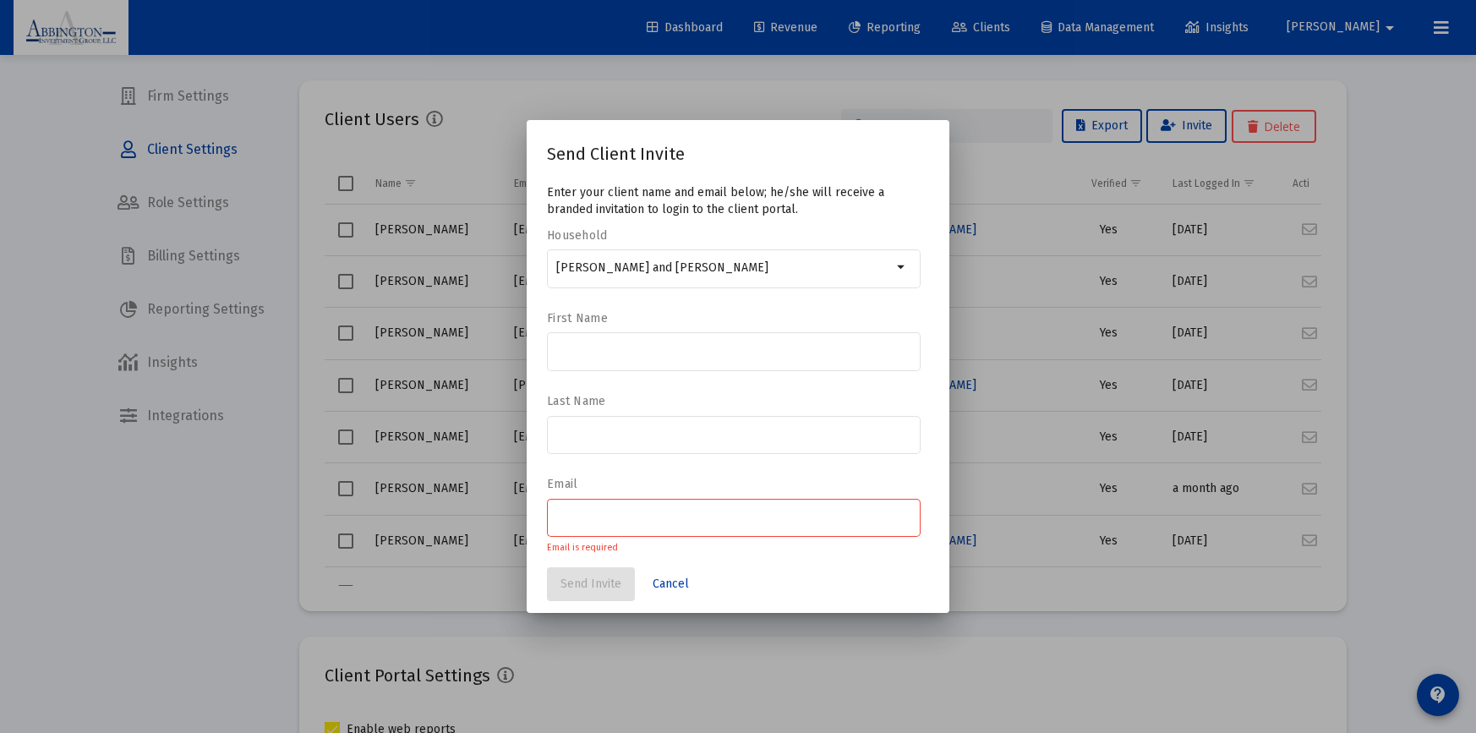
drag, startPoint x: 897, startPoint y: 150, endPoint x: 859, endPoint y: 154, distance: 38.3
click at [896, 147] on div "Send Client Invite" at bounding box center [738, 153] width 382 height 27
click at [668, 585] on span "Cancel" at bounding box center [671, 584] width 36 height 14
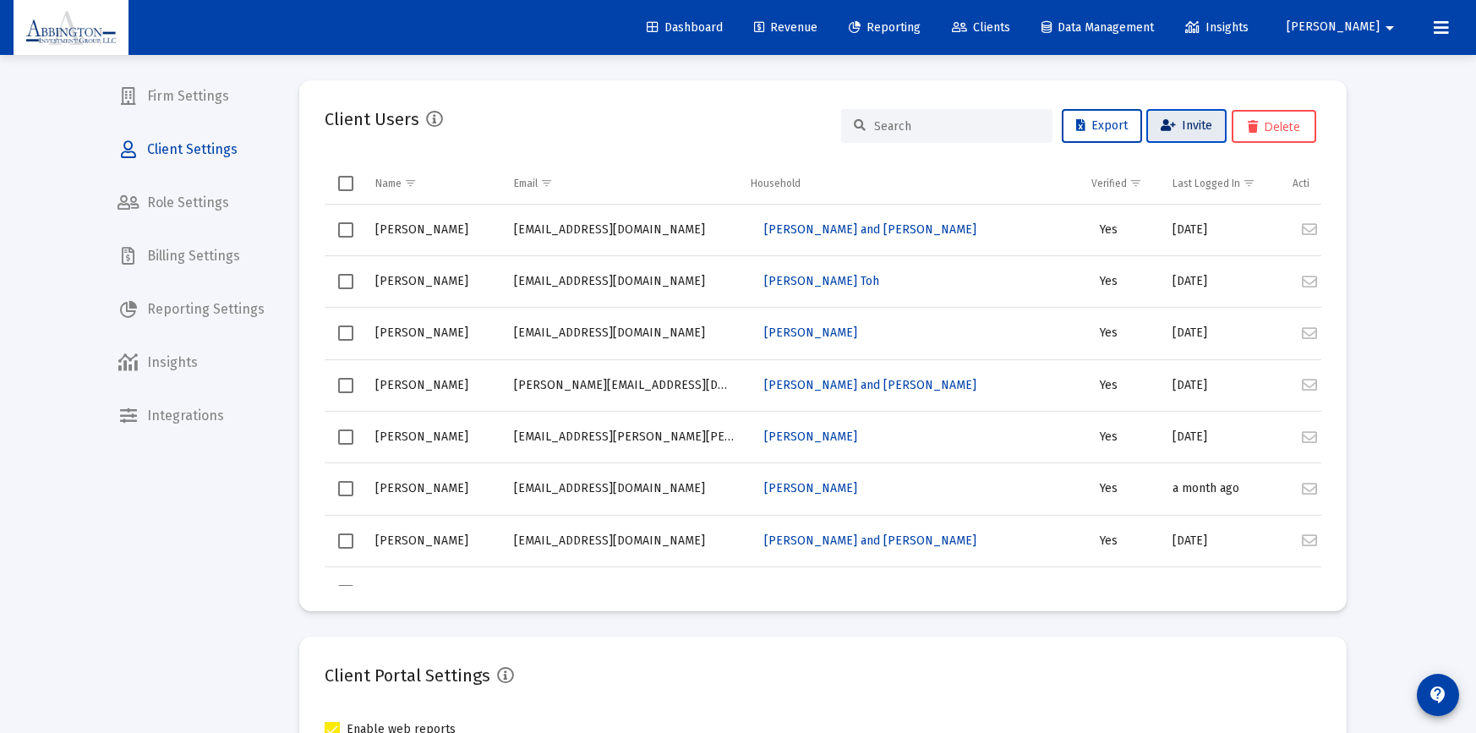
click at [1181, 126] on span "Invite" at bounding box center [1187, 125] width 52 height 14
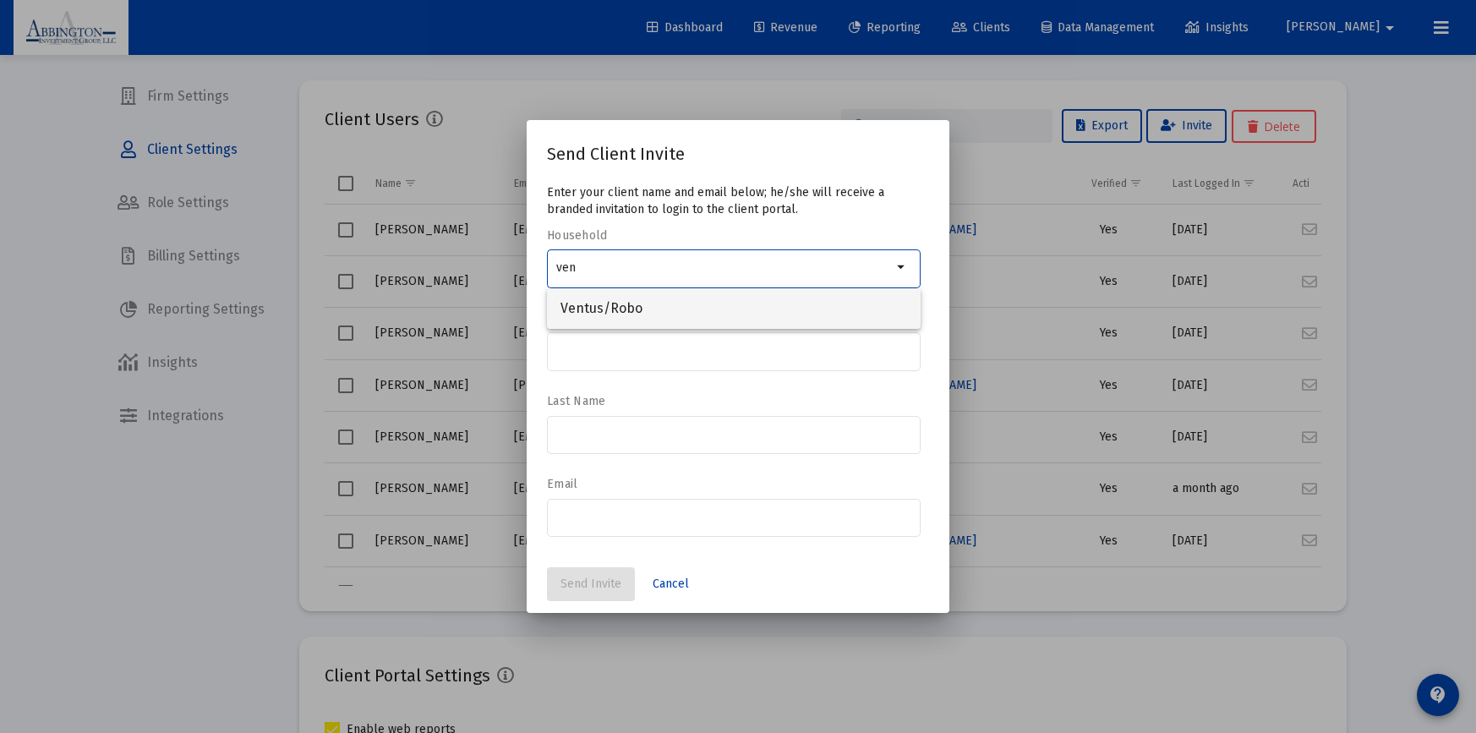
click at [691, 315] on span "Ventus/Robo" at bounding box center [734, 308] width 347 height 41
type input "Ventus/Robo"
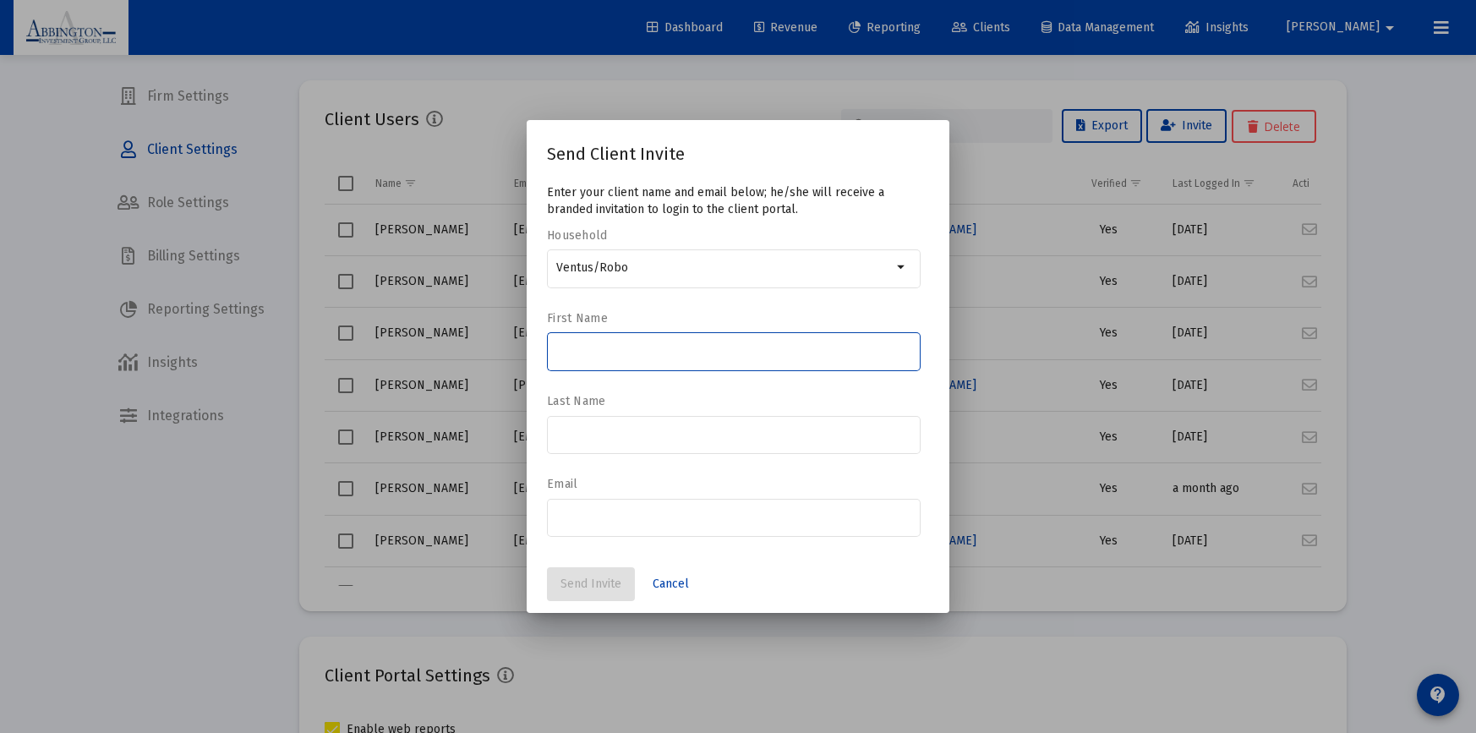
click at [589, 353] on input at bounding box center [734, 351] width 356 height 14
type input "[PERSON_NAME]"
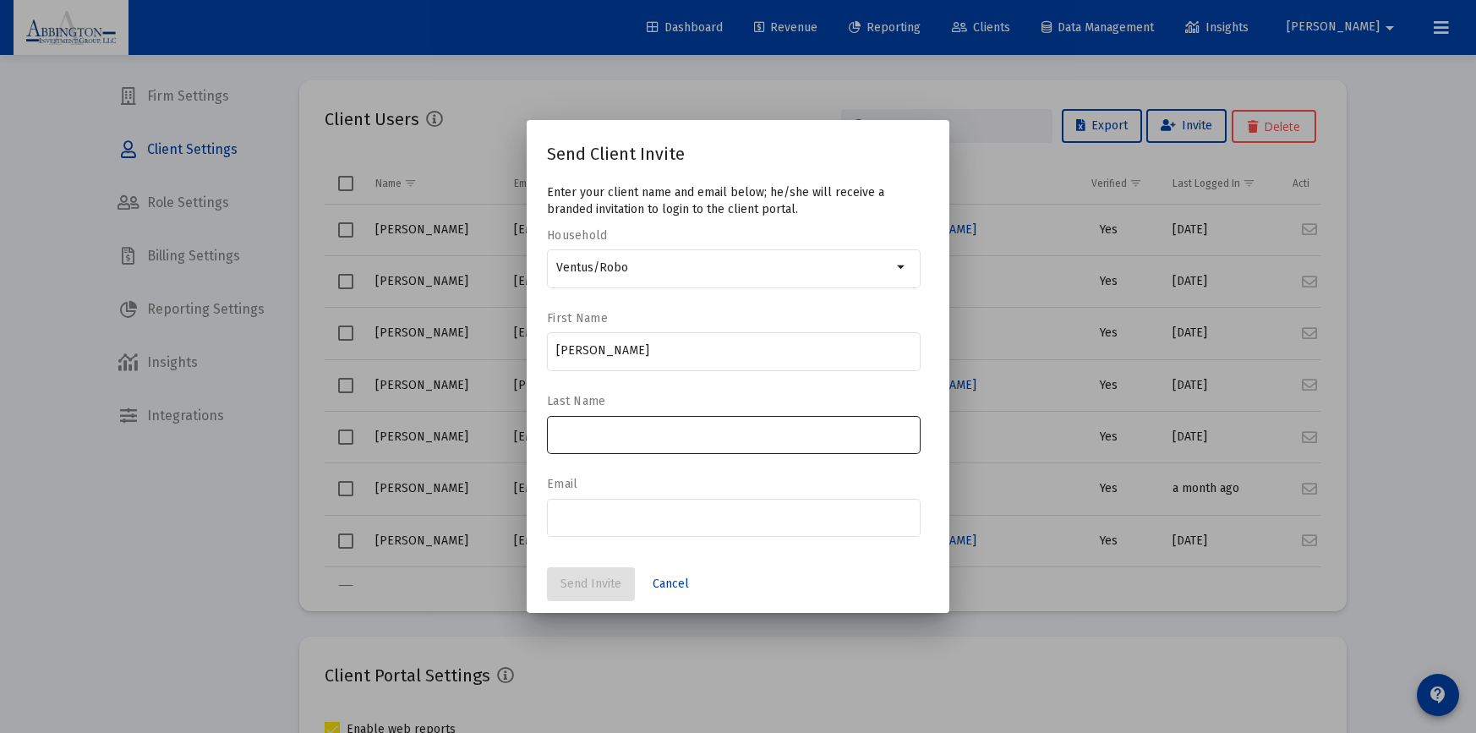
click at [596, 425] on div at bounding box center [734, 433] width 356 height 41
type input "Burns"
click at [591, 525] on div at bounding box center [734, 515] width 356 height 41
paste input "[PERSON_NAME][EMAIL_ADDRESS][PERSON_NAME][DOMAIN_NAME]"
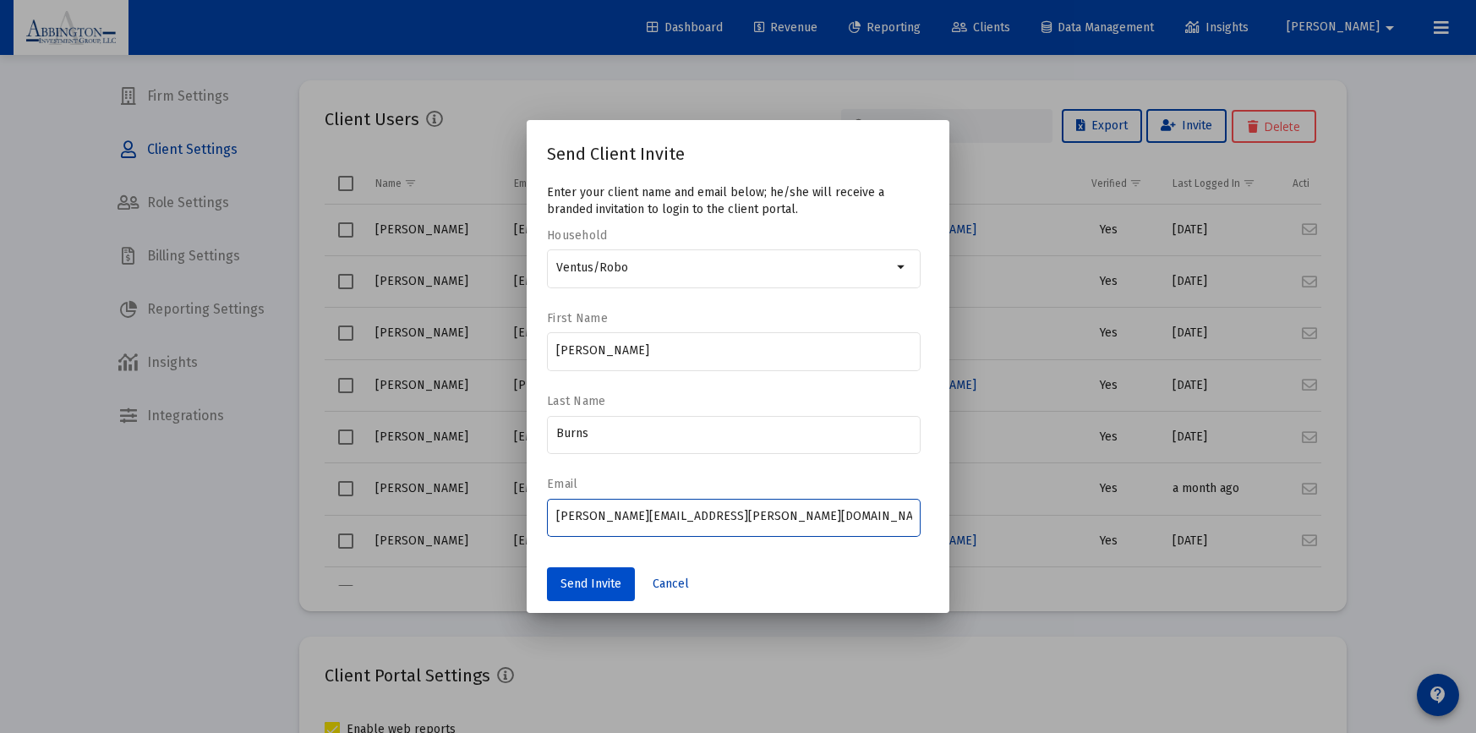
type input "[PERSON_NAME][EMAIL_ADDRESS][PERSON_NAME][DOMAIN_NAME]"
click at [586, 588] on span "Send Invite" at bounding box center [591, 584] width 61 height 14
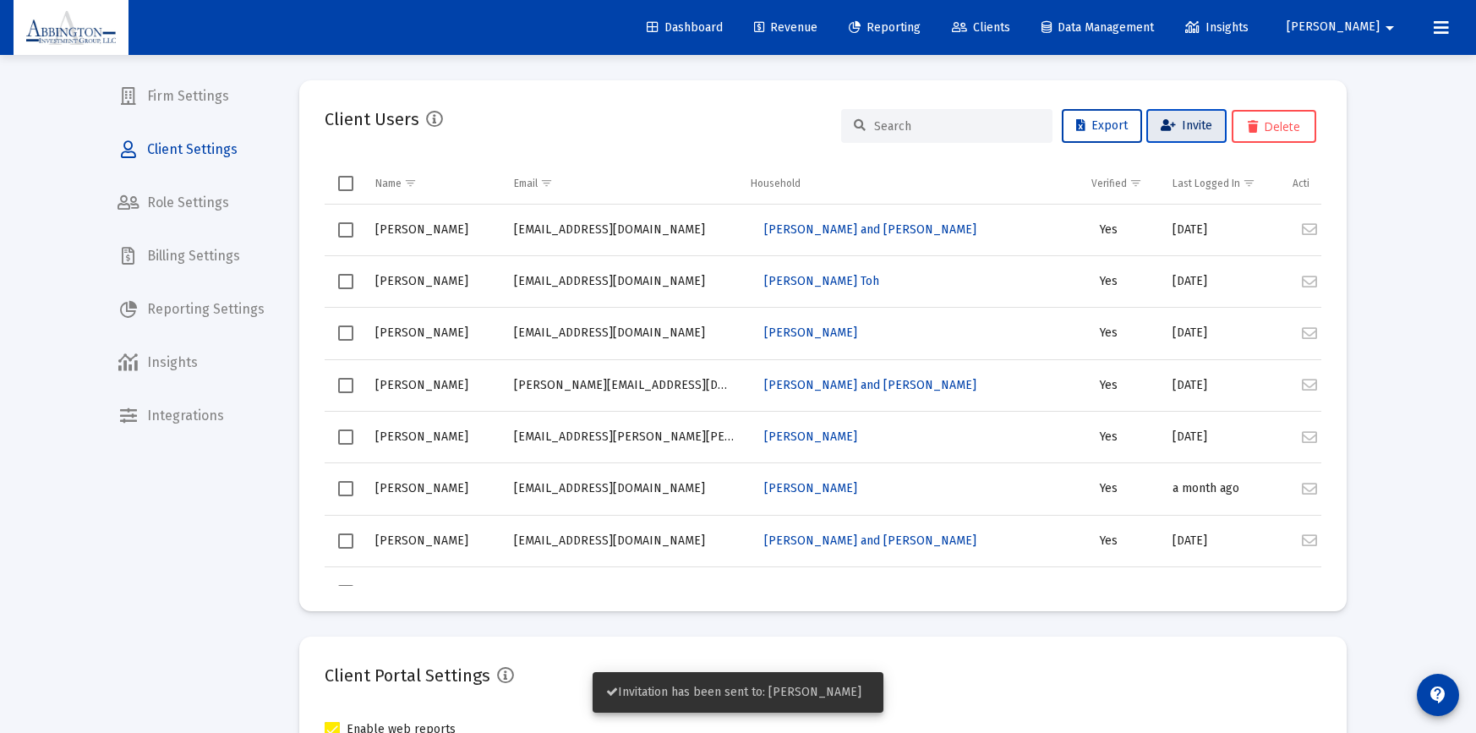
click at [1187, 125] on span "Invite" at bounding box center [1187, 125] width 52 height 14
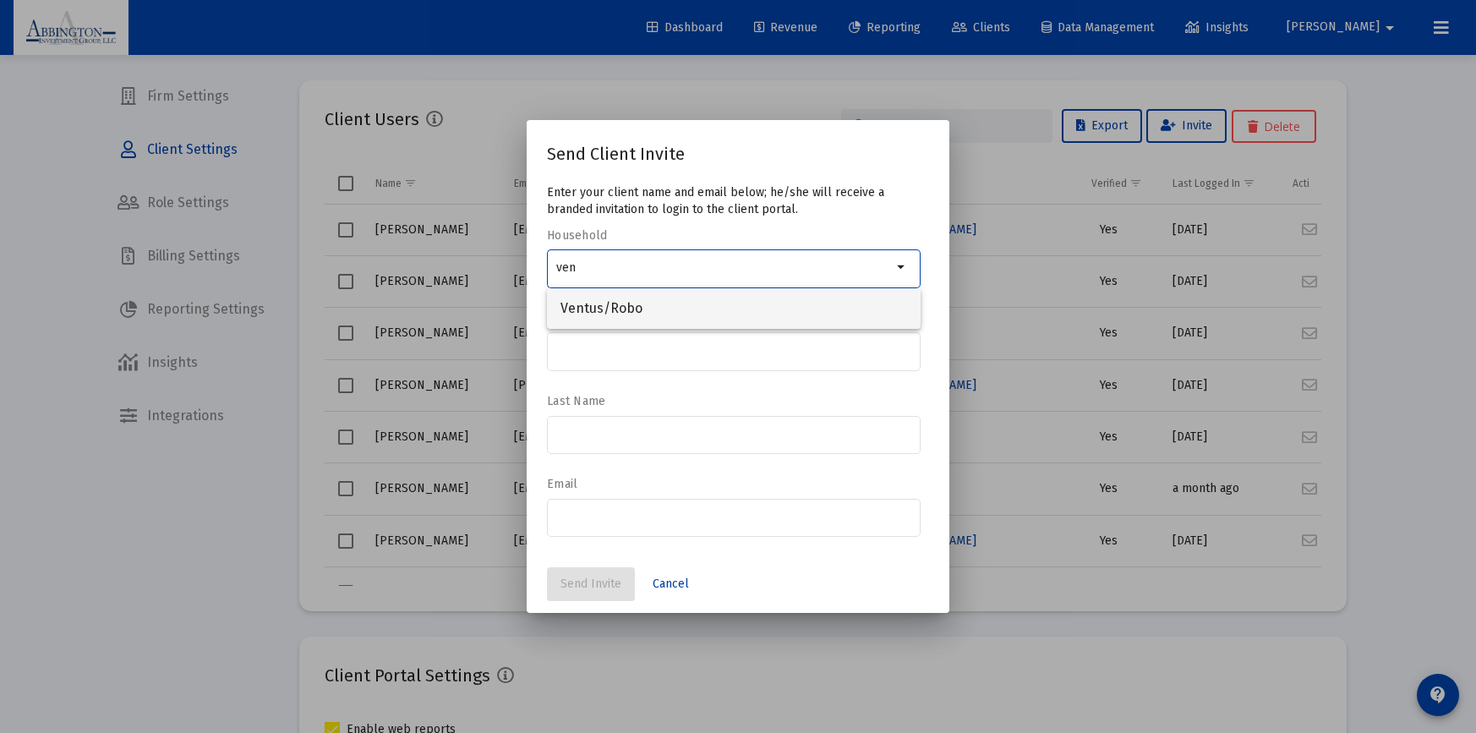
click at [635, 298] on span "Ventus/Robo" at bounding box center [734, 308] width 347 height 41
type input "Ventus/Robo"
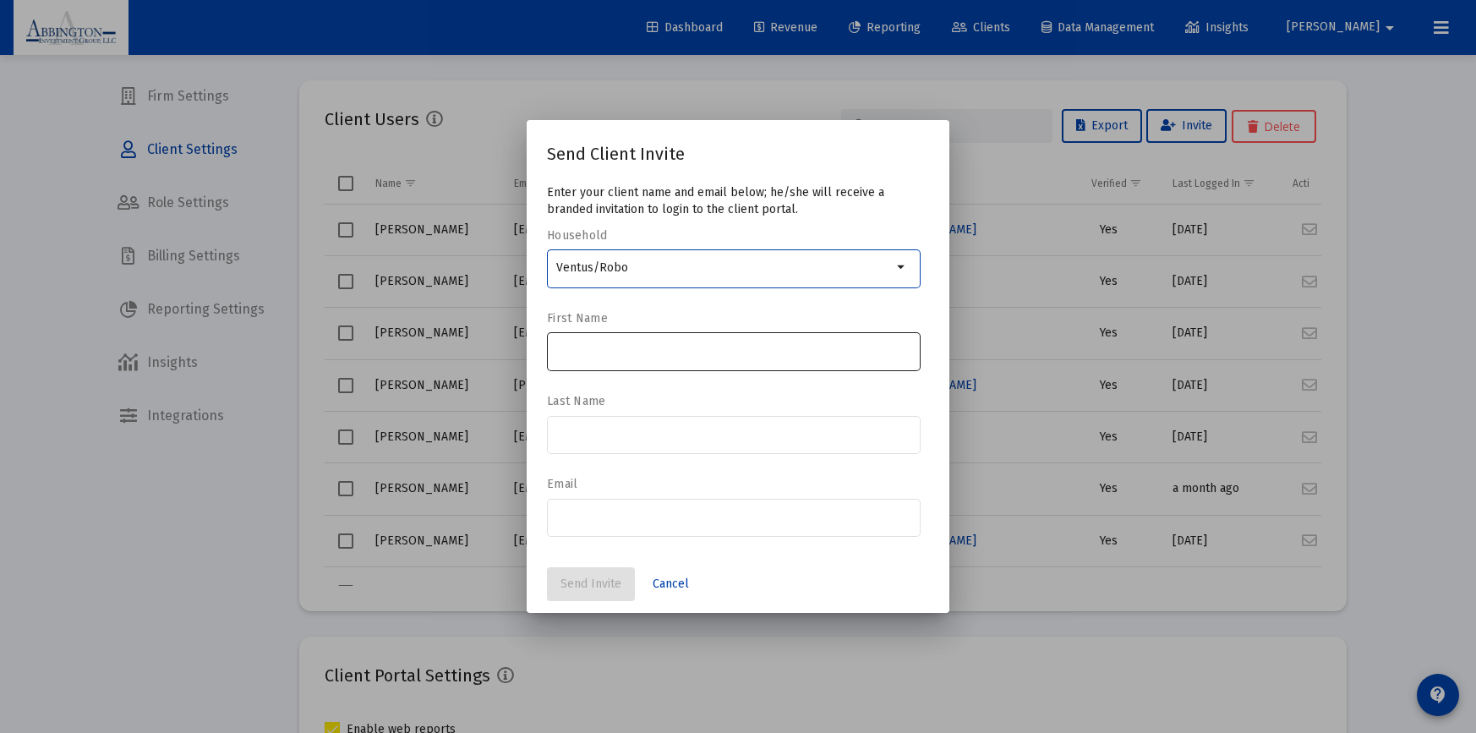
click at [570, 356] on input at bounding box center [734, 351] width 356 height 14
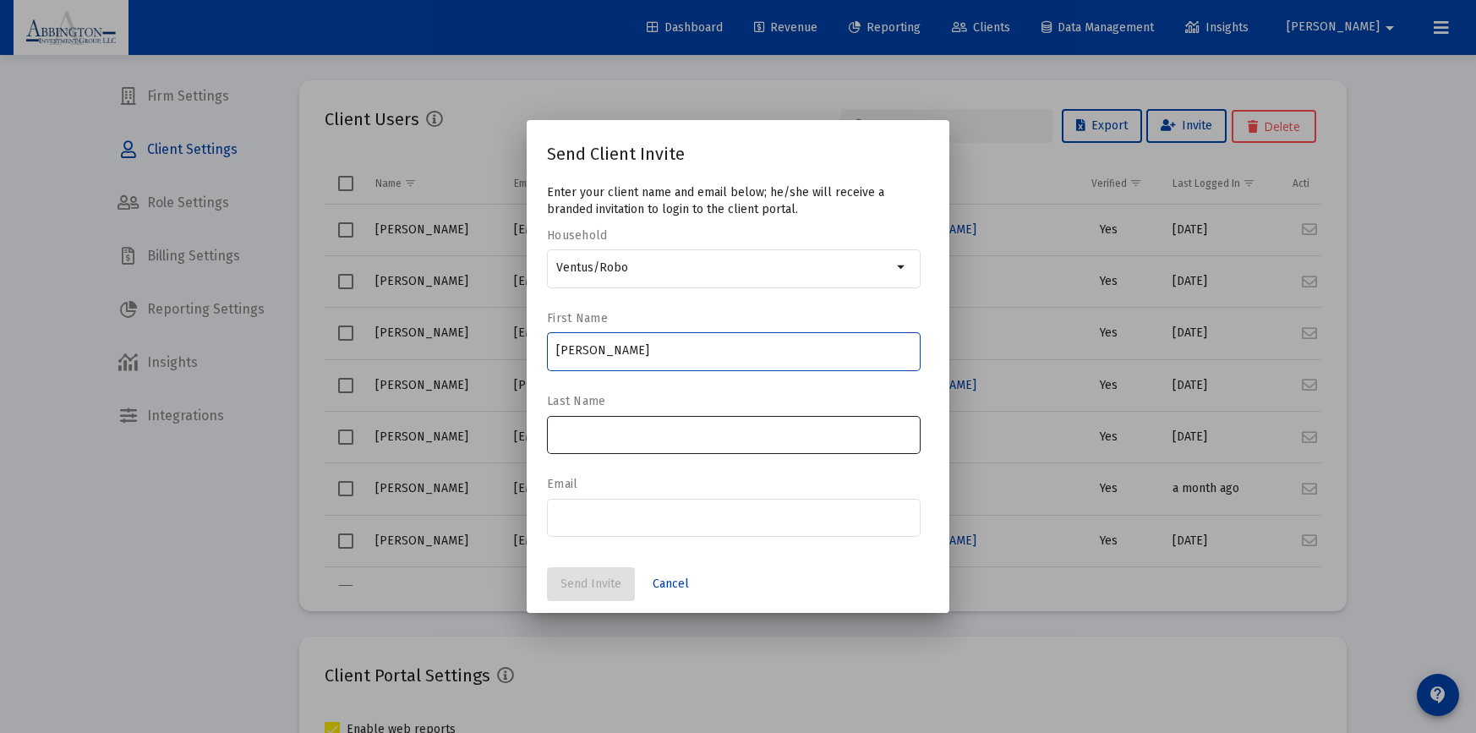
type input "[PERSON_NAME]"
click at [566, 438] on input at bounding box center [734, 434] width 356 height 14
type input "Robo"
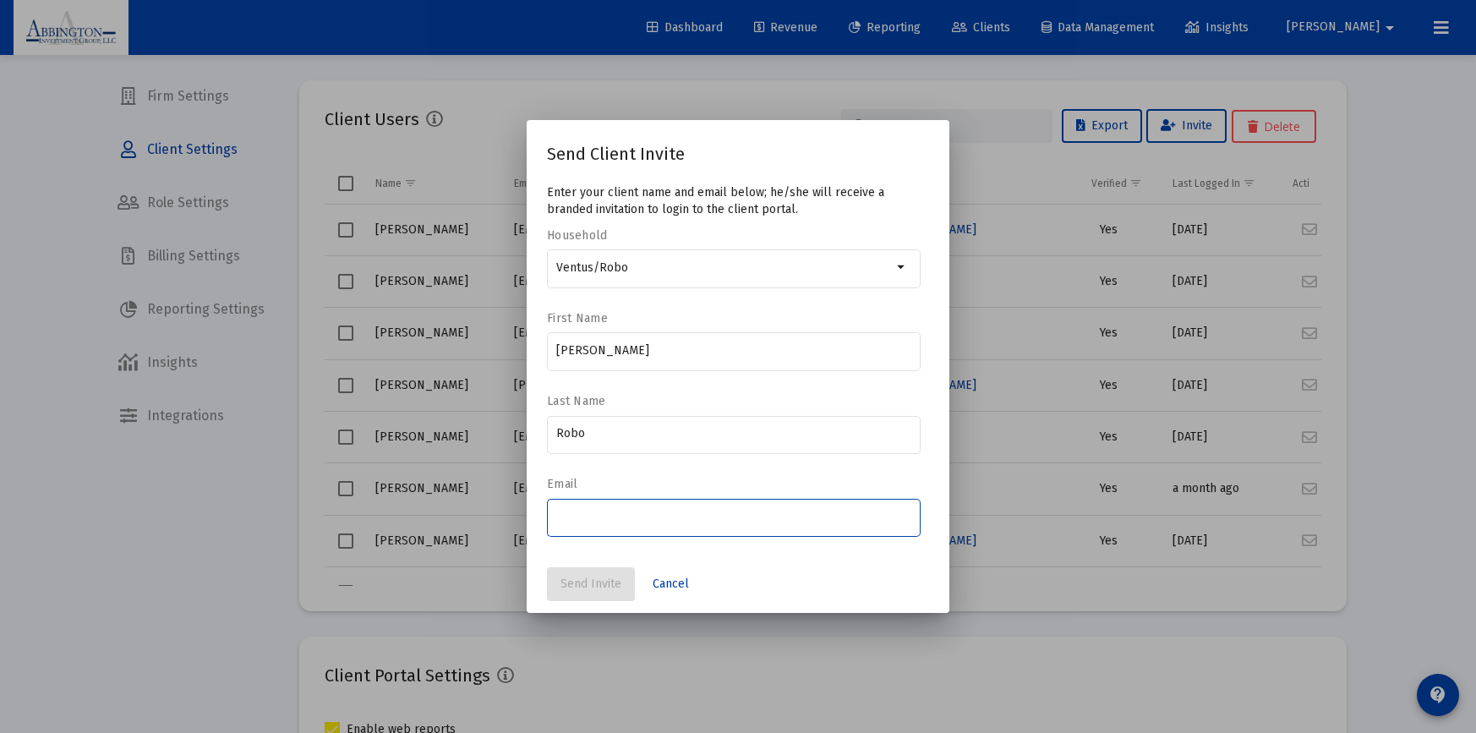
paste input "[EMAIL_ADDRESS][DOMAIN_NAME]"
type input "[EMAIL_ADDRESS][DOMAIN_NAME]"
click at [594, 586] on span "Send Invite" at bounding box center [591, 584] width 61 height 14
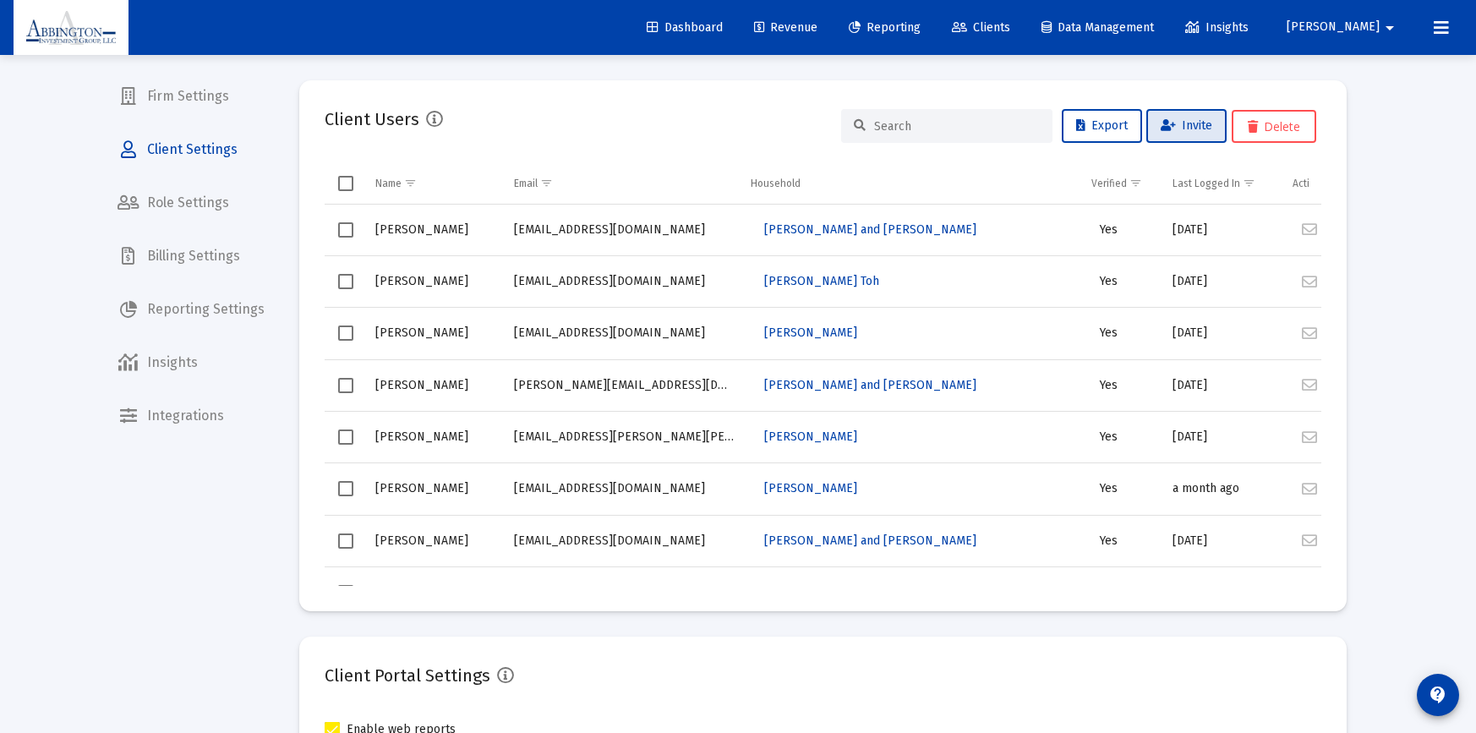
click at [222, 297] on span "Reporting Settings" at bounding box center [191, 309] width 174 height 41
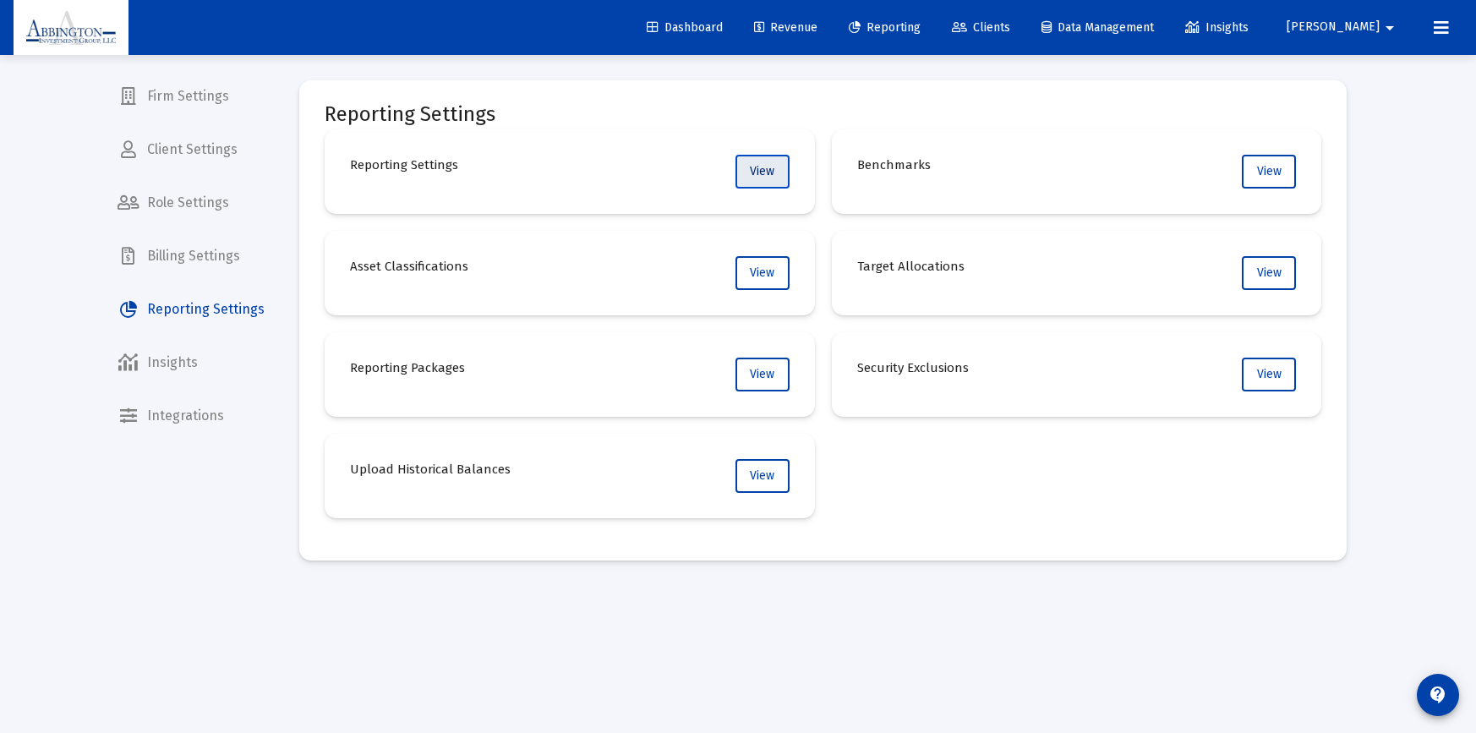
click at [760, 170] on span "View" at bounding box center [762, 171] width 25 height 14
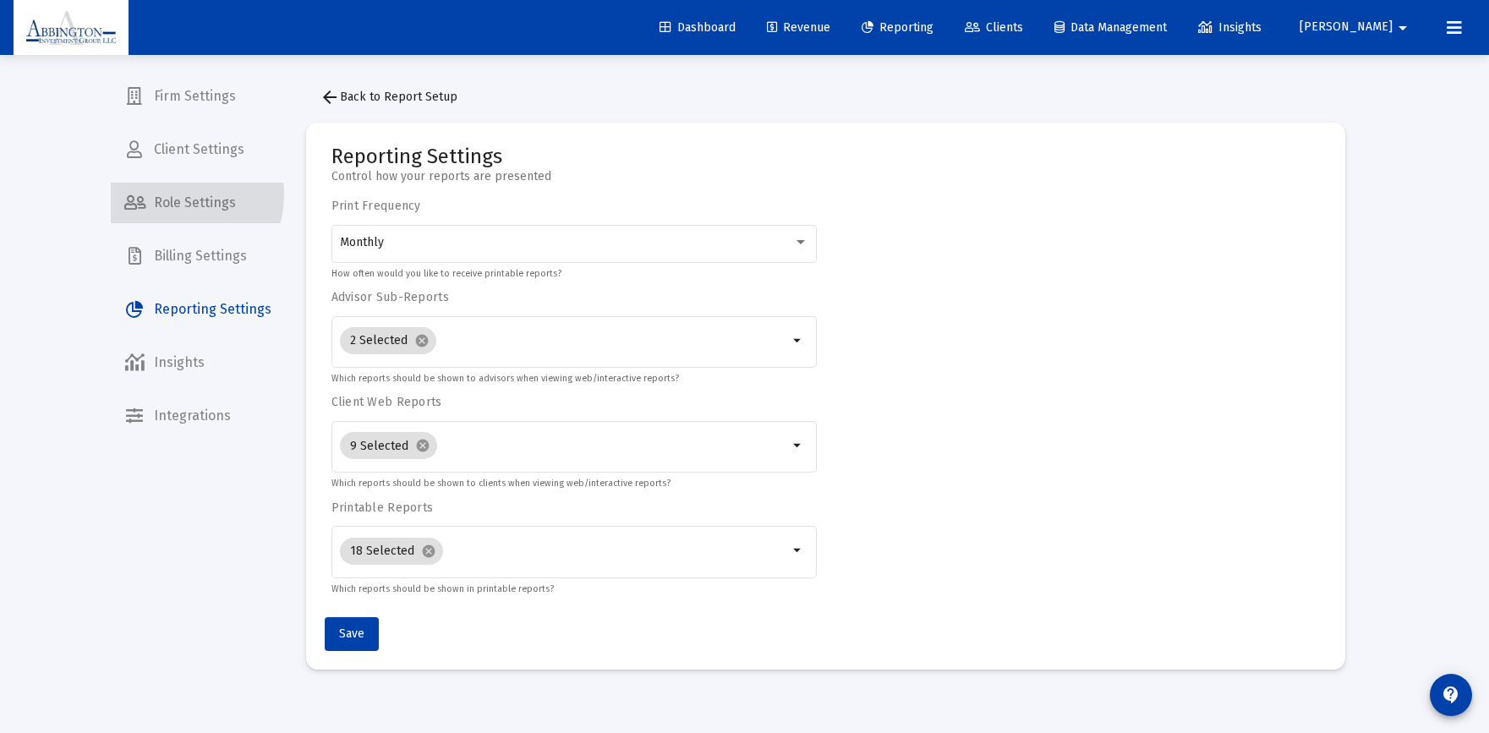
click at [161, 194] on span "Role Settings" at bounding box center [198, 203] width 174 height 41
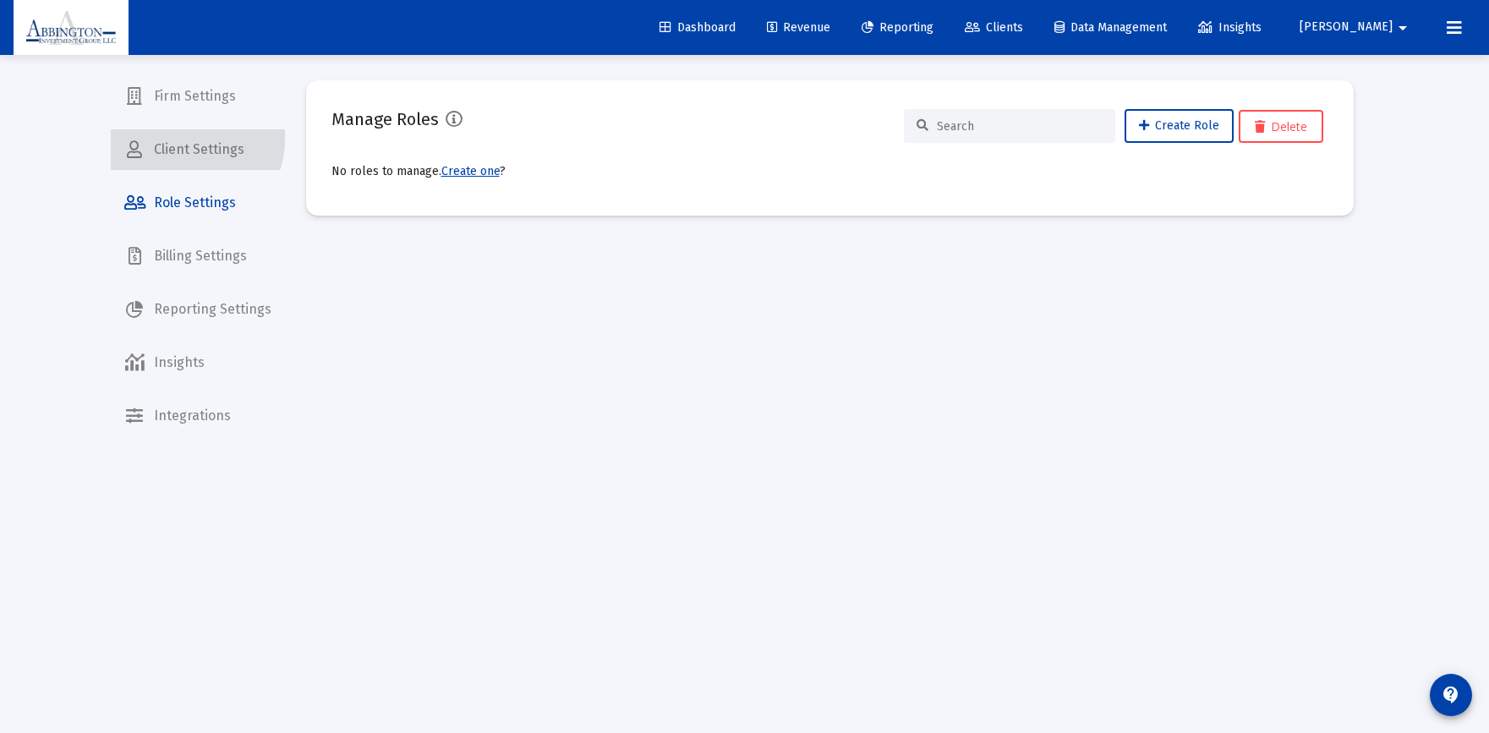
click at [166, 134] on span "Client Settings" at bounding box center [198, 149] width 174 height 41
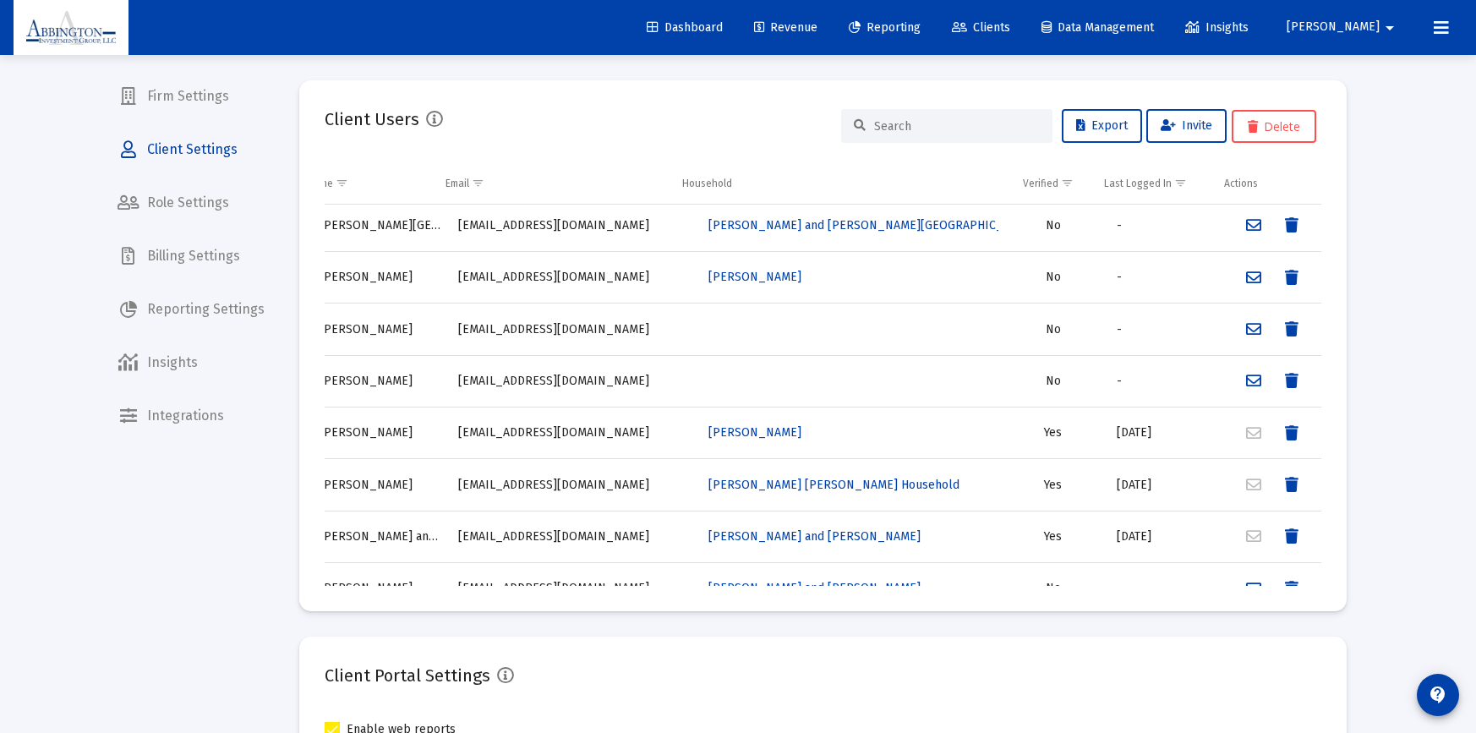
scroll to position [1075, 68]
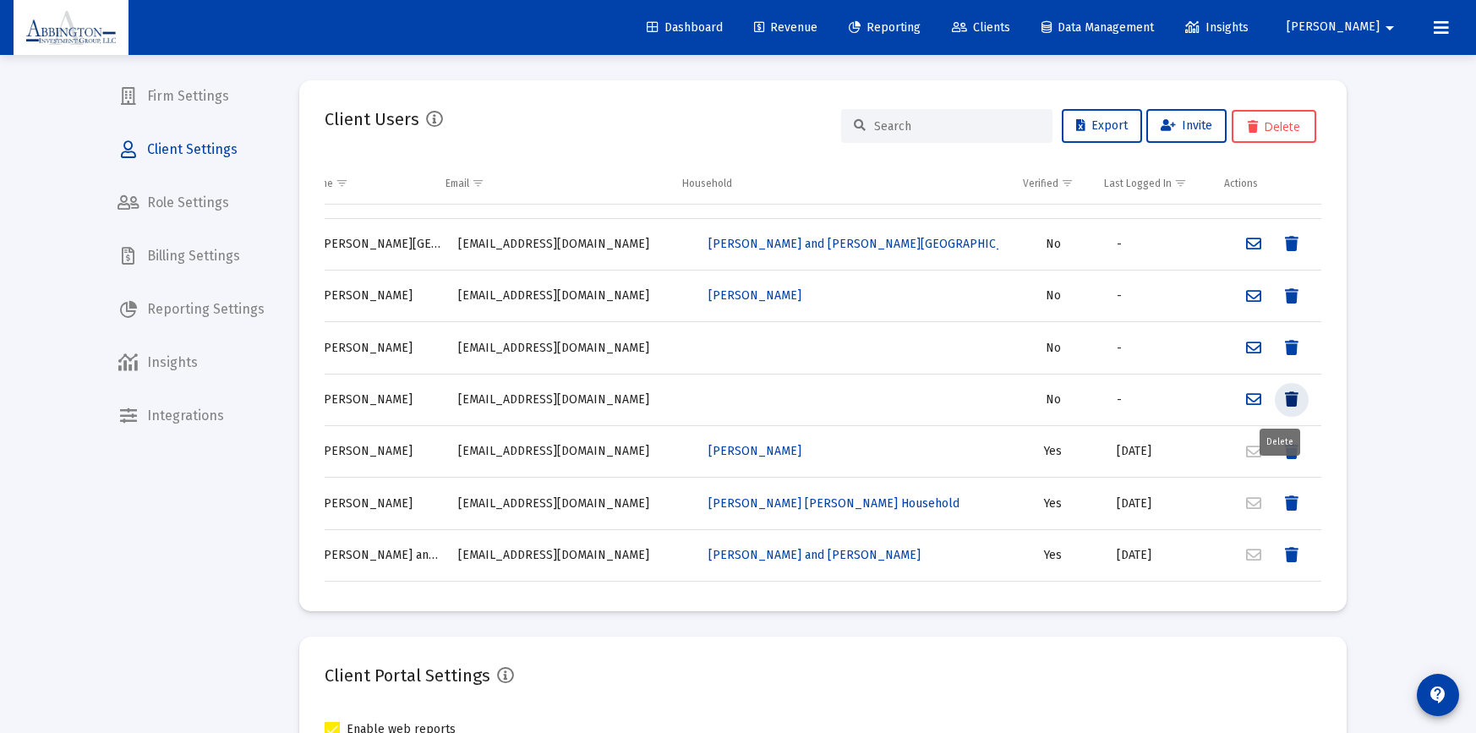
click at [1285, 397] on icon "Data grid" at bounding box center [1292, 400] width 14 height 20
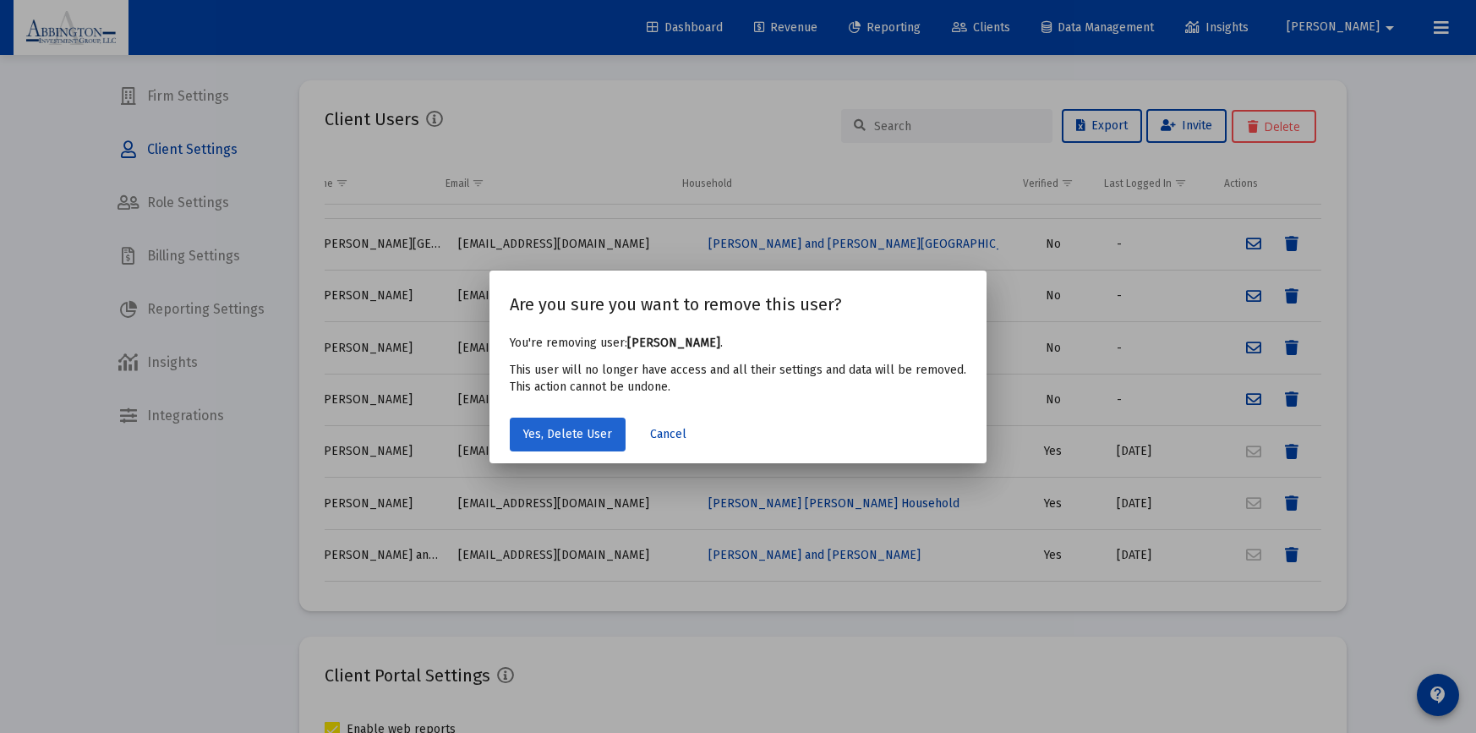
click at [550, 433] on span "Yes, Delete User" at bounding box center [567, 434] width 89 height 14
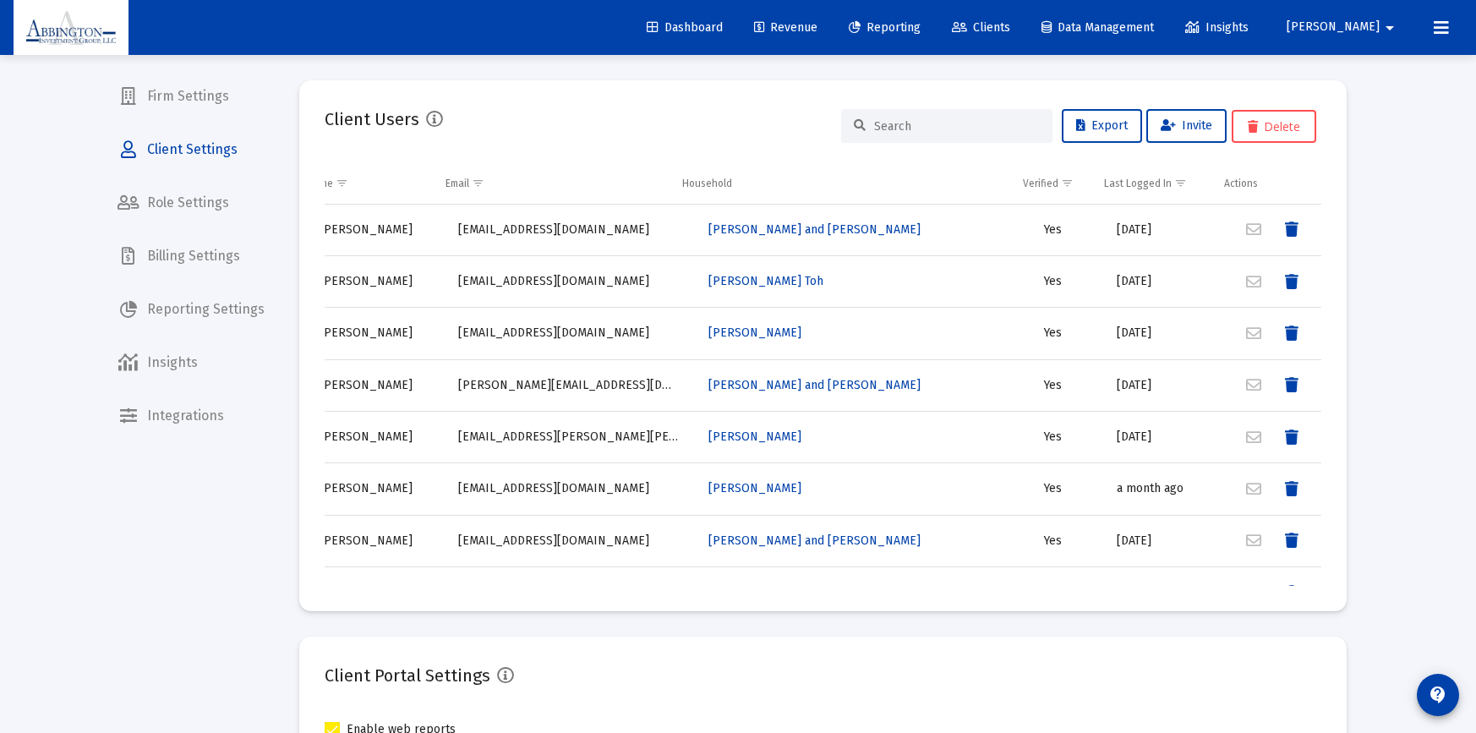
scroll to position [0, 0]
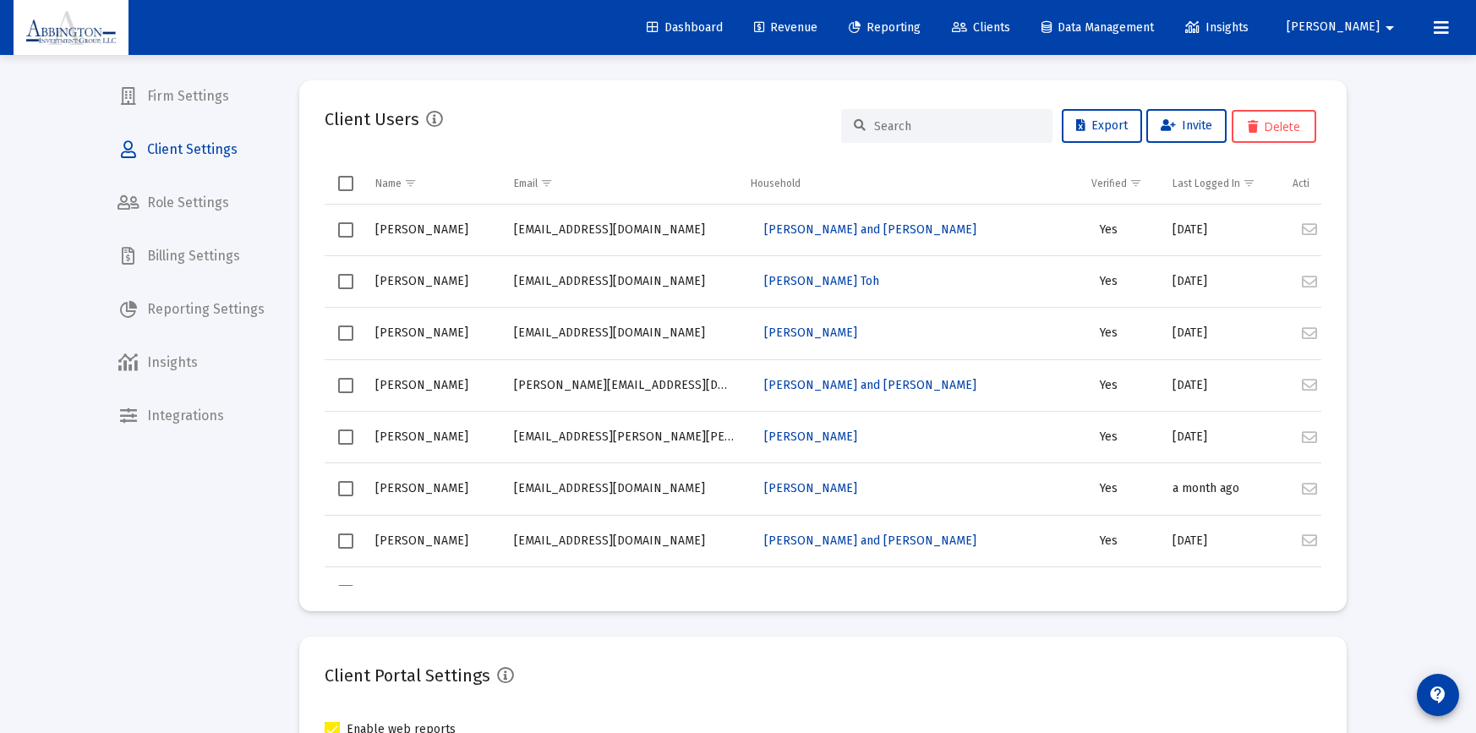
click at [878, 131] on input at bounding box center [957, 126] width 166 height 14
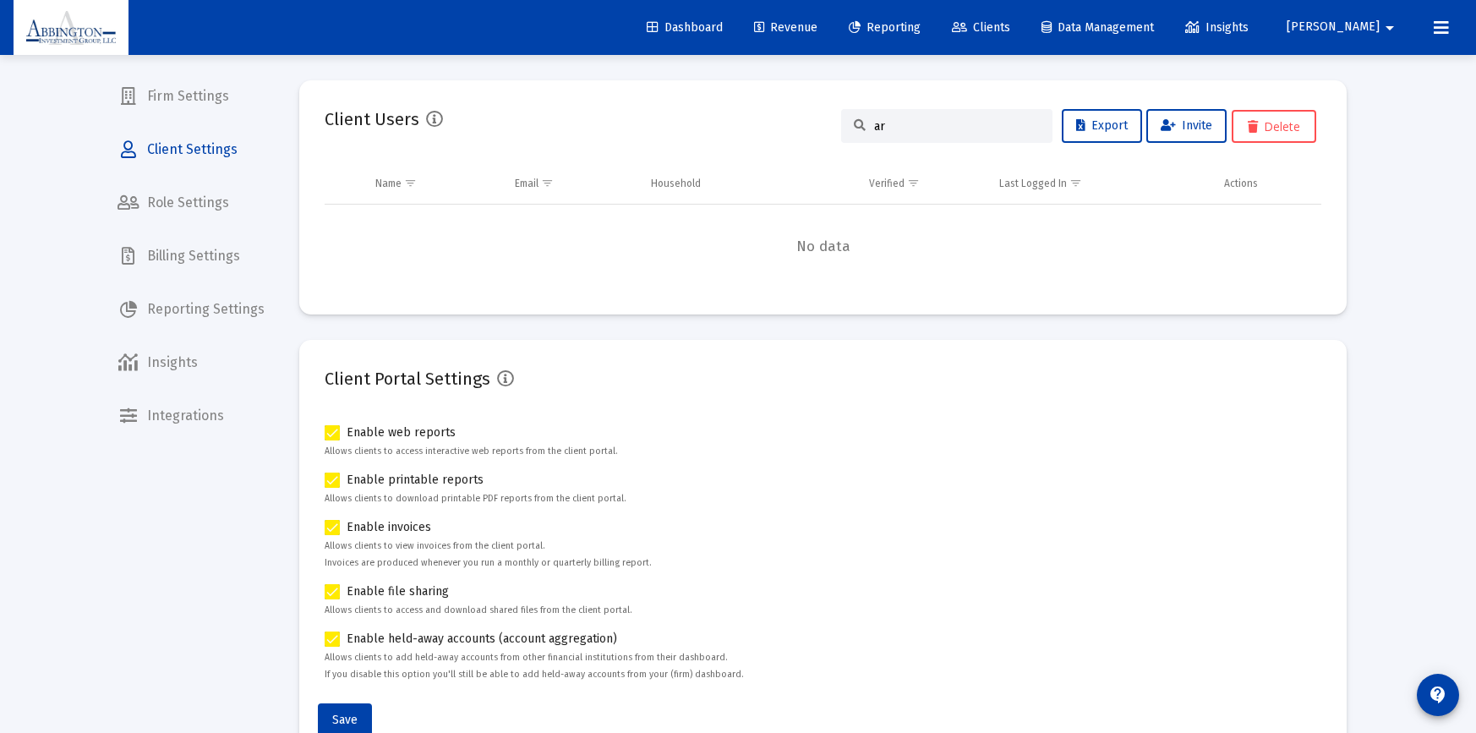
type input "a"
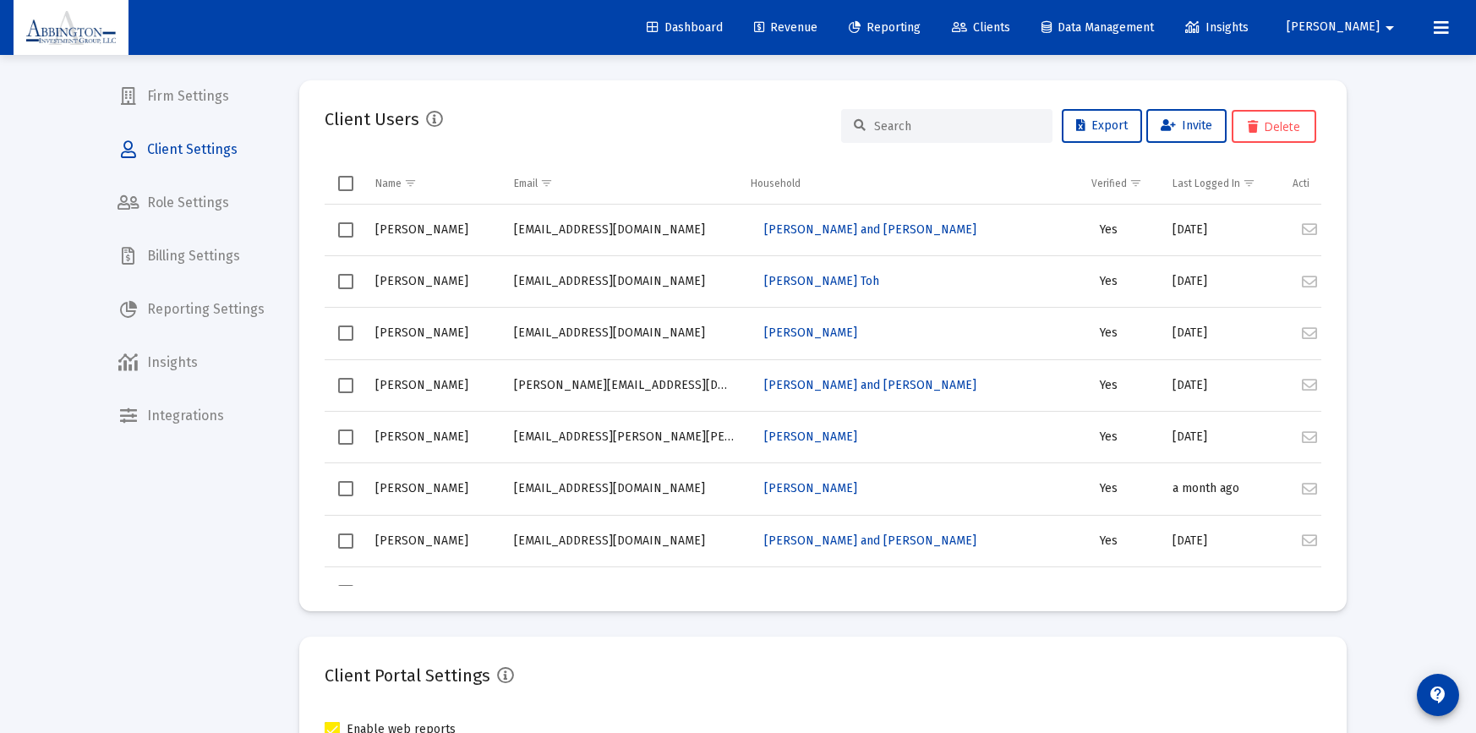
click at [818, 21] on span "Revenue" at bounding box center [785, 27] width 63 height 14
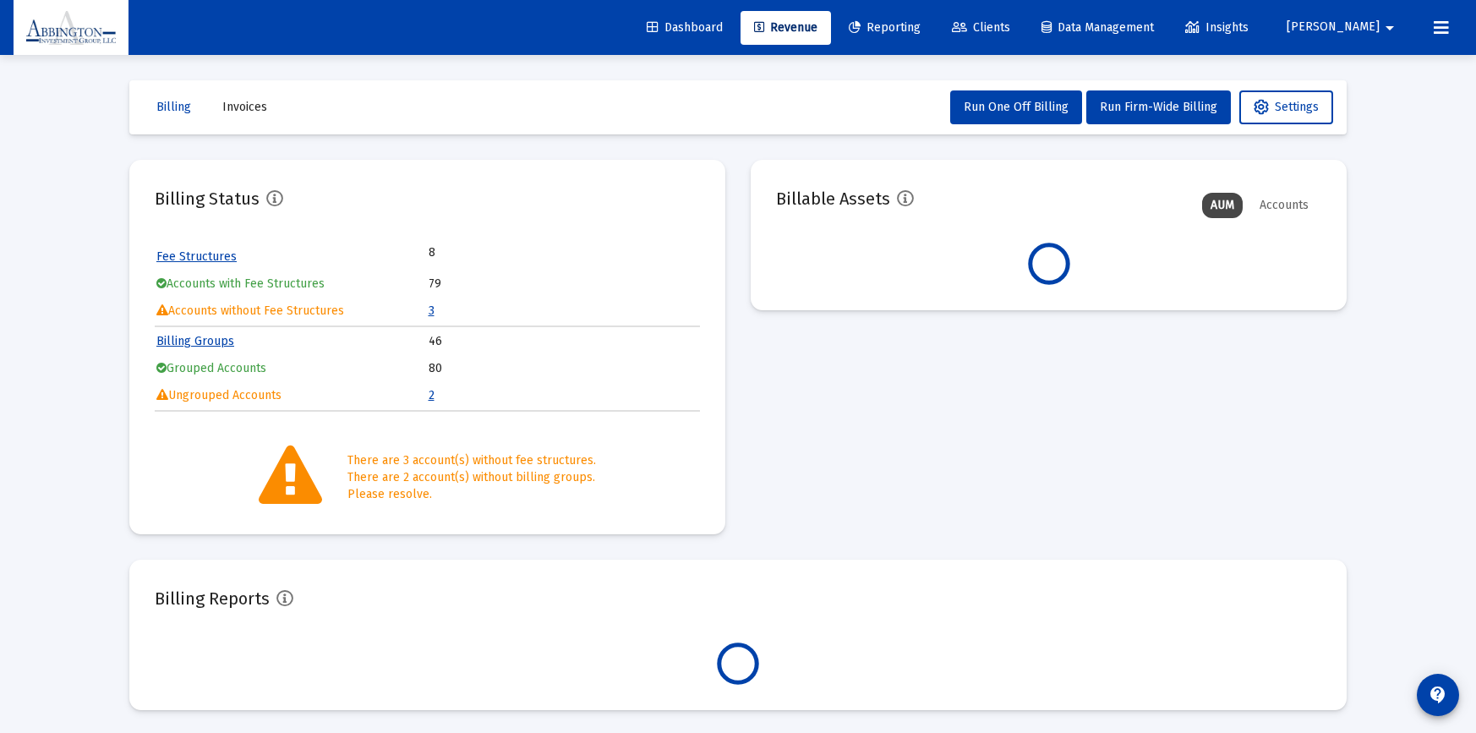
click at [921, 20] on span "Reporting" at bounding box center [885, 27] width 72 height 14
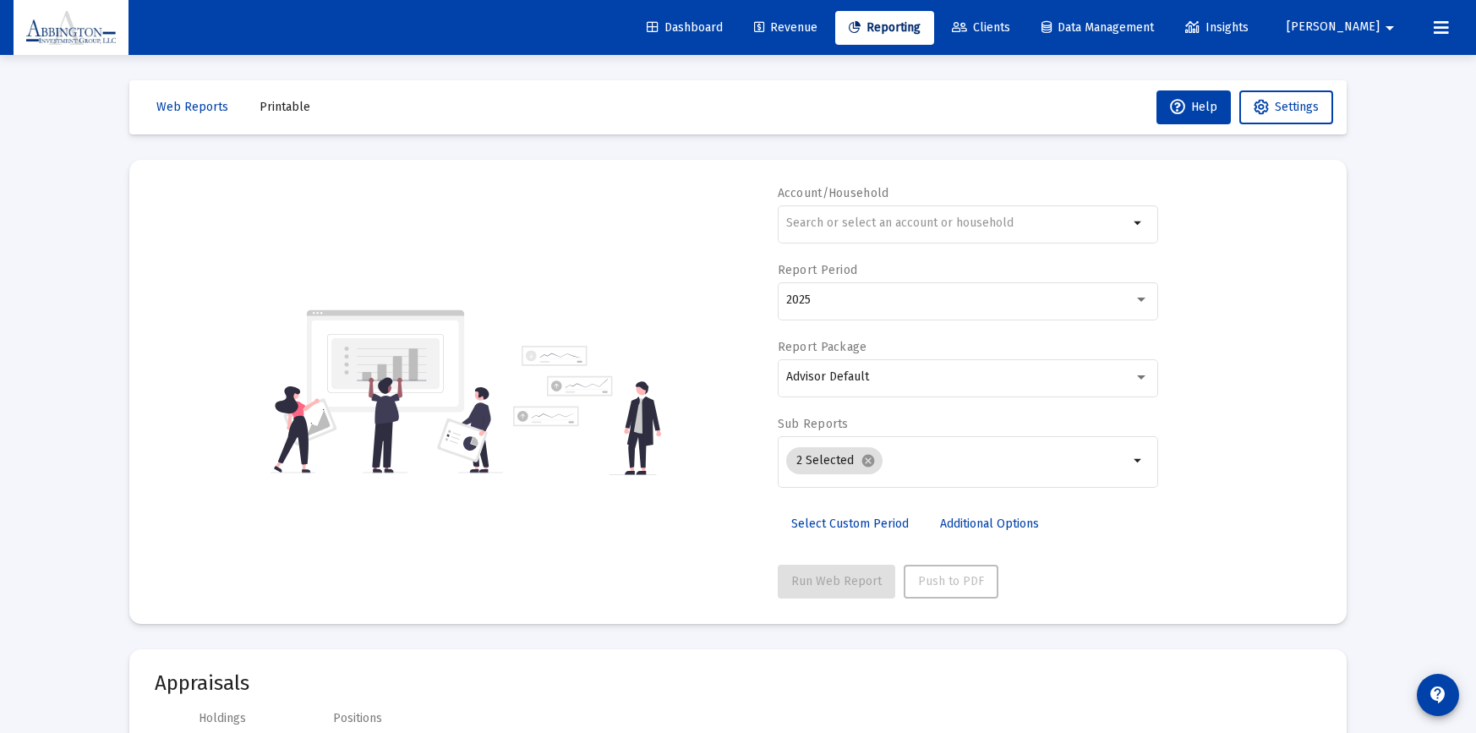
scroll to position [145, 0]
click at [829, 227] on input "text" at bounding box center [957, 223] width 342 height 14
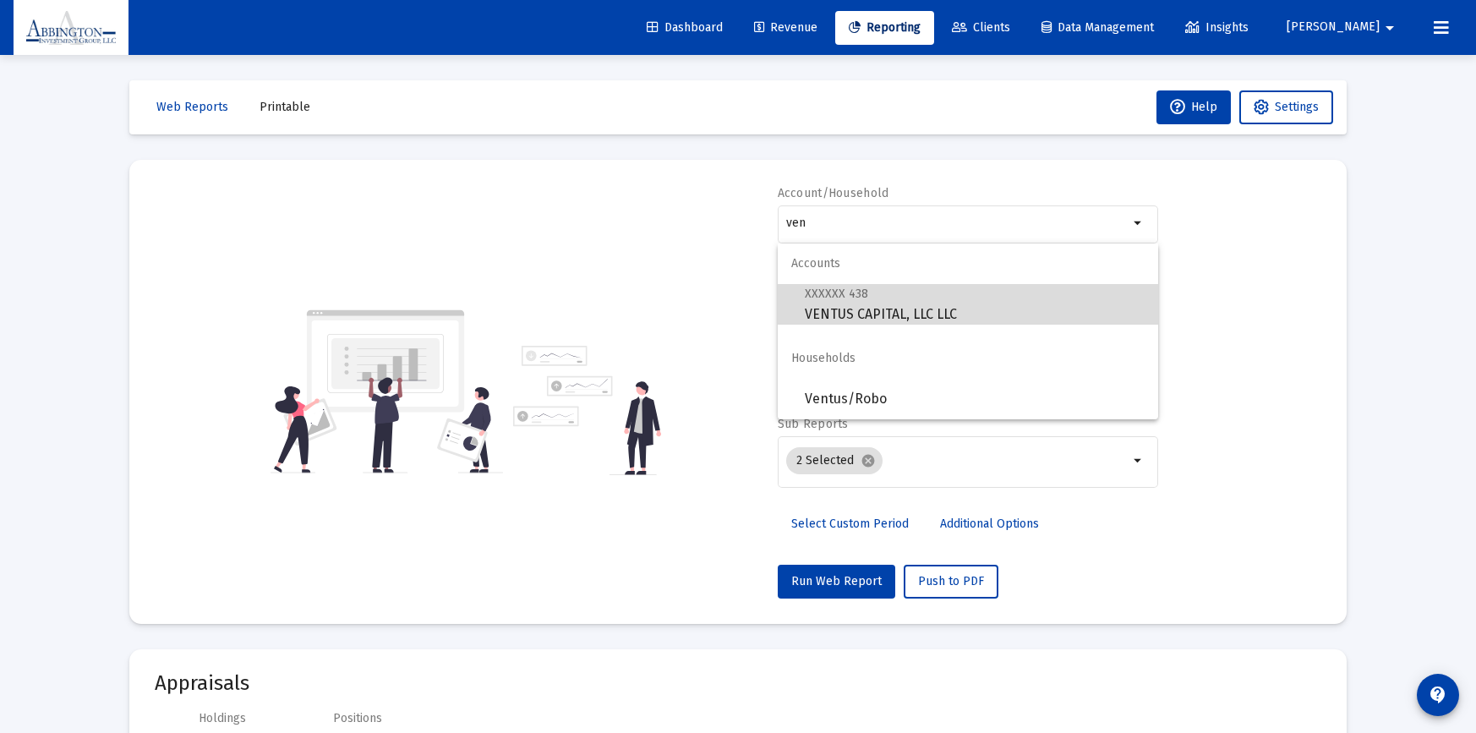
click at [856, 303] on span "XXXXXX 438 VENTUS CAPITAL, LLC LLC" at bounding box center [975, 303] width 340 height 41
type input "VENTUS CAPITAL, LLC LLC"
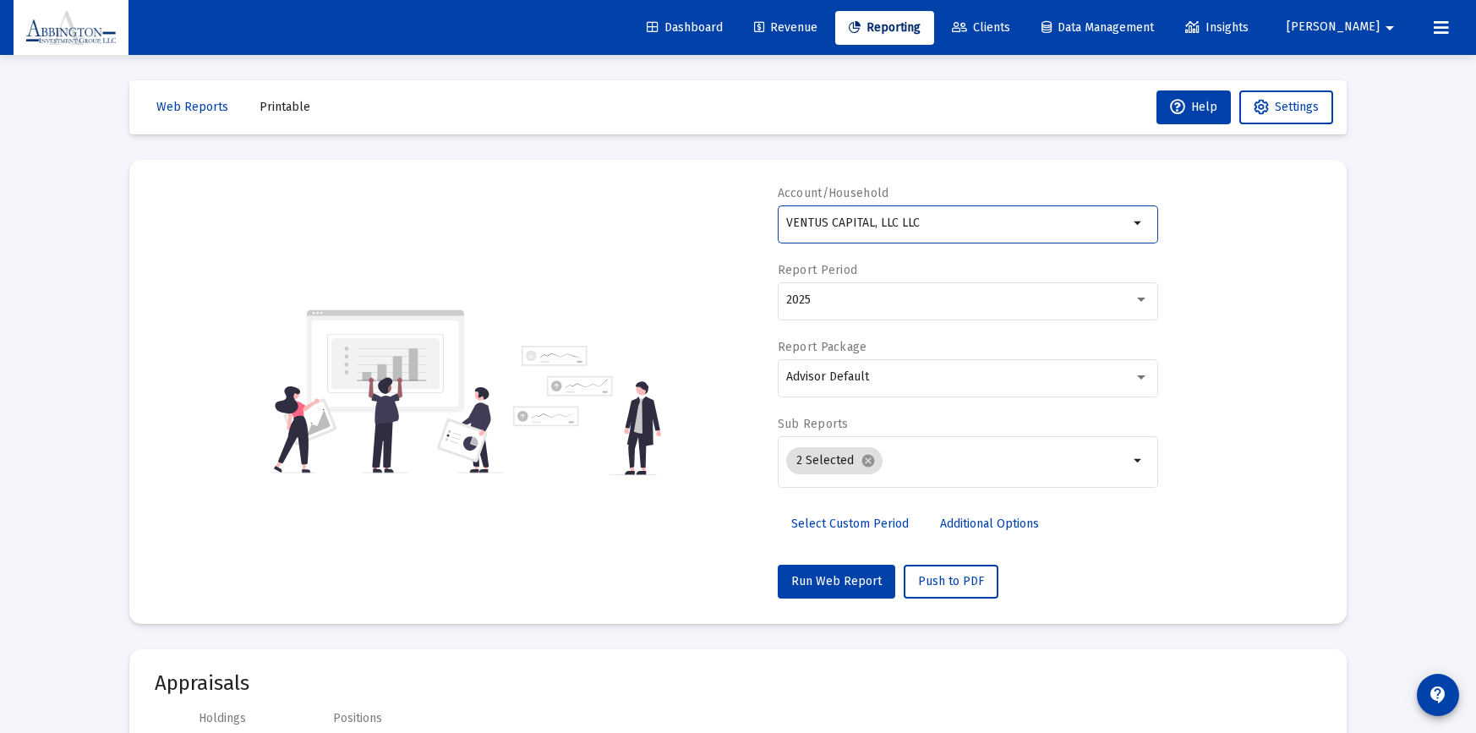
click at [958, 526] on span "Additional Options" at bounding box center [989, 524] width 99 height 14
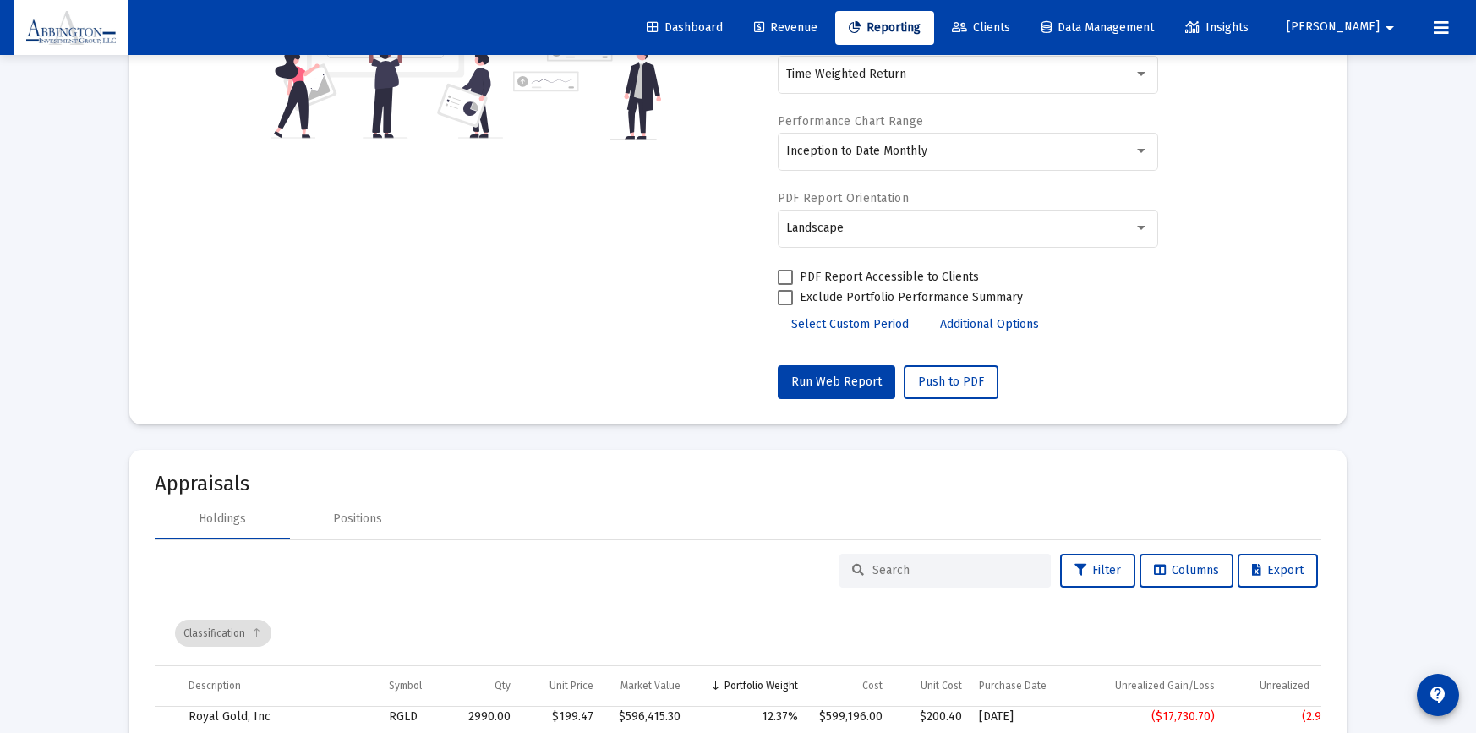
scroll to position [561, 0]
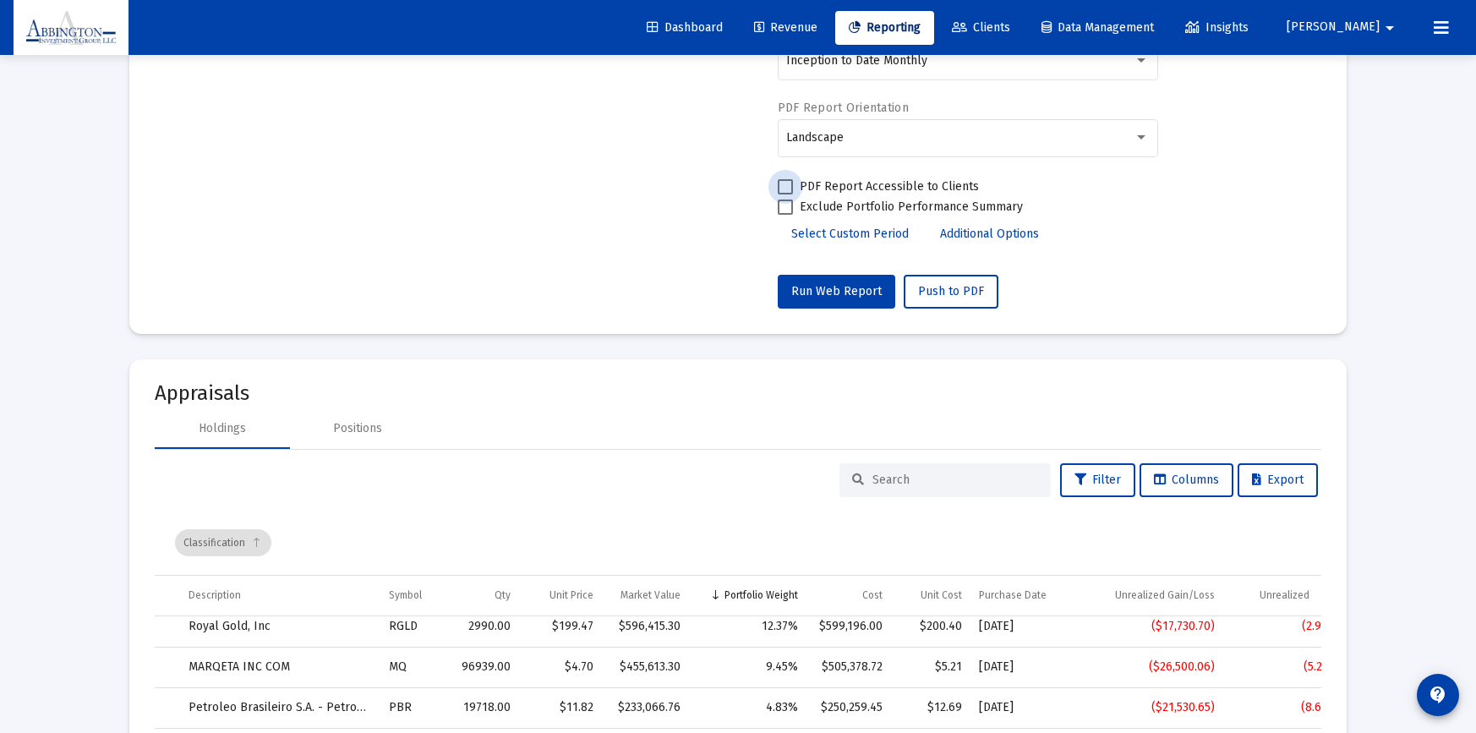
click at [785, 183] on span at bounding box center [785, 186] width 15 height 15
click at [785, 194] on input "PDF Report Accessible to Clients" at bounding box center [785, 194] width 1 height 1
checkbox input "true"
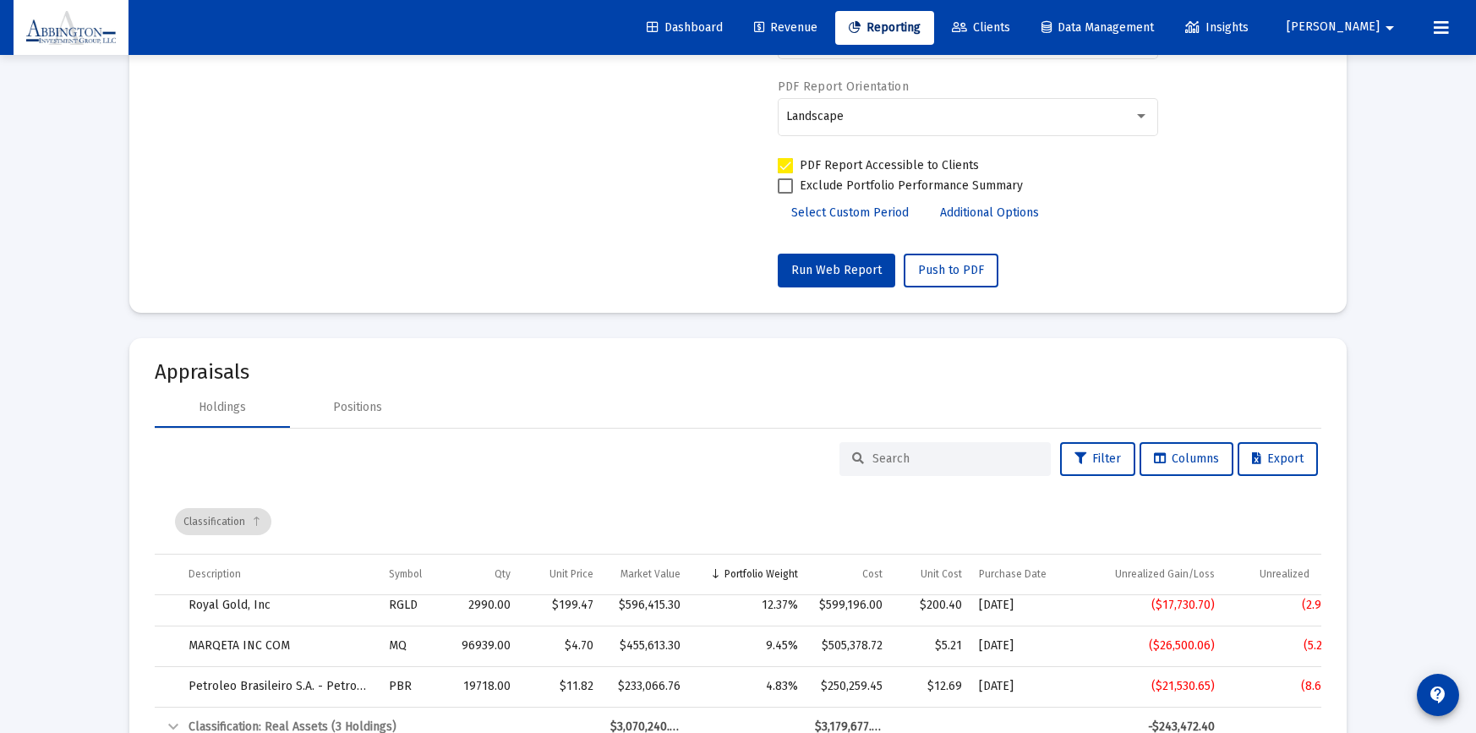
scroll to position [583, 0]
click at [1010, 28] on span "Clients" at bounding box center [981, 27] width 58 height 14
